Goal: Task Accomplishment & Management: Manage account settings

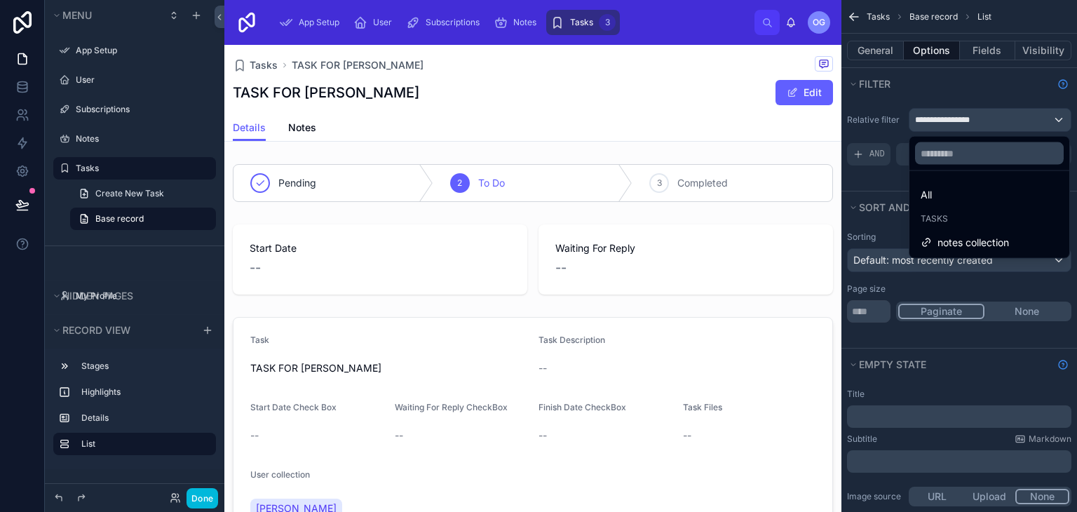
scroll to position [382, 0]
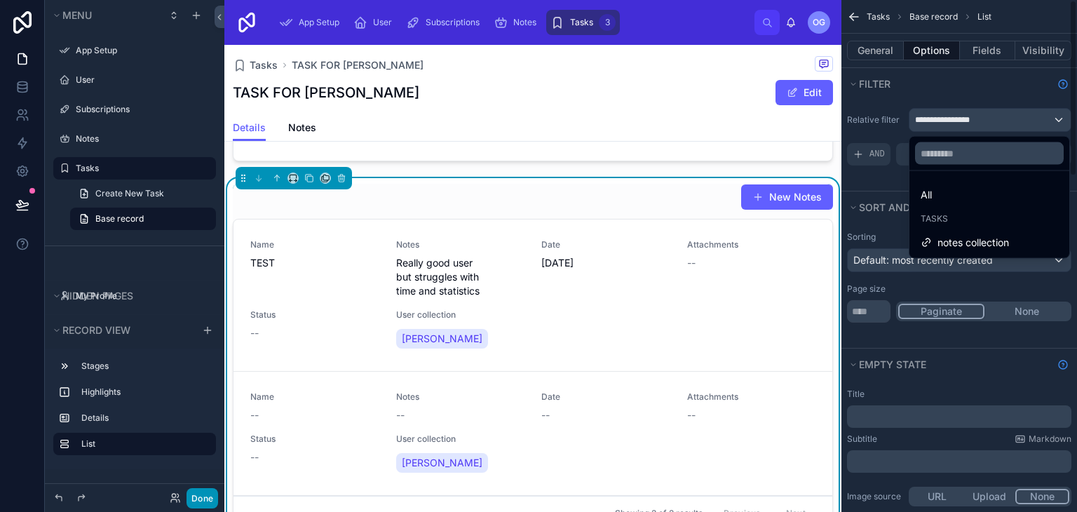
drag, startPoint x: 211, startPoint y: 486, endPoint x: 210, endPoint y: 500, distance: 14.0
click at [210, 500] on div "scrollable content" at bounding box center [538, 256] width 1077 height 512
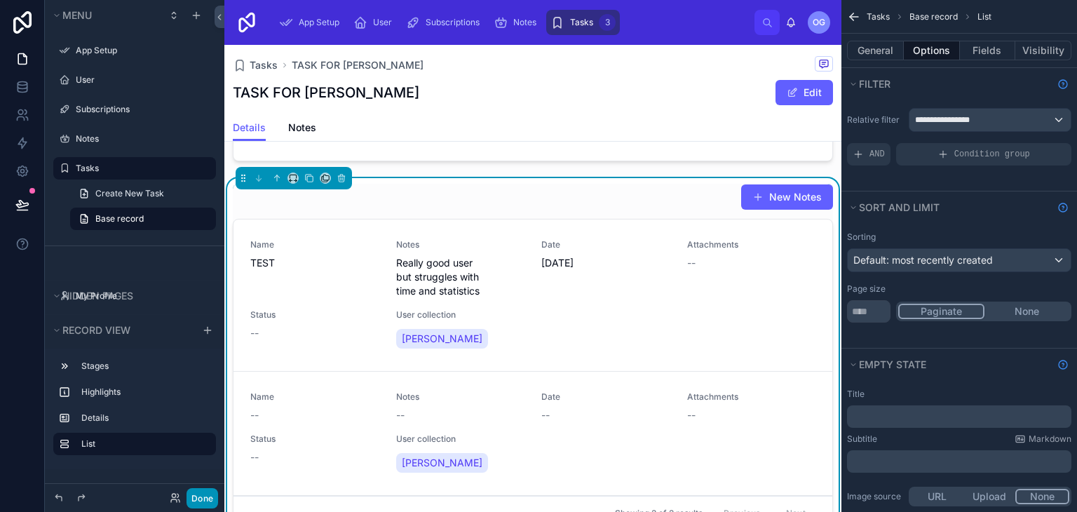
click at [210, 500] on button "Done" at bounding box center [203, 498] width 32 height 20
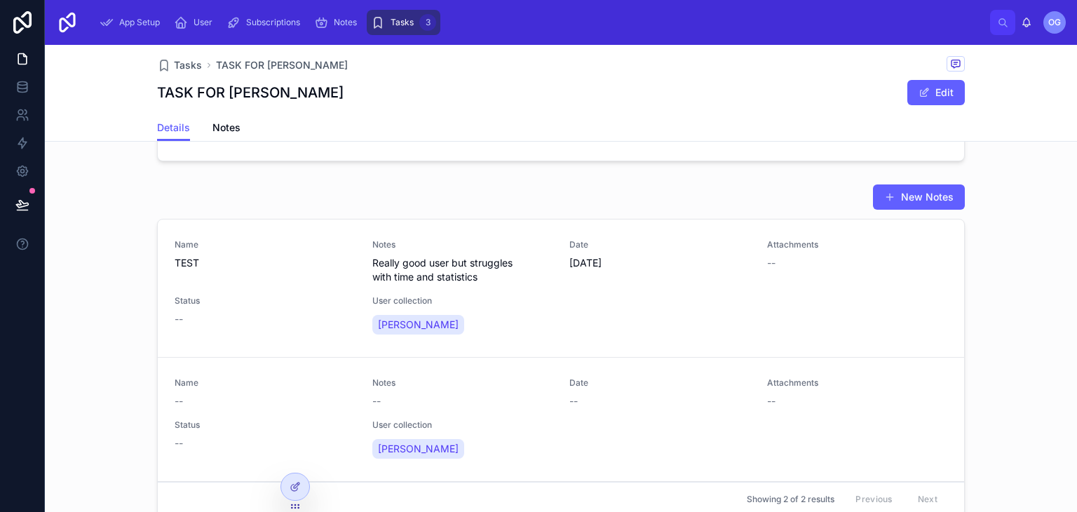
click at [137, 23] on span "App Setup" at bounding box center [139, 22] width 41 height 11
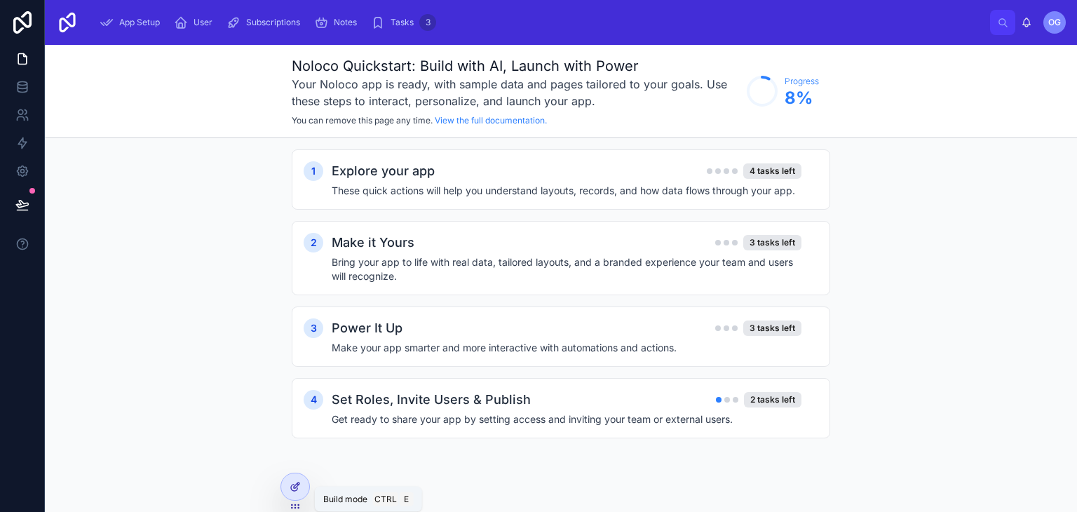
click at [303, 490] on div at bounding box center [295, 486] width 28 height 27
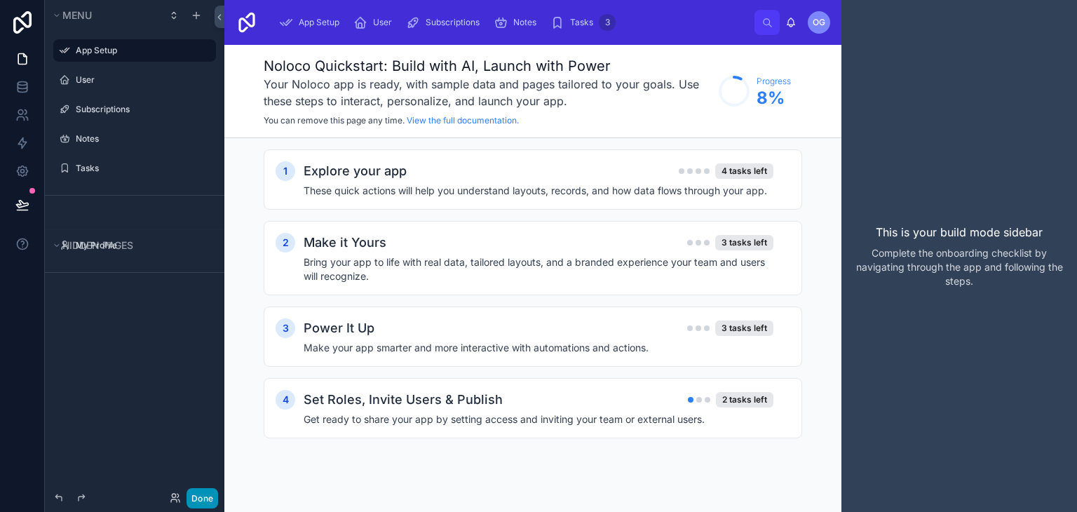
click at [203, 489] on button "Done" at bounding box center [203, 498] width 32 height 20
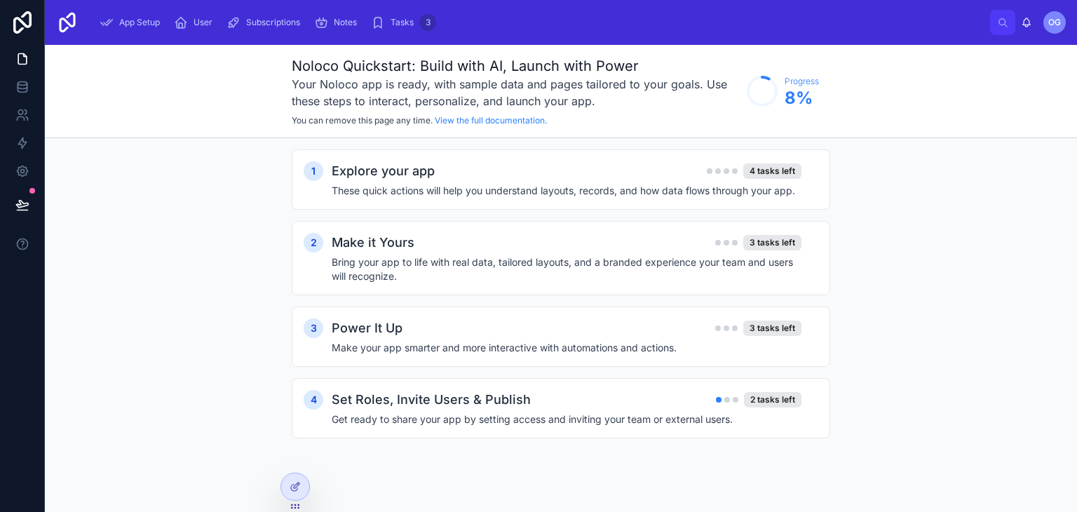
click at [141, 26] on span "App Setup" at bounding box center [139, 22] width 41 height 11
click at [189, 23] on div "User" at bounding box center [196, 22] width 44 height 22
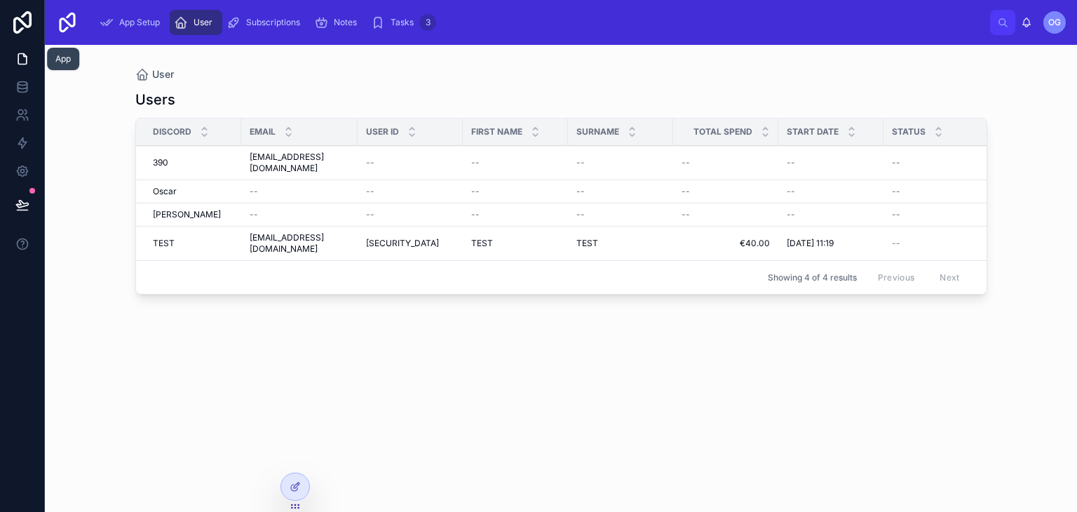
click at [28, 61] on icon at bounding box center [22, 59] width 14 height 14
click at [25, 55] on icon at bounding box center [22, 59] width 8 height 11
click at [32, 60] on link at bounding box center [22, 59] width 44 height 28
click at [295, 497] on div at bounding box center [295, 486] width 28 height 27
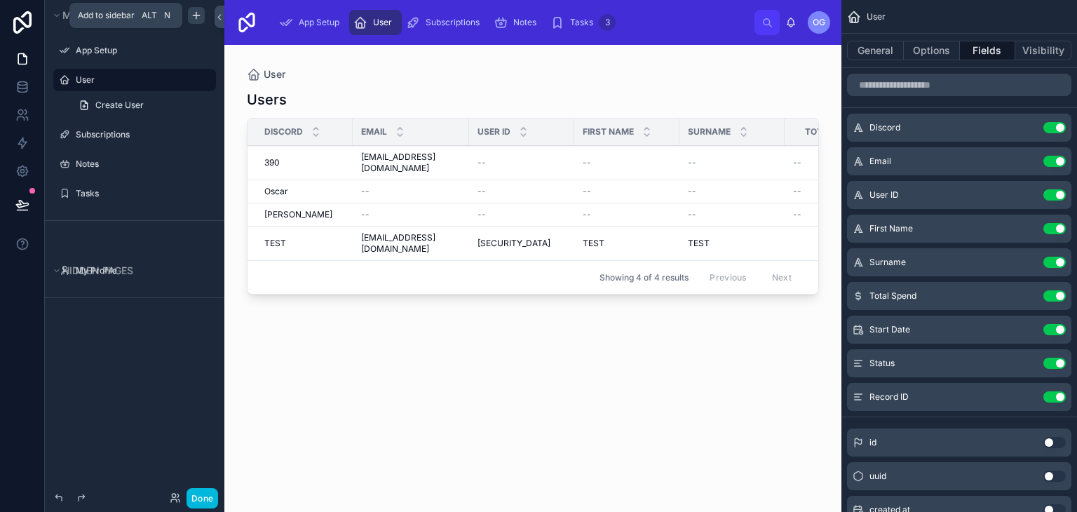
click at [196, 7] on div "scrollable content" at bounding box center [196, 15] width 17 height 17
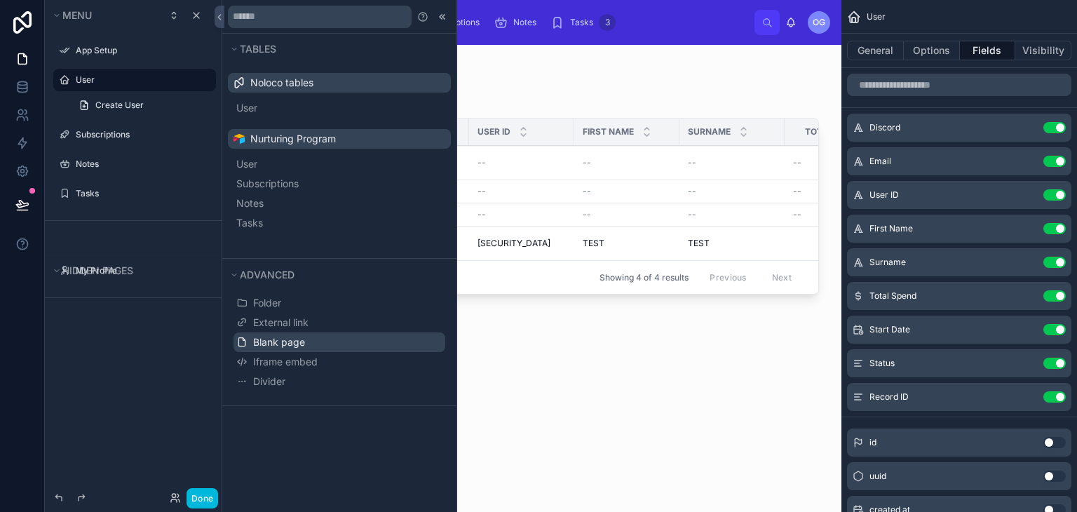
click at [273, 336] on span "Blank page" at bounding box center [279, 342] width 52 height 14
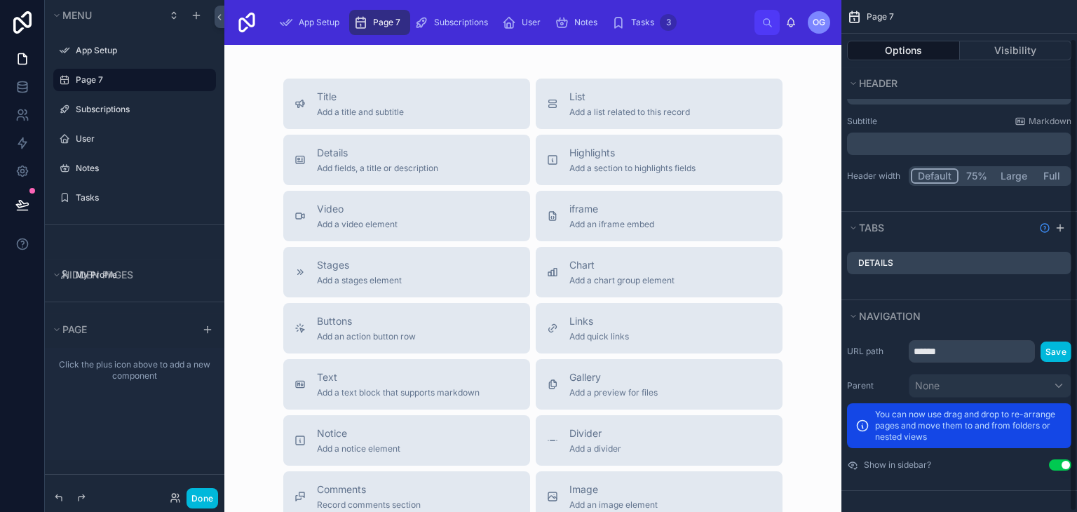
scroll to position [42, 0]
click at [970, 358] on input "******" at bounding box center [972, 351] width 126 height 22
type input "*******"
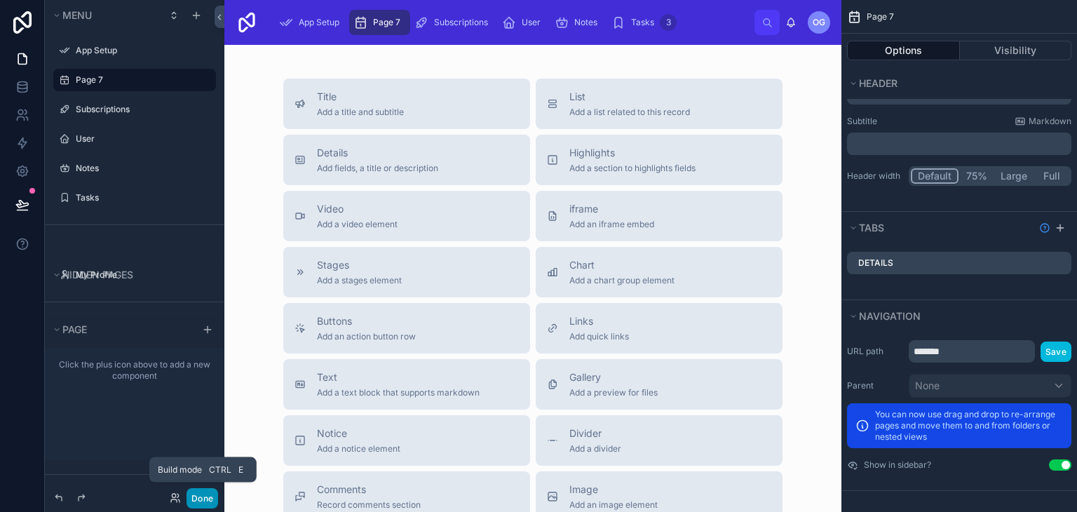
click at [208, 494] on button "Done" at bounding box center [203, 498] width 32 height 20
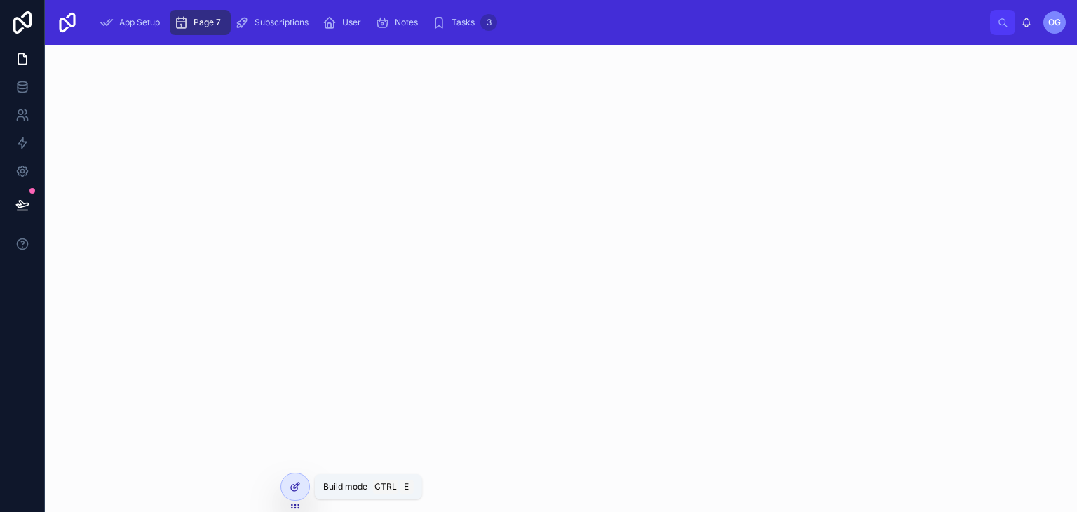
click at [298, 489] on icon at bounding box center [295, 486] width 11 height 11
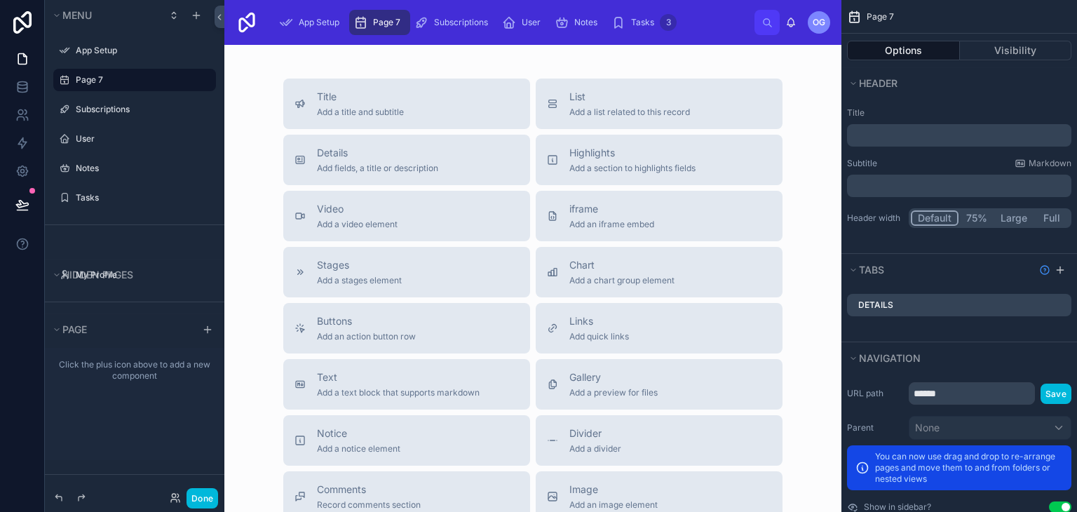
click at [0, 0] on icon "scrollable content" at bounding box center [0, 0] width 0 height 0
click at [134, 79] on input "******" at bounding box center [123, 80] width 95 height 17
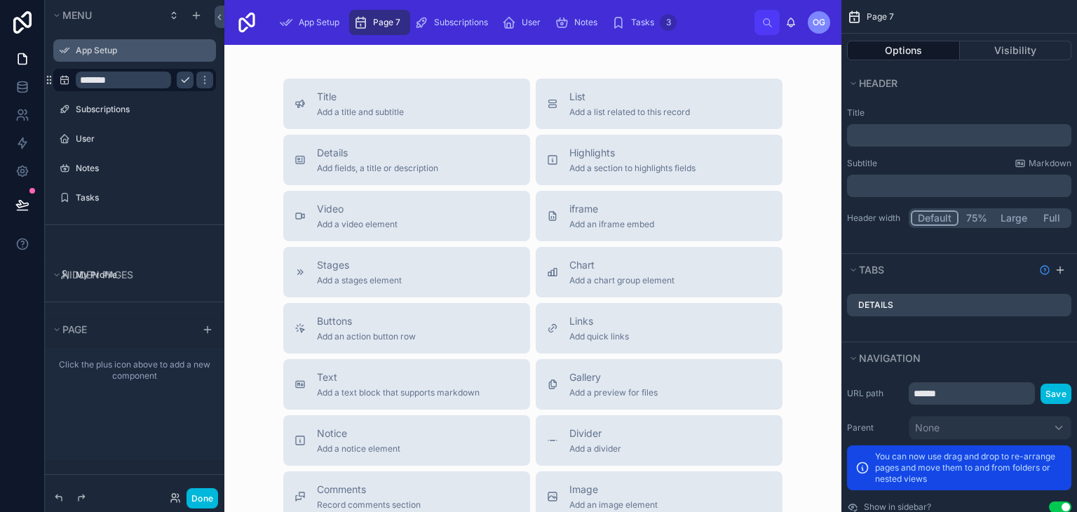
type input "*******"
click at [0, 0] on icon "scrollable content" at bounding box center [0, 0] width 0 height 0
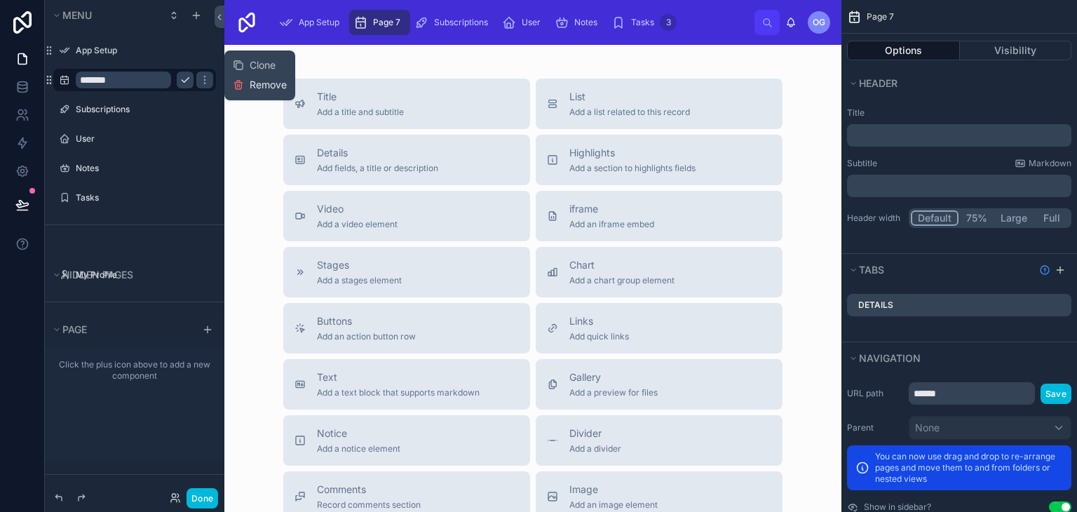
click at [245, 80] on button "Remove" at bounding box center [260, 85] width 54 height 14
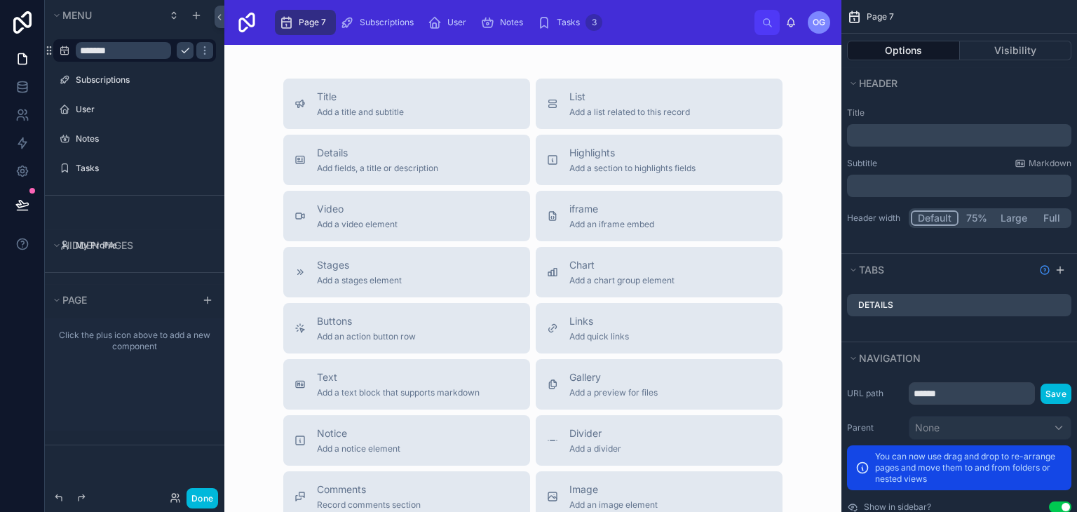
click at [188, 46] on icon "scrollable content" at bounding box center [185, 50] width 11 height 11
click at [65, 53] on icon "scrollable content" at bounding box center [64, 50] width 11 height 11
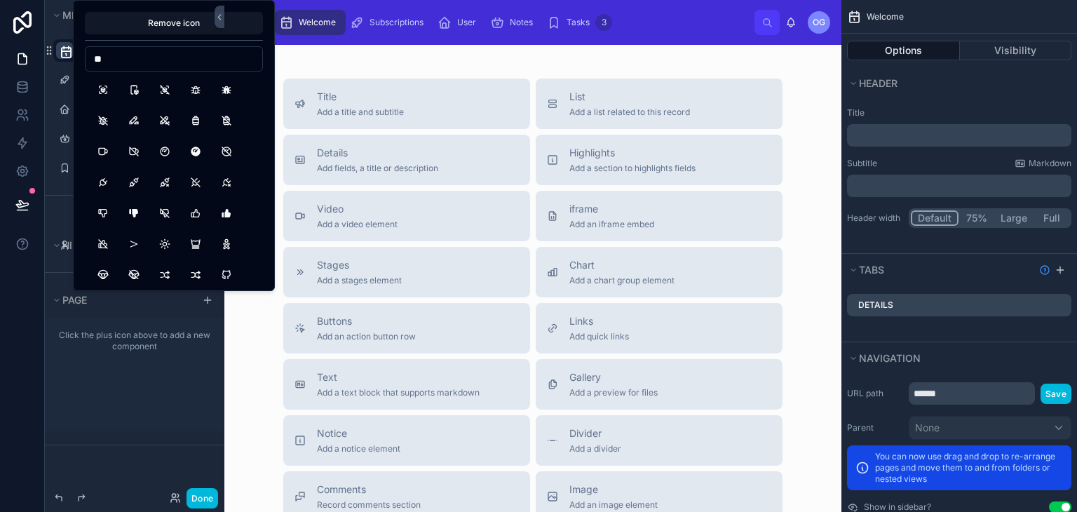
type input "*"
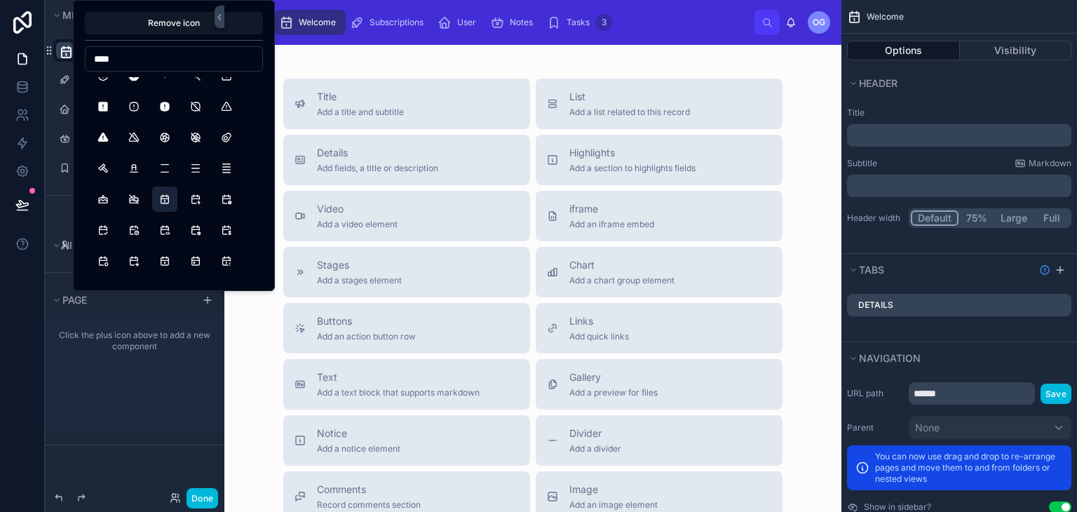
scroll to position [201, 0]
type input "*"
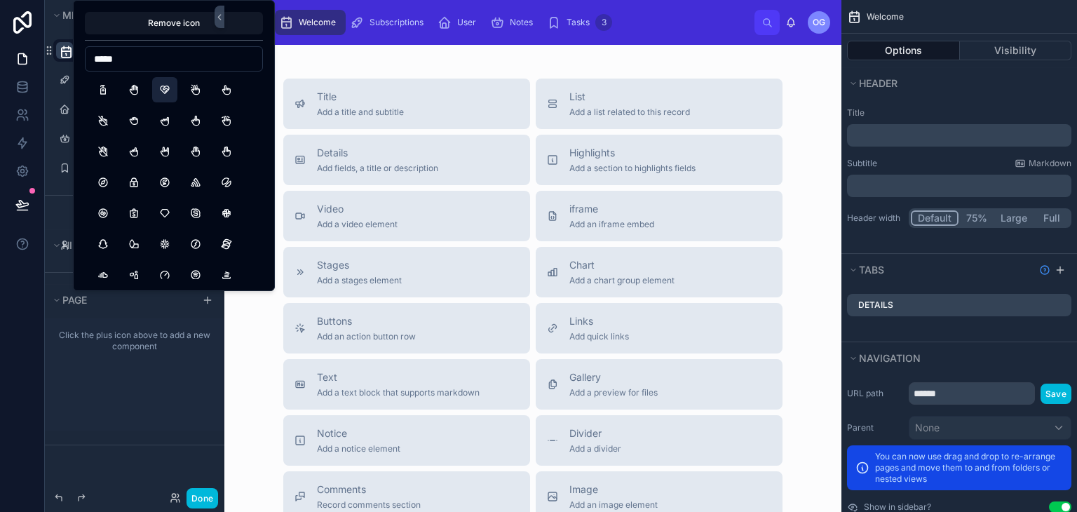
type input "*****"
click at [173, 93] on button "HeartHandshake" at bounding box center [164, 89] width 25 height 25
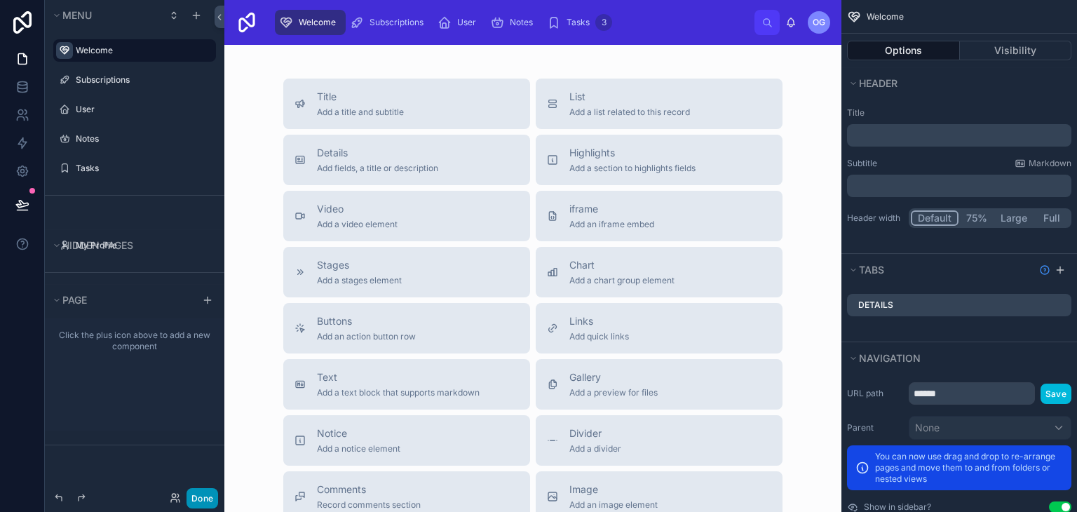
click at [208, 489] on button "Done" at bounding box center [203, 498] width 32 height 20
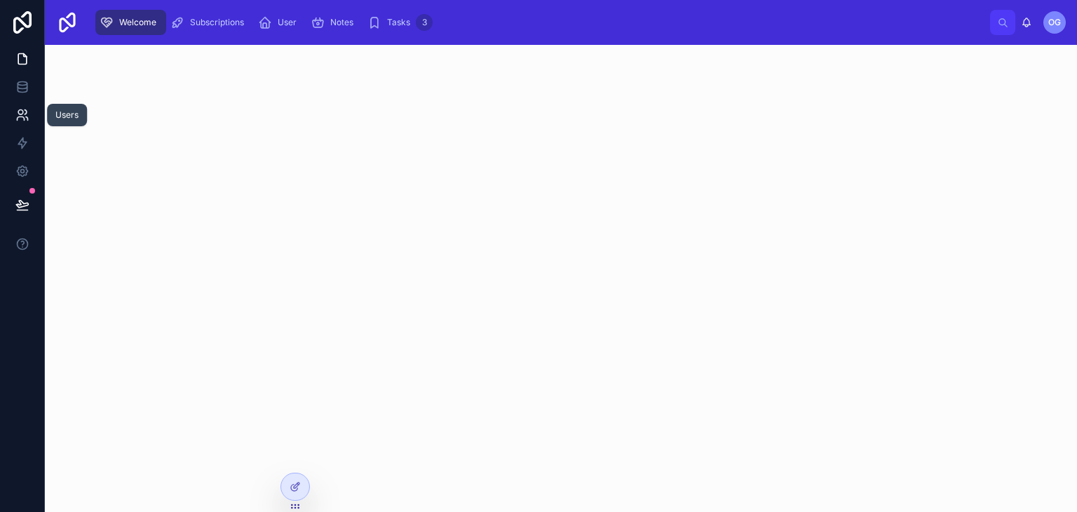
click at [20, 111] on icon at bounding box center [22, 115] width 14 height 14
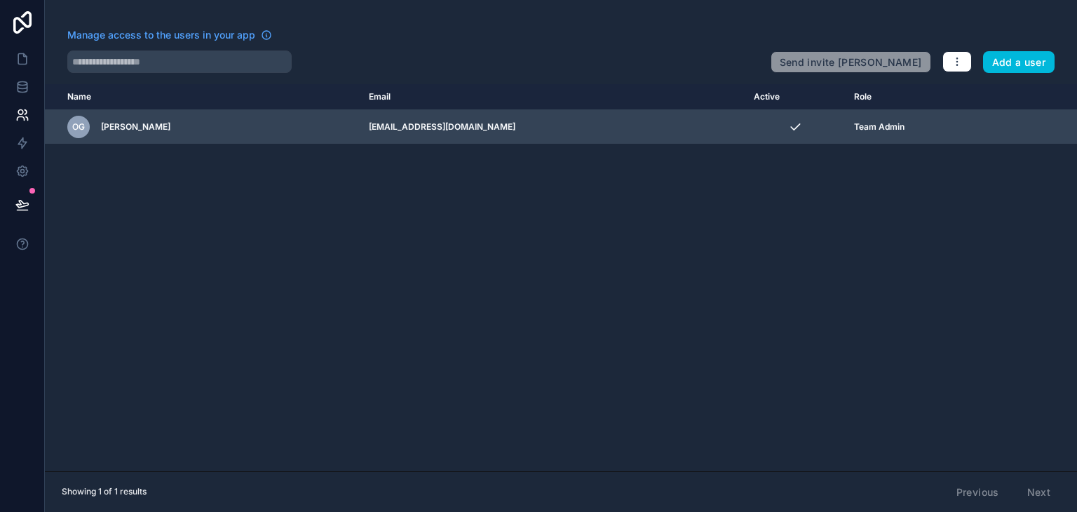
click at [0, 0] on icon "scrollable content" at bounding box center [0, 0] width 0 height 0
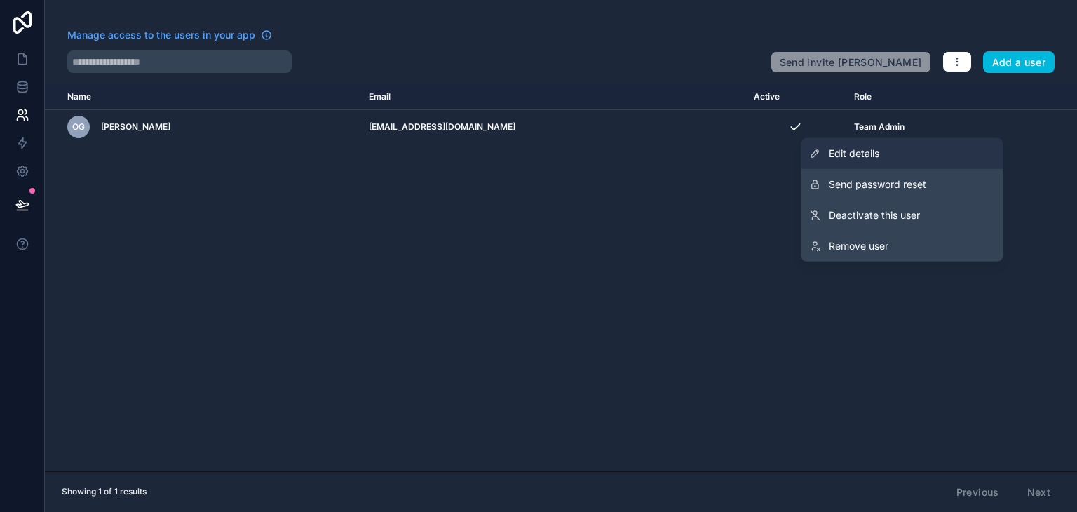
click at [872, 149] on span "Edit details" at bounding box center [854, 154] width 50 height 14
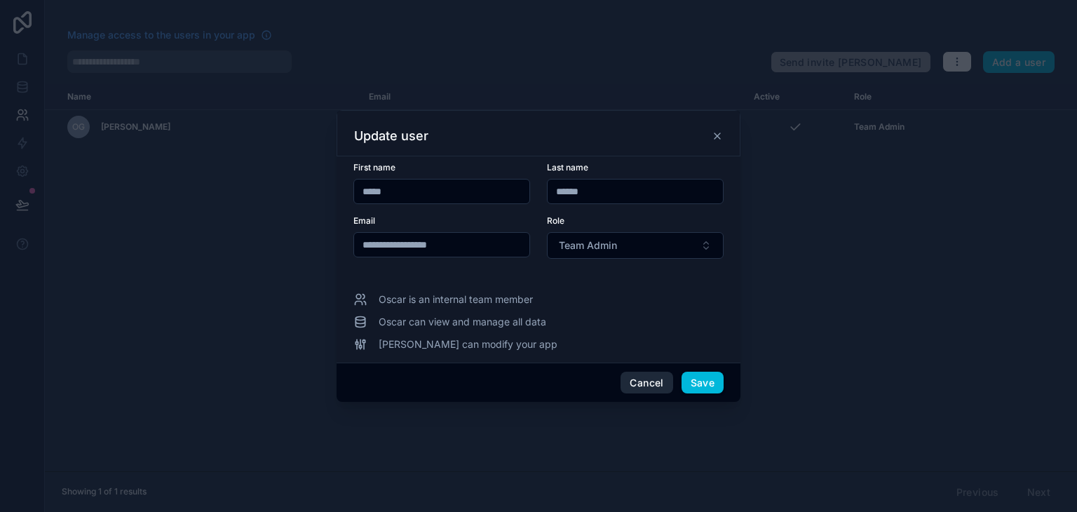
click at [631, 374] on button "Cancel" at bounding box center [647, 383] width 52 height 22
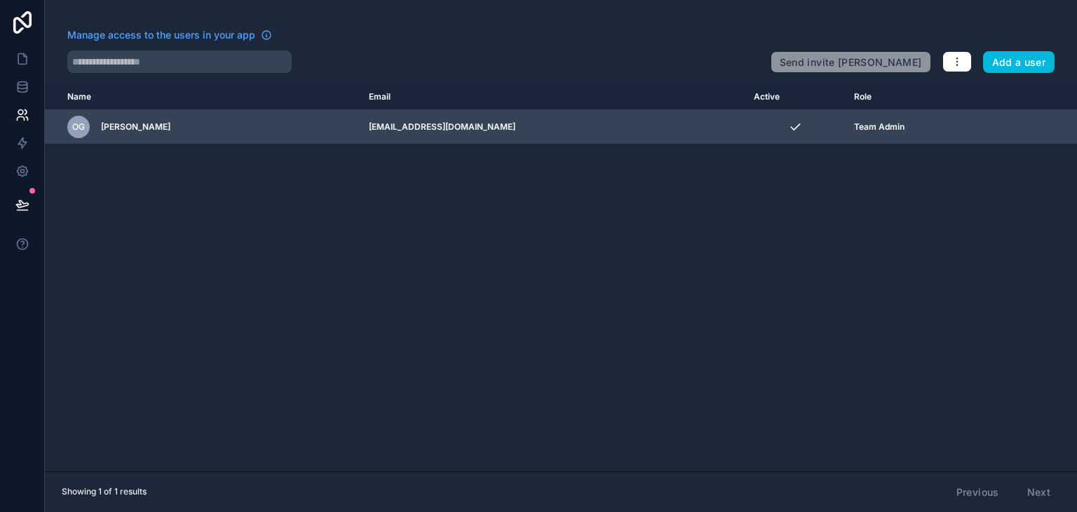
click at [75, 125] on span "OG" at bounding box center [78, 126] width 13 height 11
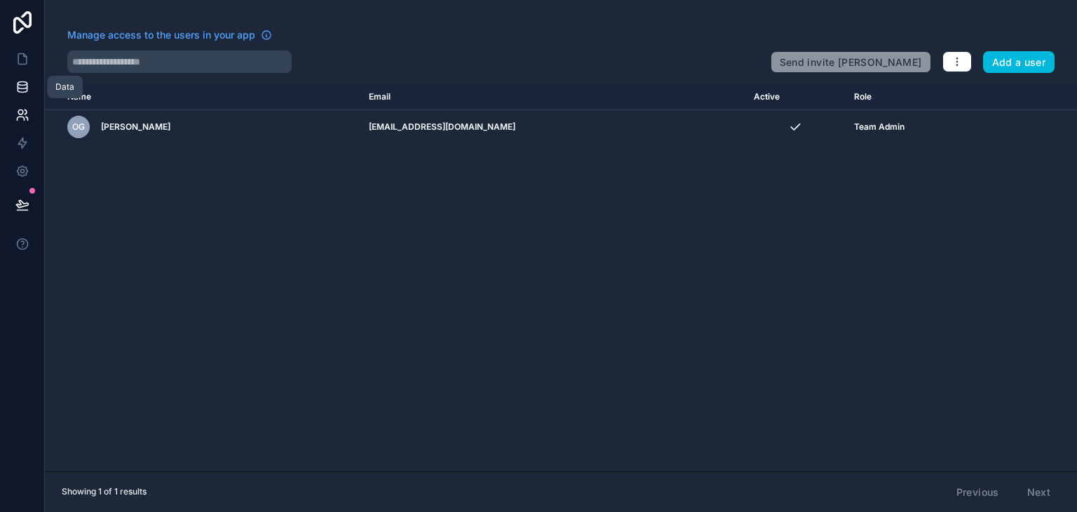
click at [28, 95] on link at bounding box center [22, 87] width 44 height 28
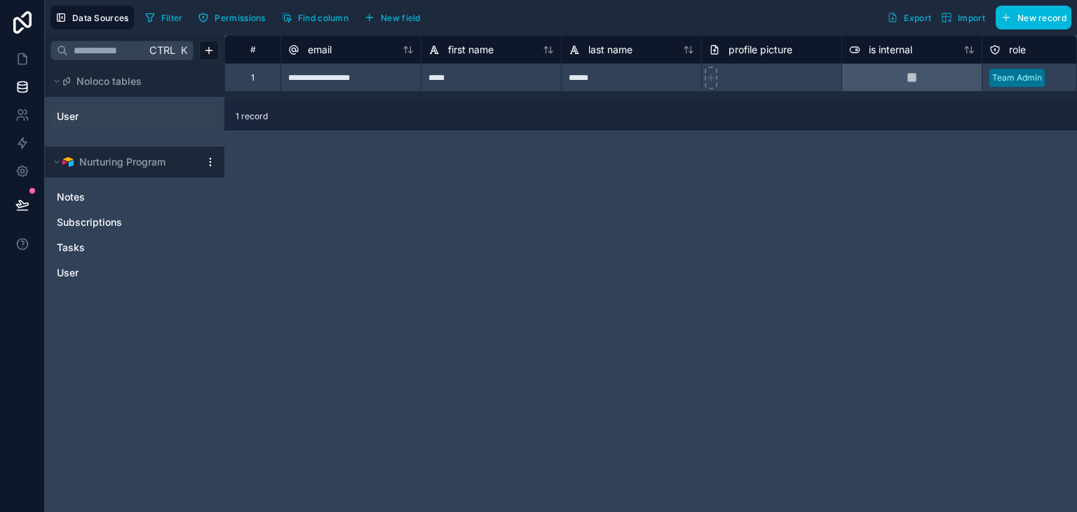
click at [119, 121] on link "User" at bounding box center [114, 116] width 114 height 14
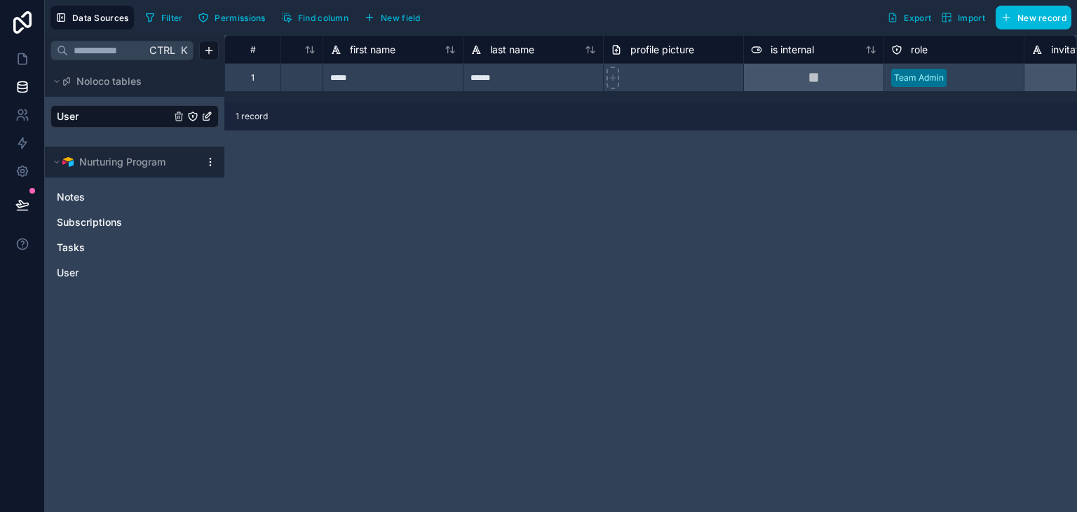
scroll to position [0, 101]
click at [620, 74] on div at bounding box center [670, 77] width 140 height 28
click at [607, 75] on icon at bounding box center [610, 78] width 10 height 10
type input "**********"
click at [29, 51] on link at bounding box center [22, 59] width 44 height 28
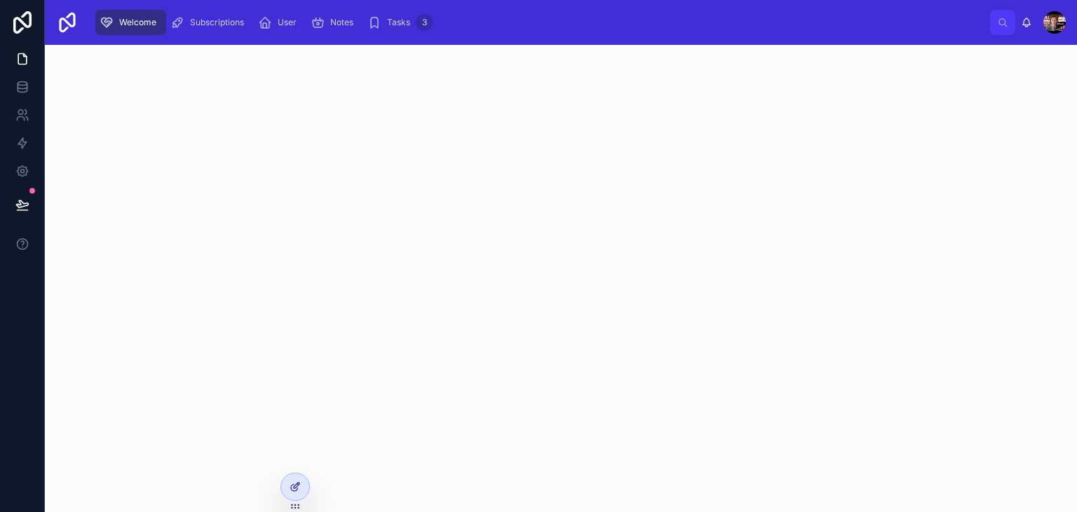
click at [291, 487] on icon at bounding box center [294, 488] width 6 height 6
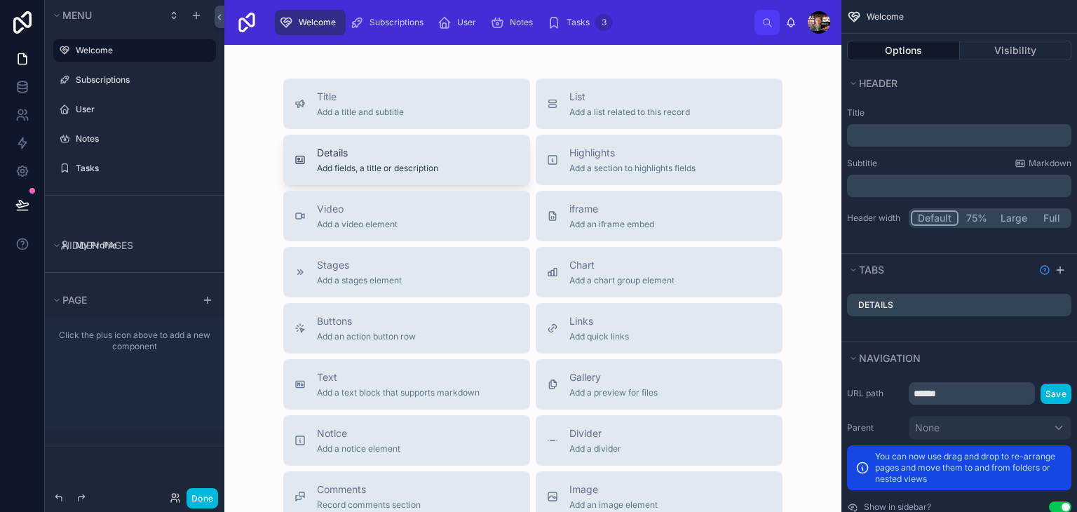
click at [451, 142] on button "Details Add fields, a title or description" at bounding box center [406, 160] width 247 height 50
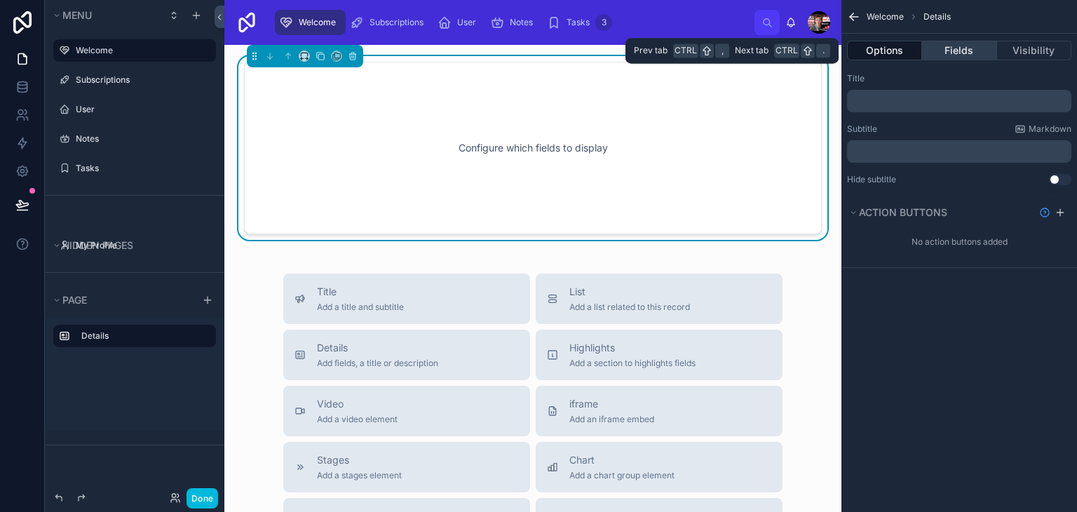
click at [946, 54] on button "Fields" at bounding box center [959, 51] width 74 height 20
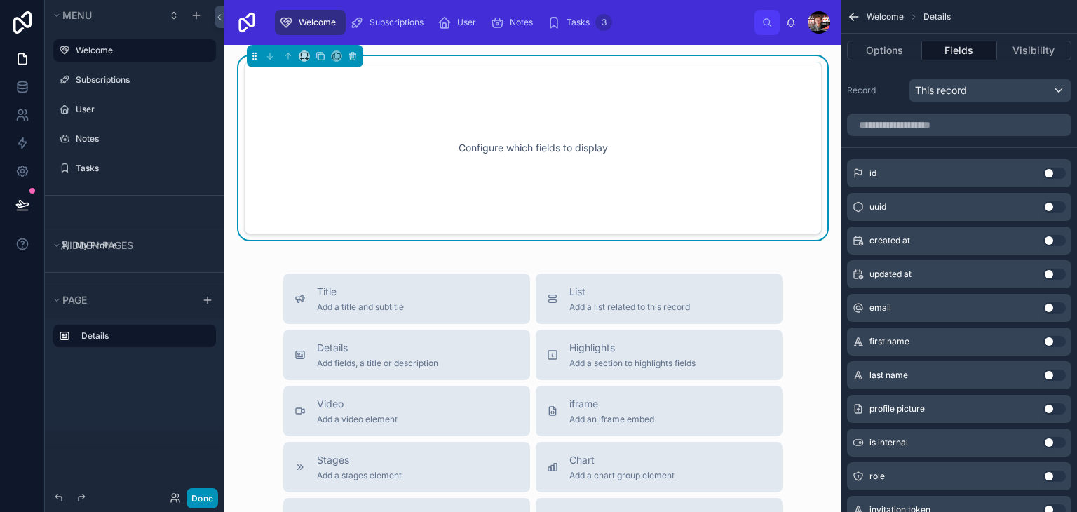
click at [204, 497] on button "Done" at bounding box center [203, 498] width 32 height 20
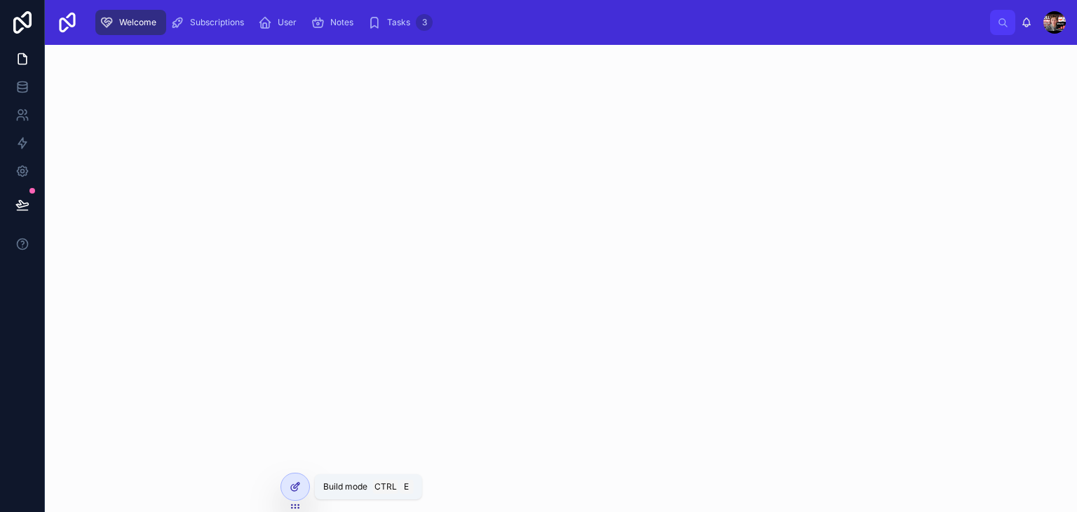
click at [297, 497] on div at bounding box center [295, 486] width 28 height 27
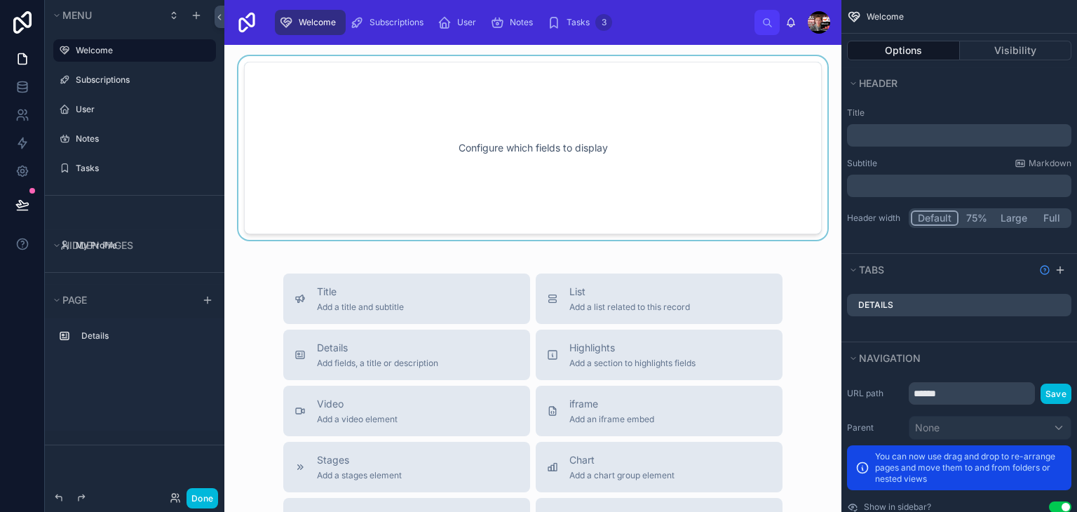
click at [577, 127] on div at bounding box center [533, 148] width 595 height 184
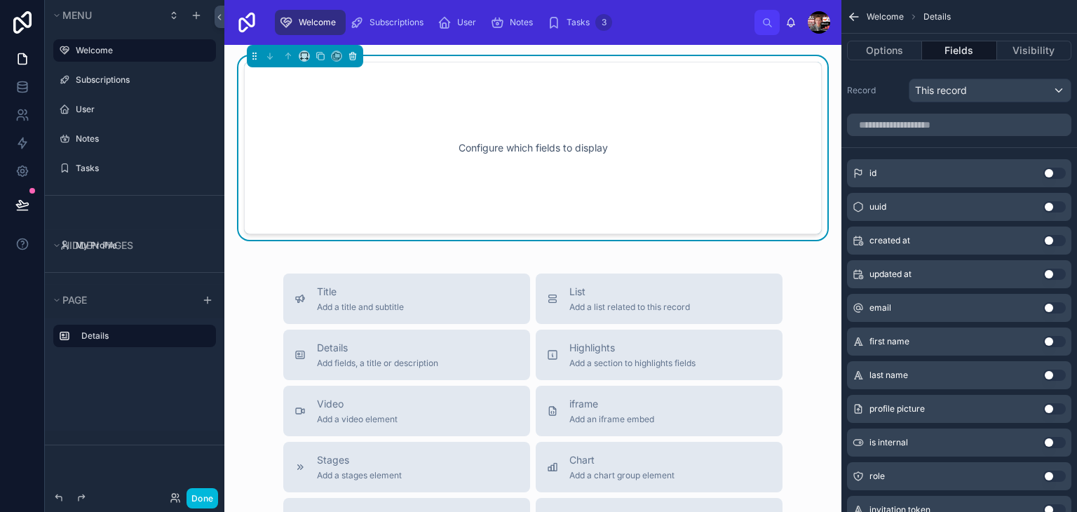
drag, startPoint x: 359, startPoint y: 64, endPoint x: 353, endPoint y: 58, distance: 7.9
click at [353, 58] on div at bounding box center [305, 56] width 116 height 22
click at [353, 58] on icon at bounding box center [353, 56] width 10 height 10
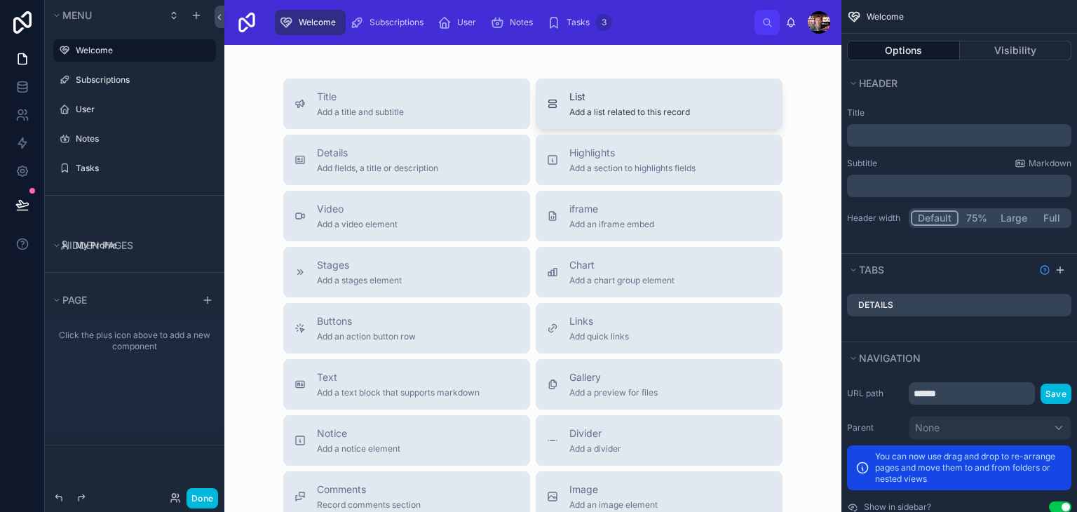
click at [644, 107] on span "Add a list related to this record" at bounding box center [629, 112] width 121 height 11
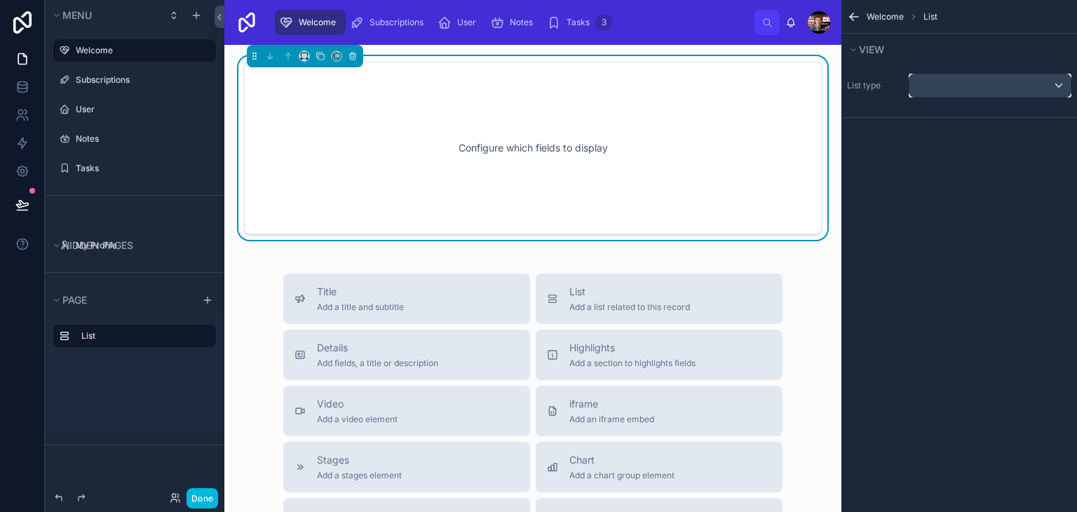
click at [934, 88] on div "scrollable content" at bounding box center [990, 85] width 161 height 22
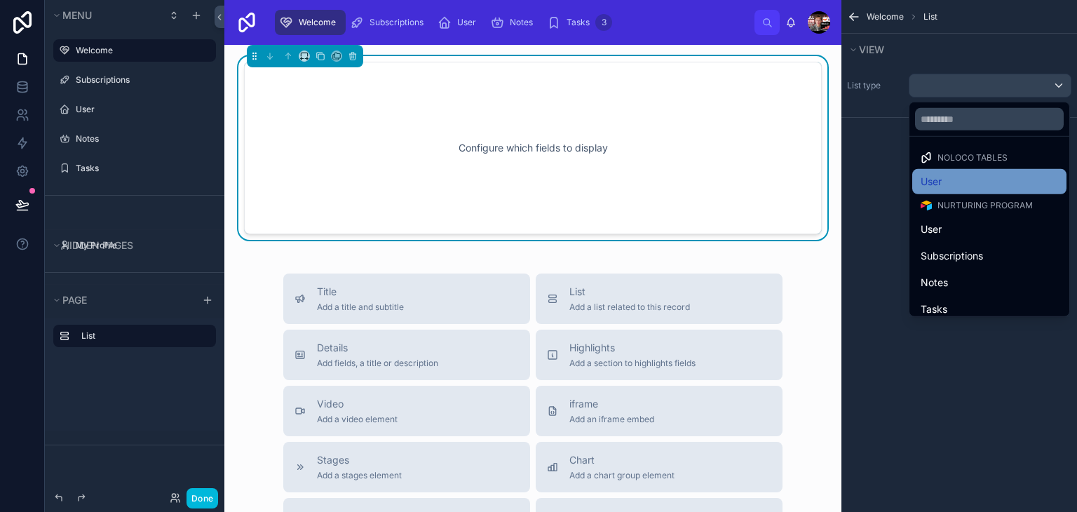
click at [938, 169] on div "User" at bounding box center [989, 181] width 154 height 25
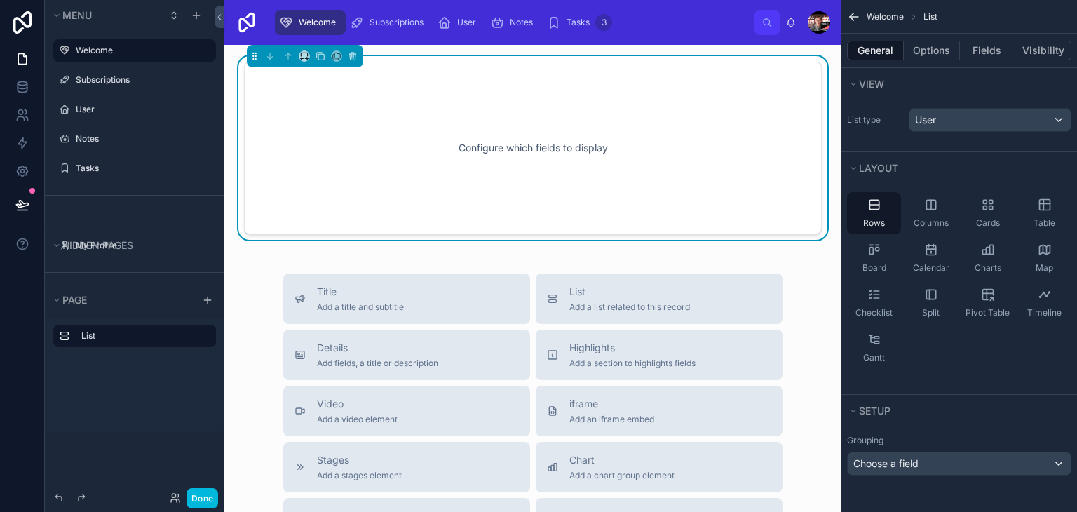
click at [891, 112] on div "List type User" at bounding box center [959, 120] width 224 height 24
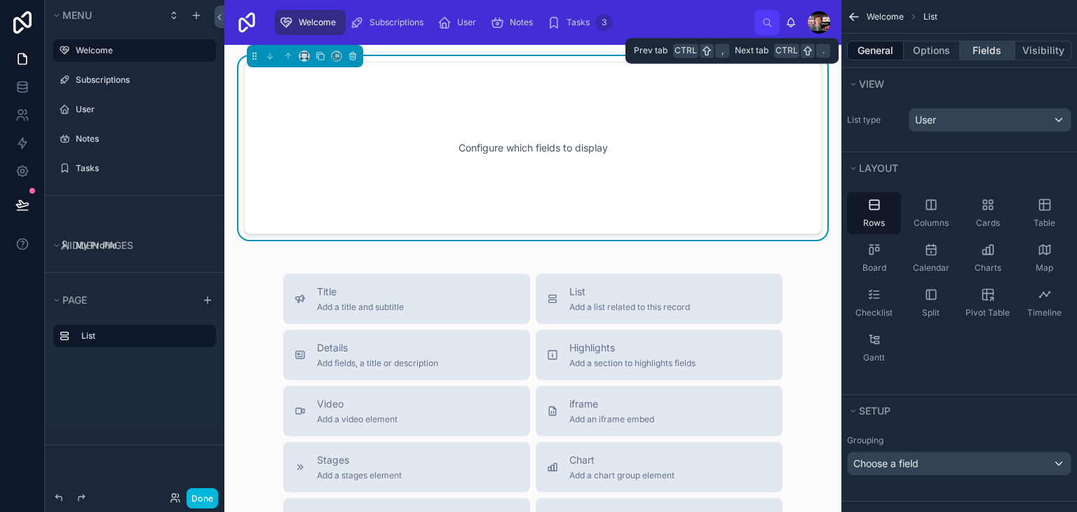
click at [961, 54] on button "Fields" at bounding box center [988, 51] width 56 height 20
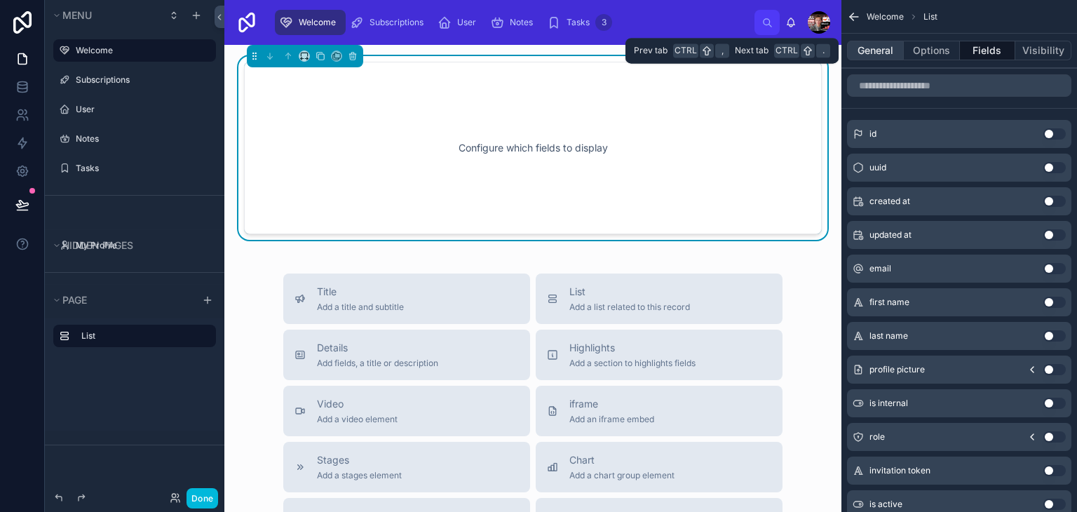
click at [894, 49] on button "General" at bounding box center [875, 51] width 57 height 20
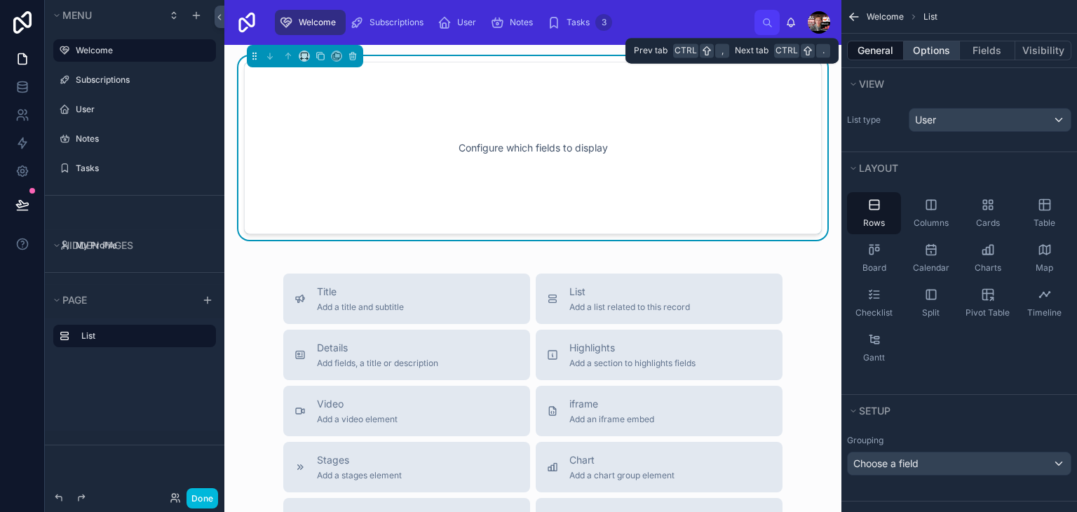
click at [945, 59] on button "Options" at bounding box center [932, 51] width 56 height 20
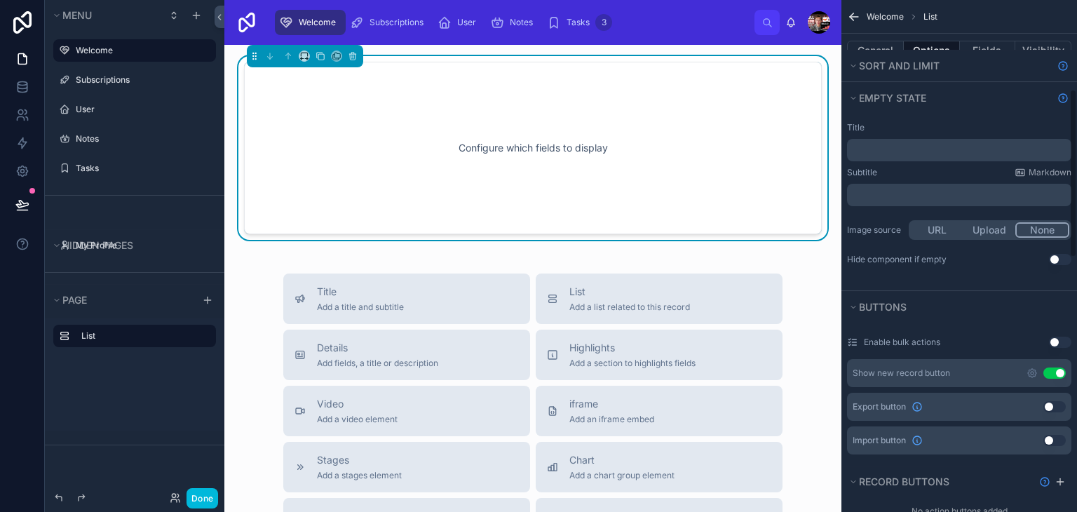
scroll to position [275, 0]
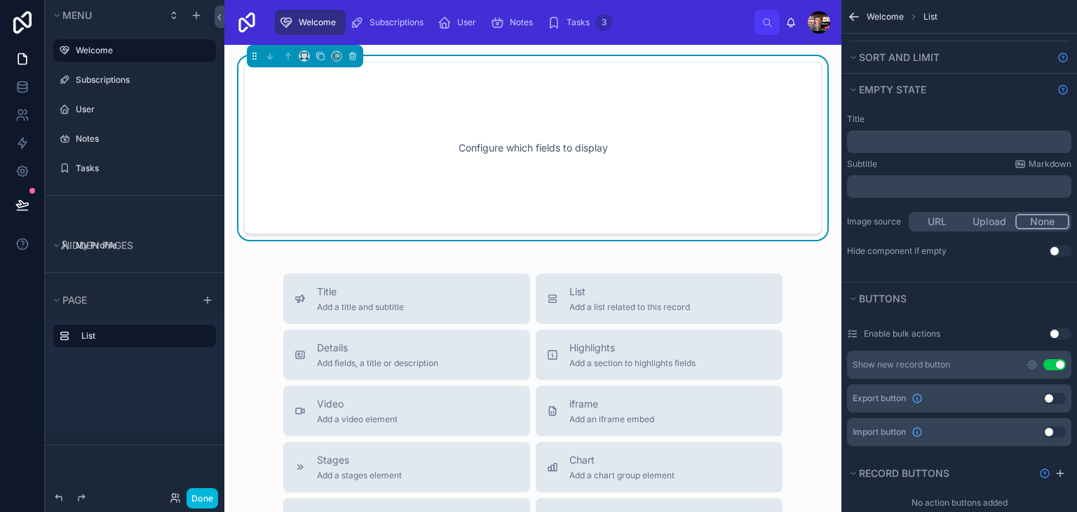
click at [1056, 365] on button "Use setting" at bounding box center [1055, 364] width 22 height 11
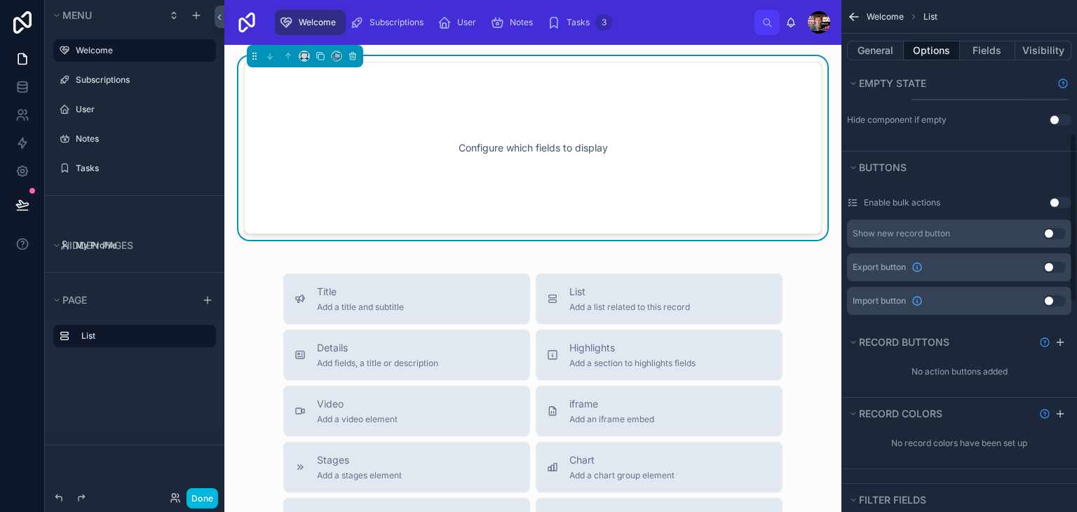
scroll to position [405, 0]
click at [352, 56] on icon at bounding box center [352, 56] width 0 height 3
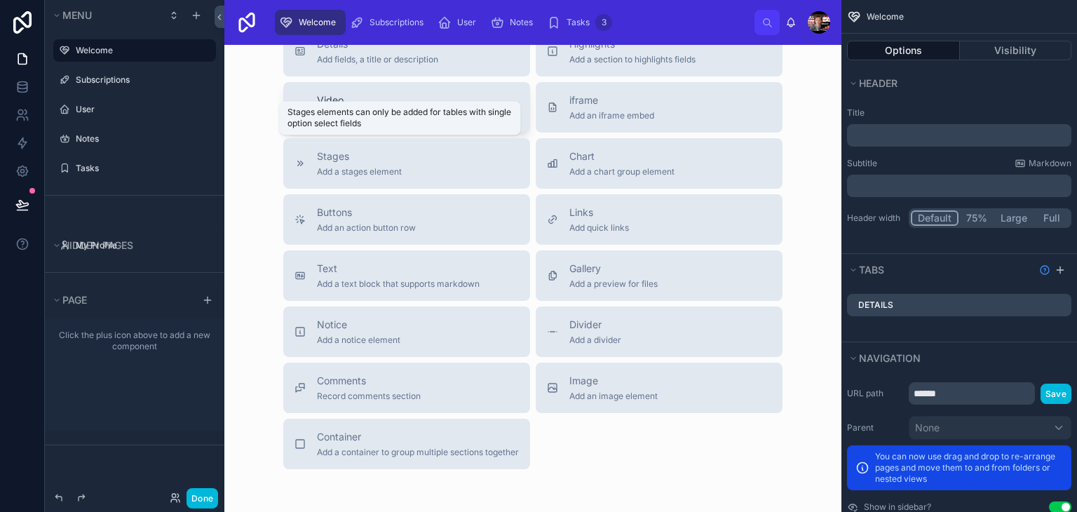
scroll to position [109, 0]
click at [424, 340] on div "Notice Add a notice element" at bounding box center [407, 331] width 224 height 28
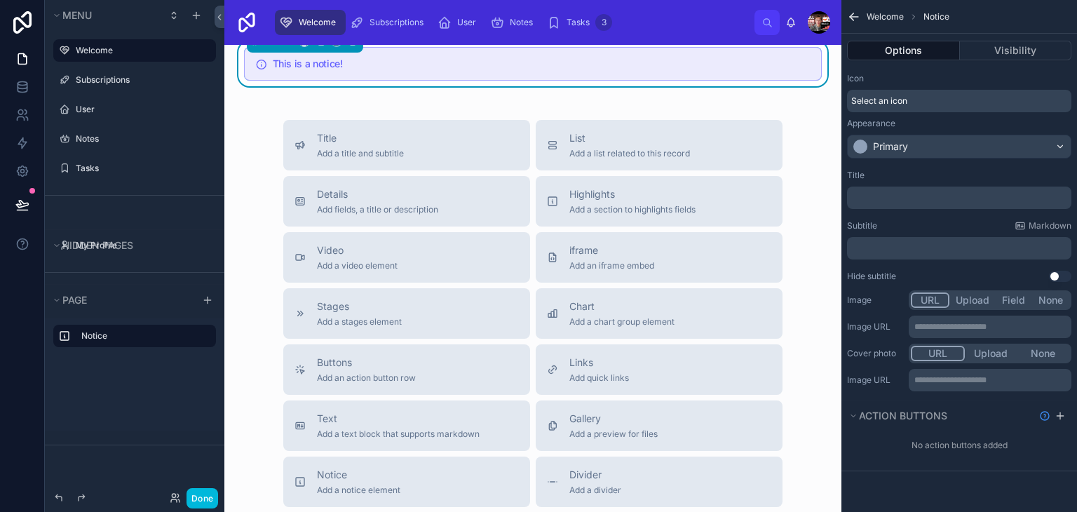
scroll to position [0, 0]
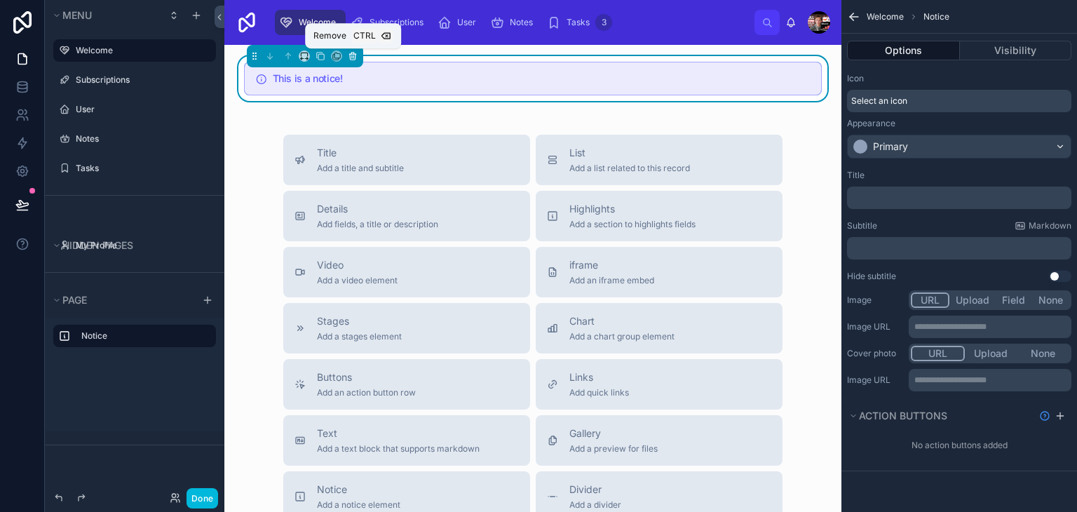
click at [351, 50] on button at bounding box center [352, 55] width 15 height 15
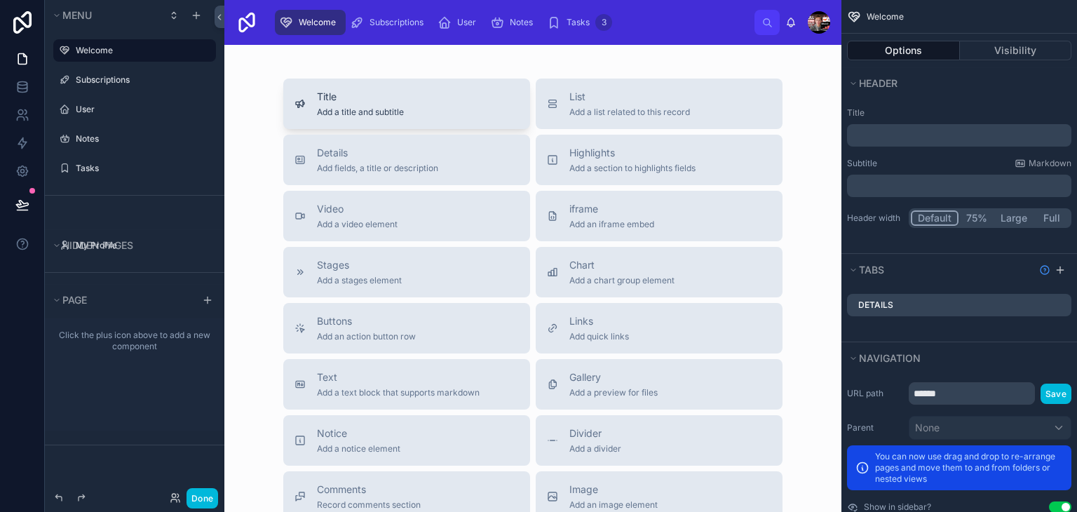
click at [396, 93] on span "Title" at bounding box center [360, 97] width 87 height 14
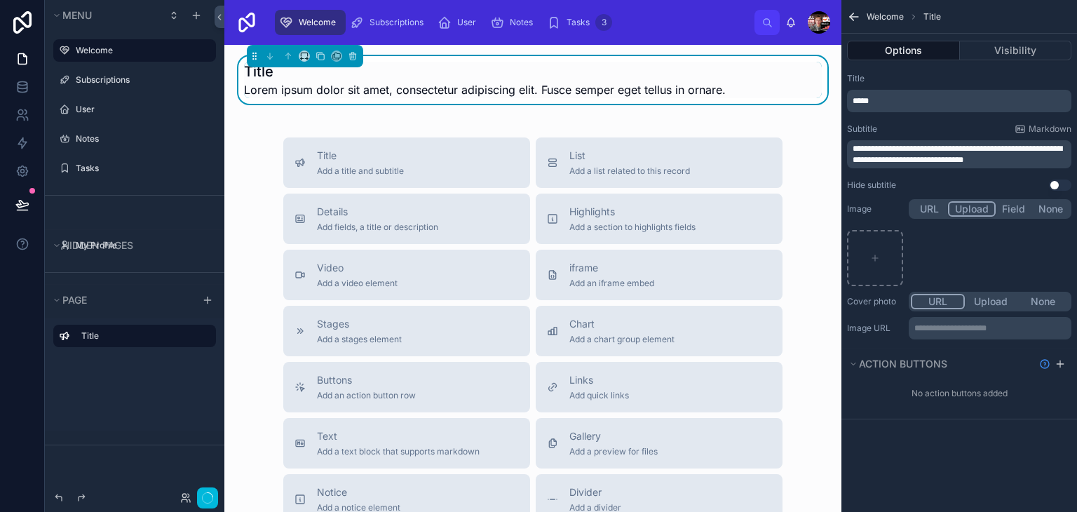
click at [971, 213] on button "Upload" at bounding box center [972, 208] width 48 height 15
click at [877, 250] on div "scrollable content" at bounding box center [875, 258] width 56 height 56
click at [1060, 365] on icon "scrollable content" at bounding box center [1060, 363] width 0 height 6
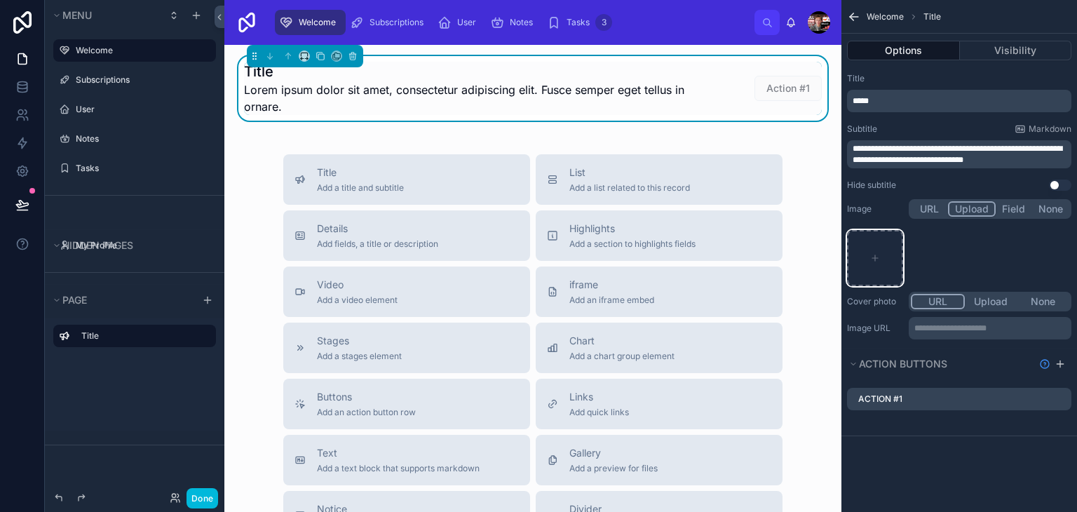
click at [873, 241] on div "scrollable content" at bounding box center [875, 258] width 56 height 56
click at [958, 472] on div "**********" at bounding box center [960, 256] width 236 height 512
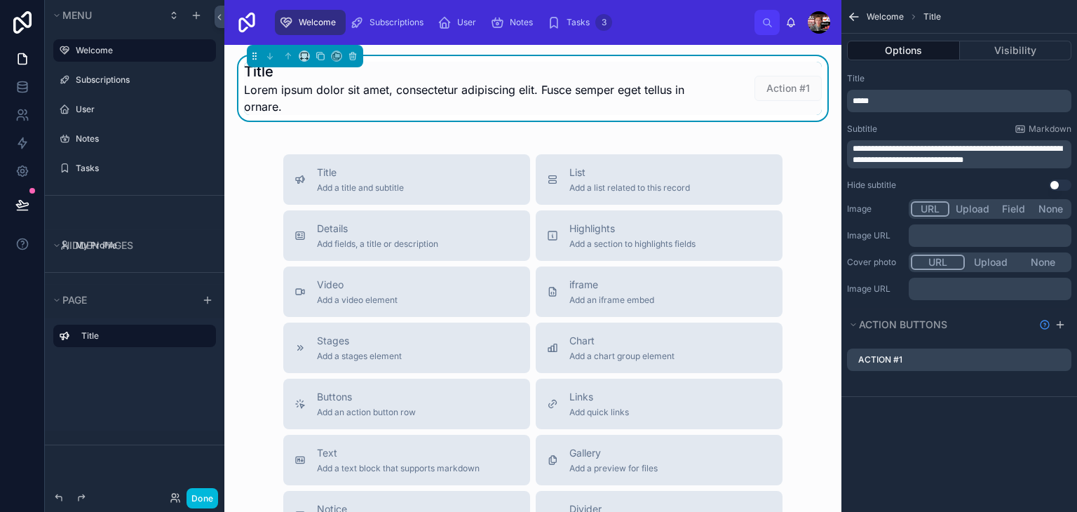
click at [936, 208] on button "URL" at bounding box center [930, 208] width 39 height 15
click at [1008, 211] on button "Field" at bounding box center [1013, 208] width 39 height 15
click at [996, 230] on div "scrollable content" at bounding box center [990, 236] width 161 height 22
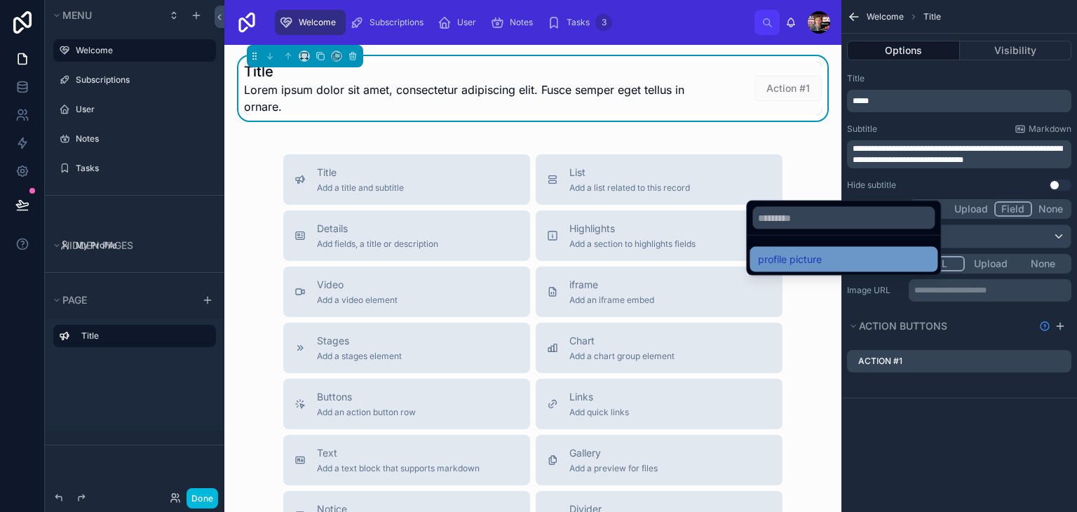
click at [892, 259] on div "profile picture" at bounding box center [843, 259] width 171 height 17
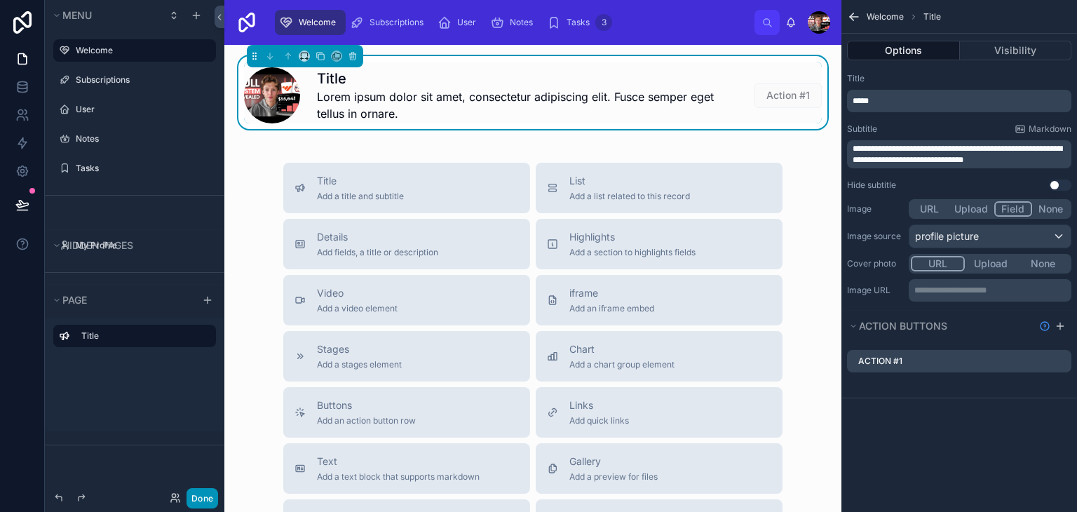
click at [207, 500] on button "Done" at bounding box center [203, 498] width 32 height 20
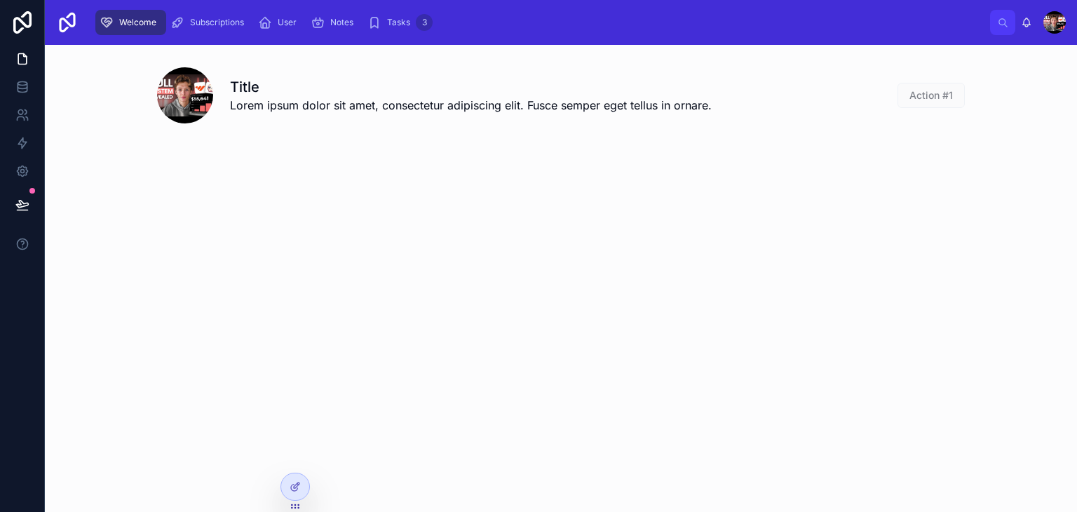
click at [1065, 33] on div at bounding box center [1055, 22] width 22 height 22
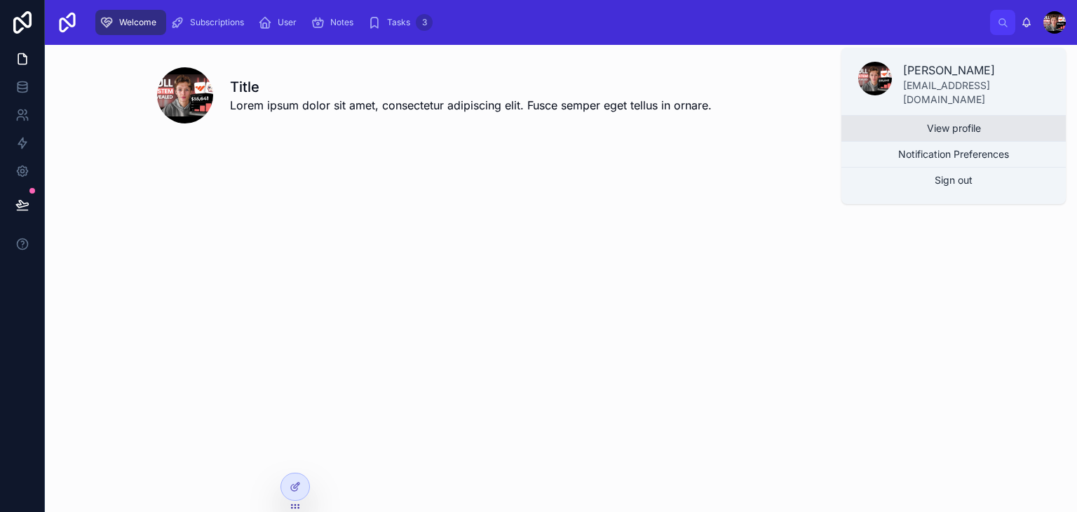
click at [978, 116] on link "View profile" at bounding box center [954, 128] width 224 height 25
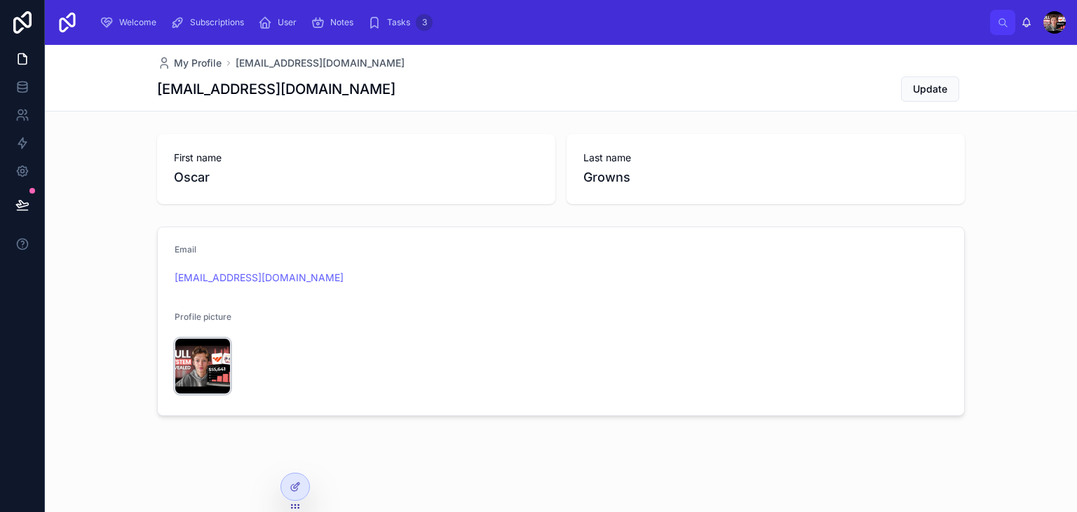
click at [0, 0] on icon at bounding box center [0, 0] width 0 height 0
click at [998, 107] on div "My Profile [PERSON_NAME][EMAIL_ADDRESS][DOMAIN_NAME] [PERSON_NAME][EMAIL_ADDRES…" at bounding box center [561, 78] width 1032 height 67
click at [941, 95] on span "Update" at bounding box center [930, 89] width 34 height 14
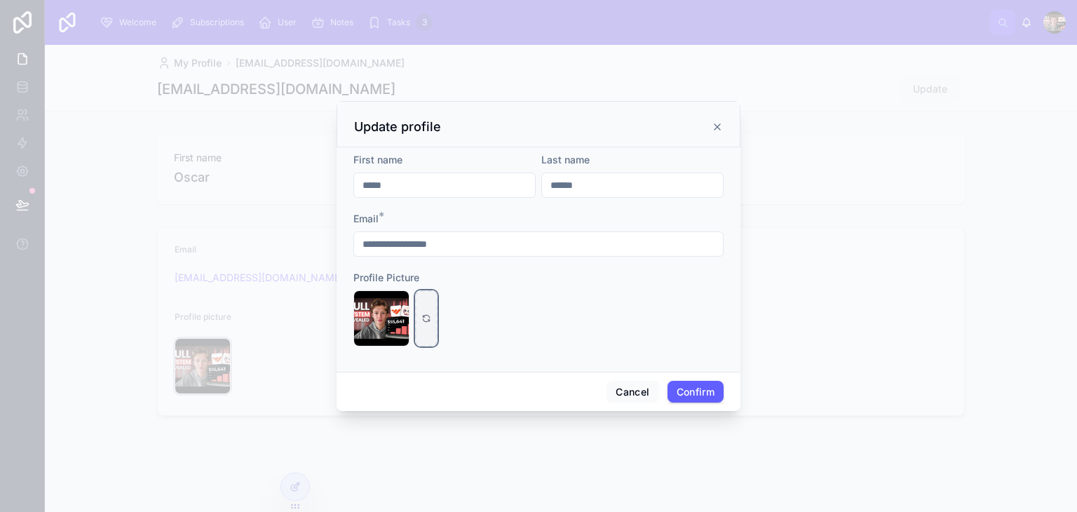
click at [418, 312] on div at bounding box center [426, 318] width 22 height 56
type input "**********"
click at [673, 382] on button "Confirm" at bounding box center [696, 392] width 56 height 22
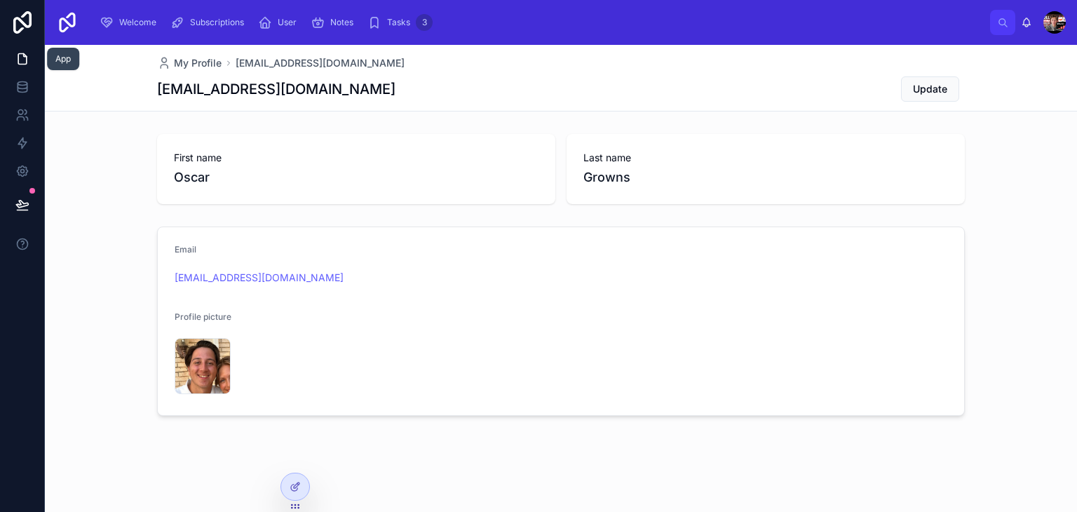
click at [22, 67] on link at bounding box center [22, 59] width 44 height 28
click at [123, 25] on span "Welcome" at bounding box center [137, 22] width 37 height 11
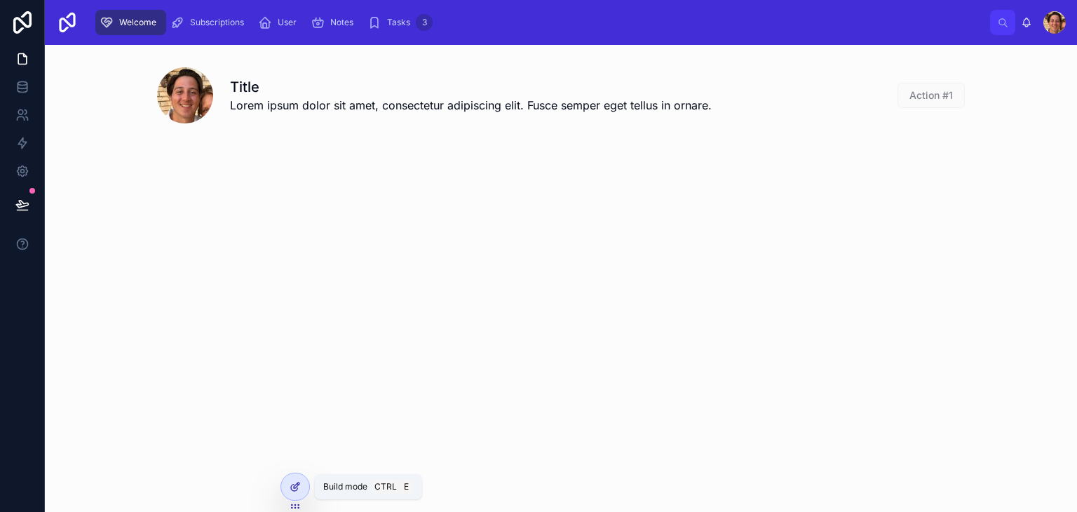
click at [295, 489] on icon at bounding box center [295, 486] width 11 height 11
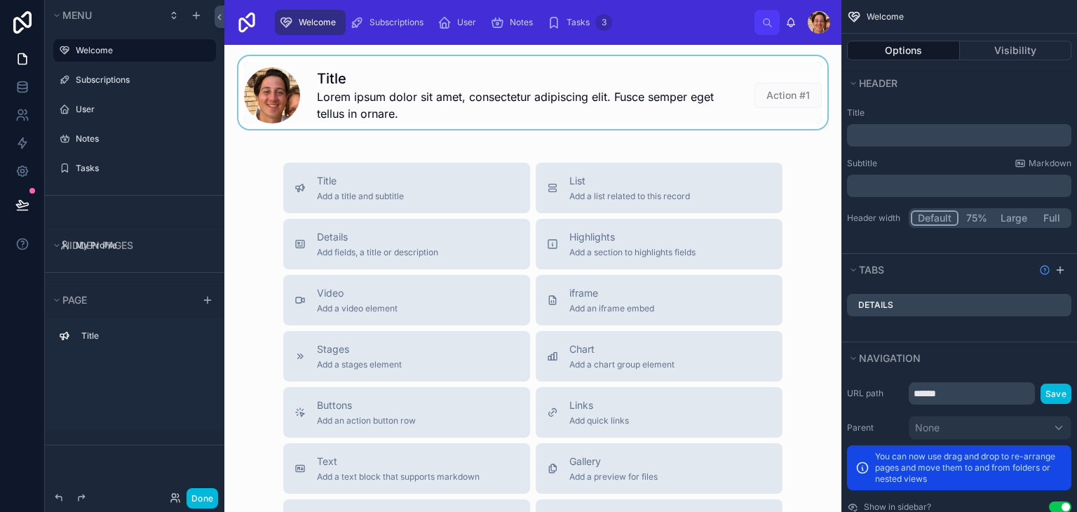
click at [394, 84] on div at bounding box center [533, 92] width 595 height 73
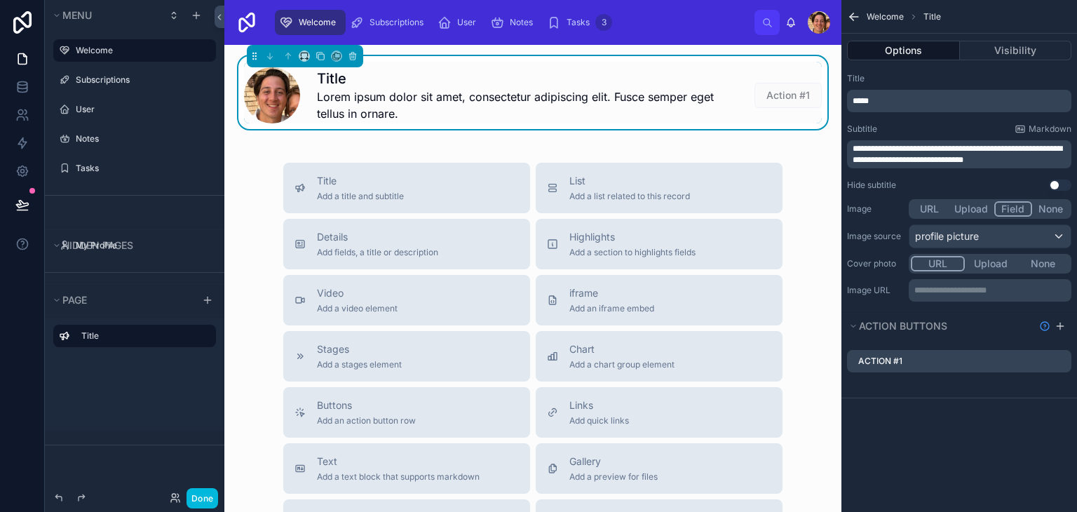
click at [906, 100] on p "*****" at bounding box center [961, 100] width 216 height 11
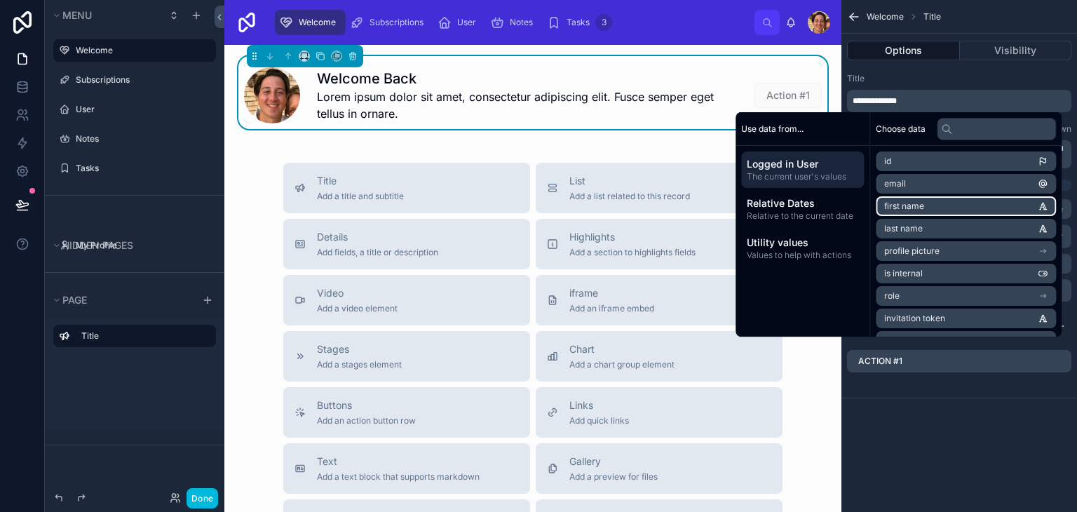
click at [947, 200] on li "first name" at bounding box center [966, 206] width 180 height 20
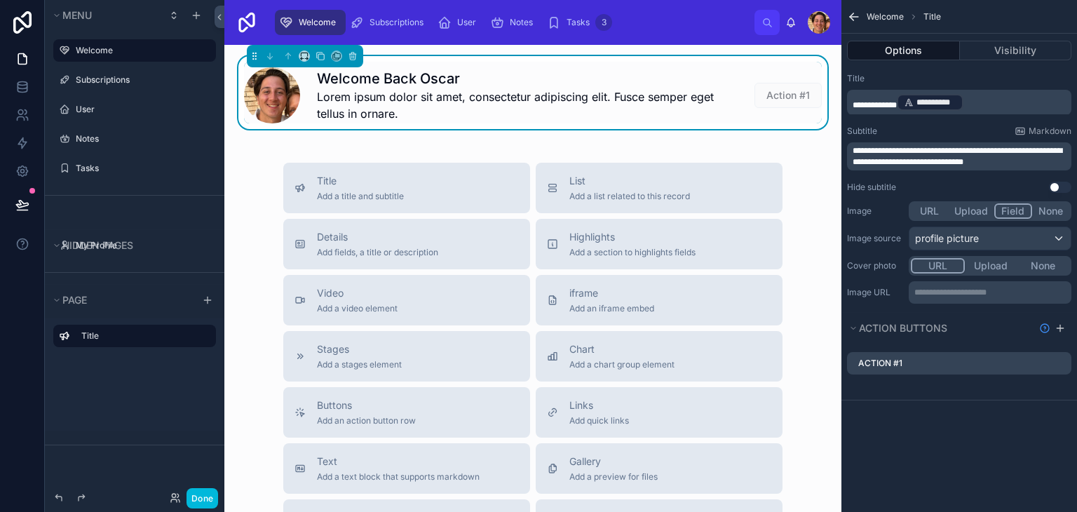
click at [987, 93] on p "**********" at bounding box center [961, 103] width 216 height 20
click at [993, 98] on p "**********" at bounding box center [961, 103] width 216 height 20
click at [968, 80] on div "Title" at bounding box center [959, 78] width 224 height 11
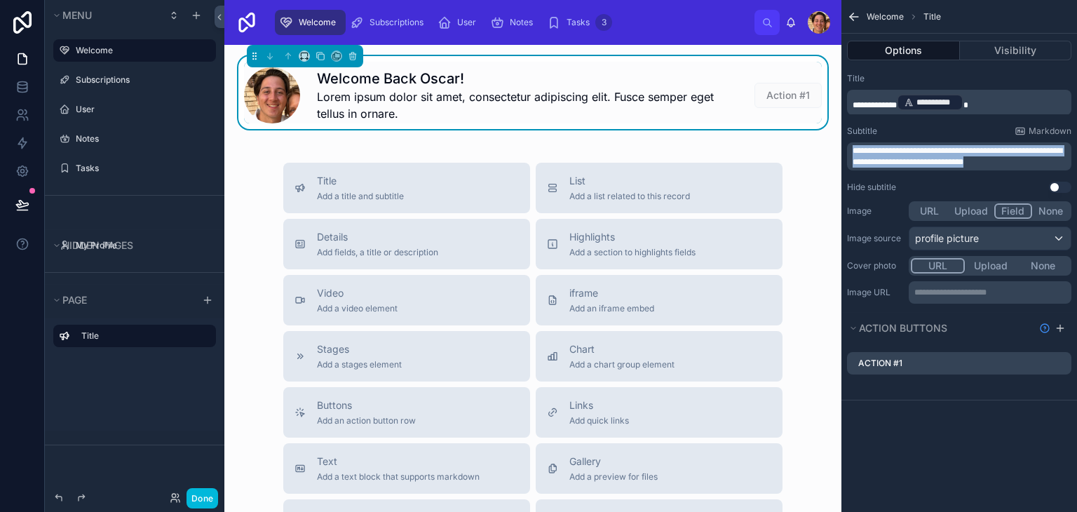
drag, startPoint x: 1018, startPoint y: 159, endPoint x: 851, endPoint y: 141, distance: 168.6
click at [851, 141] on div "**********" at bounding box center [959, 148] width 224 height 45
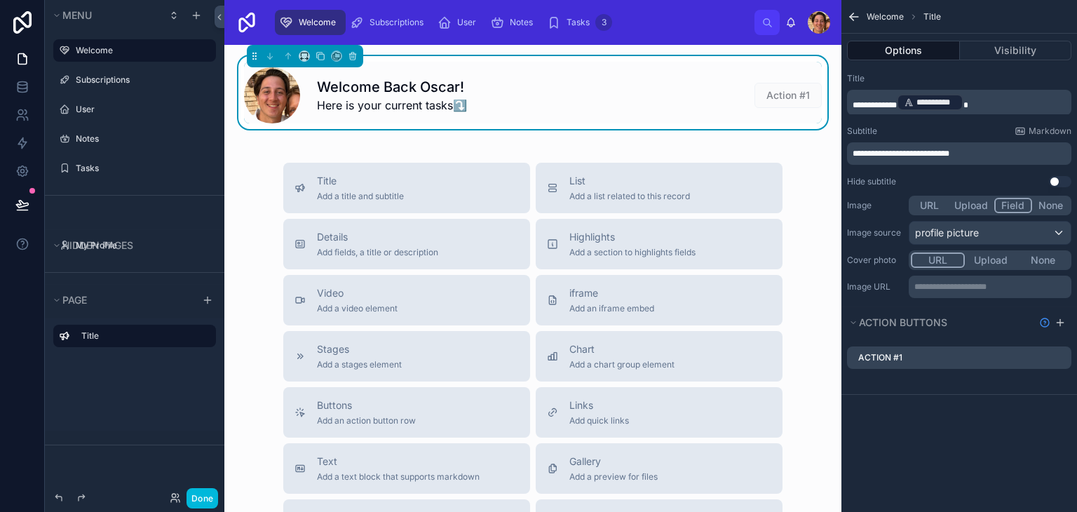
click at [879, 154] on span "**********" at bounding box center [901, 153] width 97 height 8
click at [196, 497] on button "Done" at bounding box center [203, 498] width 32 height 20
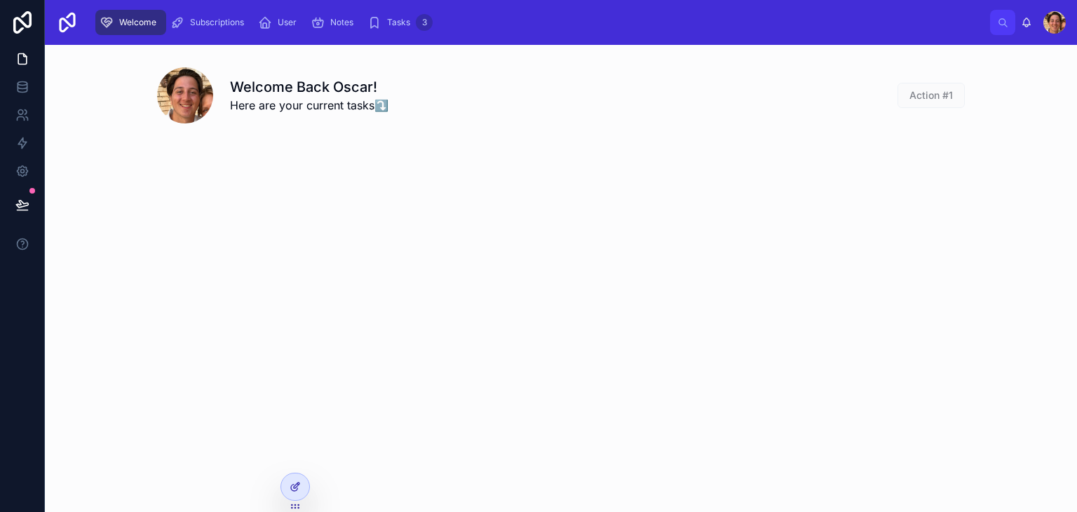
click at [292, 487] on icon at bounding box center [295, 486] width 11 height 11
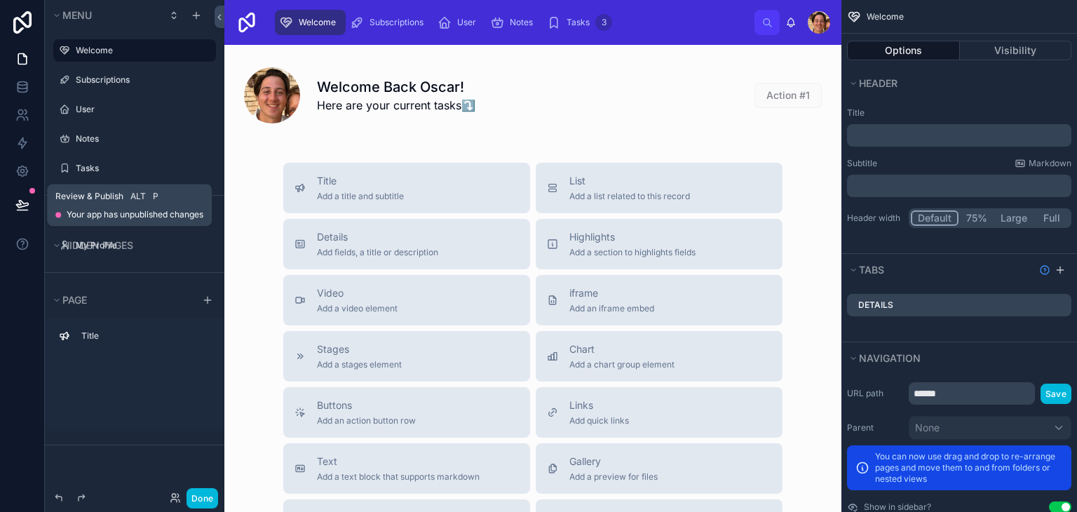
click at [26, 200] on icon at bounding box center [22, 205] width 14 height 14
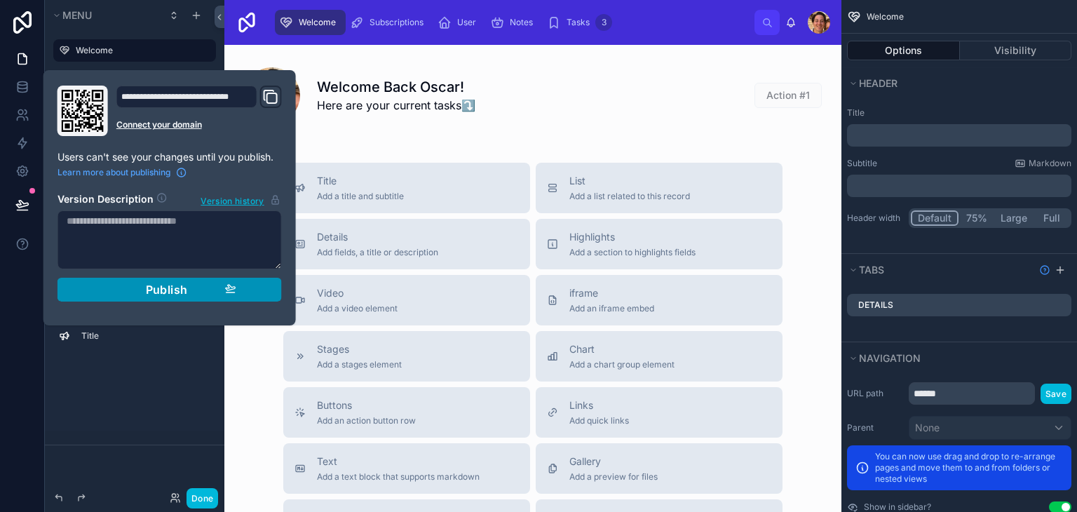
click at [184, 281] on button "Publish" at bounding box center [170, 290] width 224 height 24
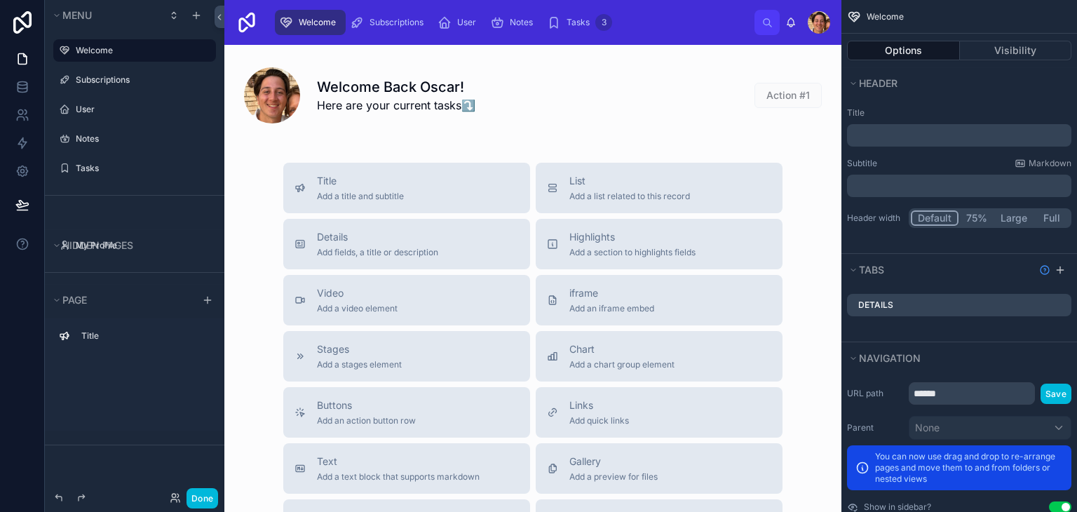
click at [502, 154] on div "Welcome Back Oscar! Here are your current tasks⤵️ Action #1 Title Add a title a…" at bounding box center [532, 409] width 617 height 729
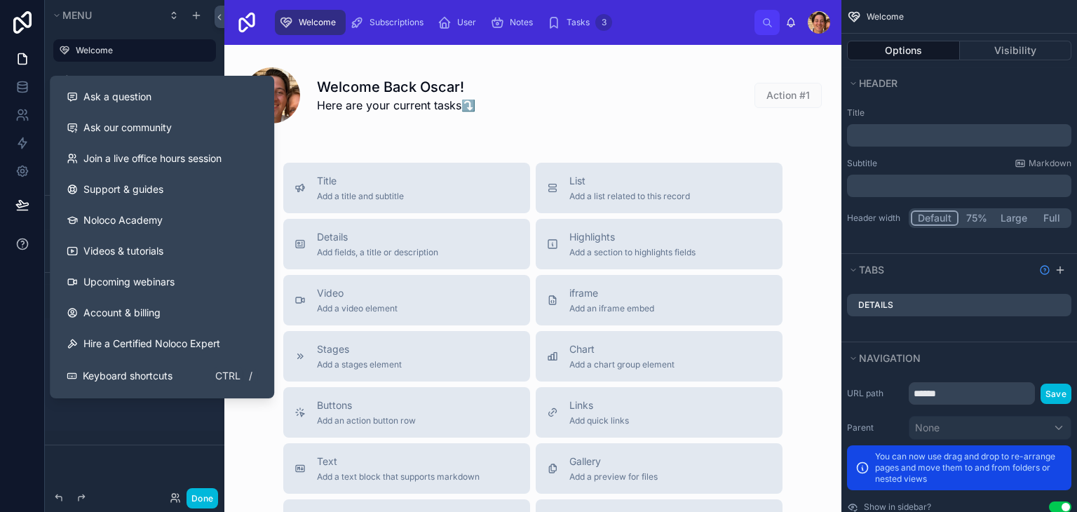
click at [23, 250] on icon at bounding box center [22, 244] width 14 height 14
click at [144, 85] on button "Ask a question" at bounding box center [161, 96] width 213 height 31
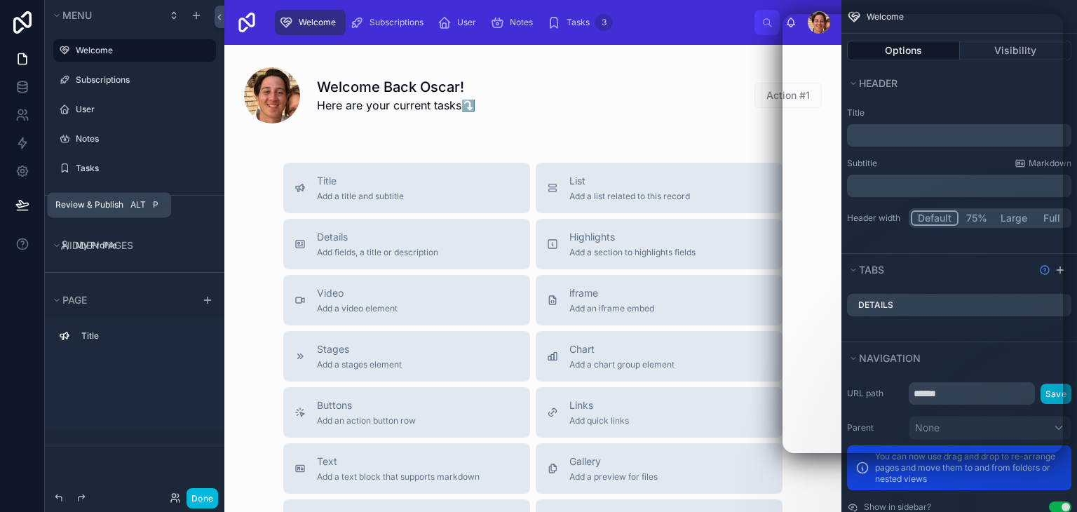
click at [27, 210] on icon at bounding box center [22, 210] width 11 height 0
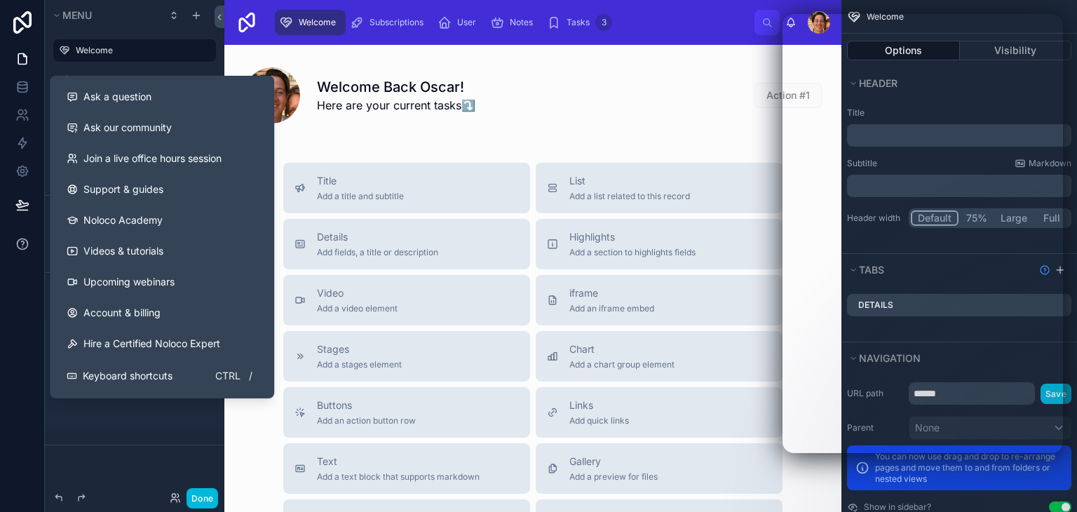
click at [26, 248] on icon at bounding box center [22, 243] width 11 height 11
click at [155, 100] on div "Ask a question" at bounding box center [162, 97] width 191 height 14
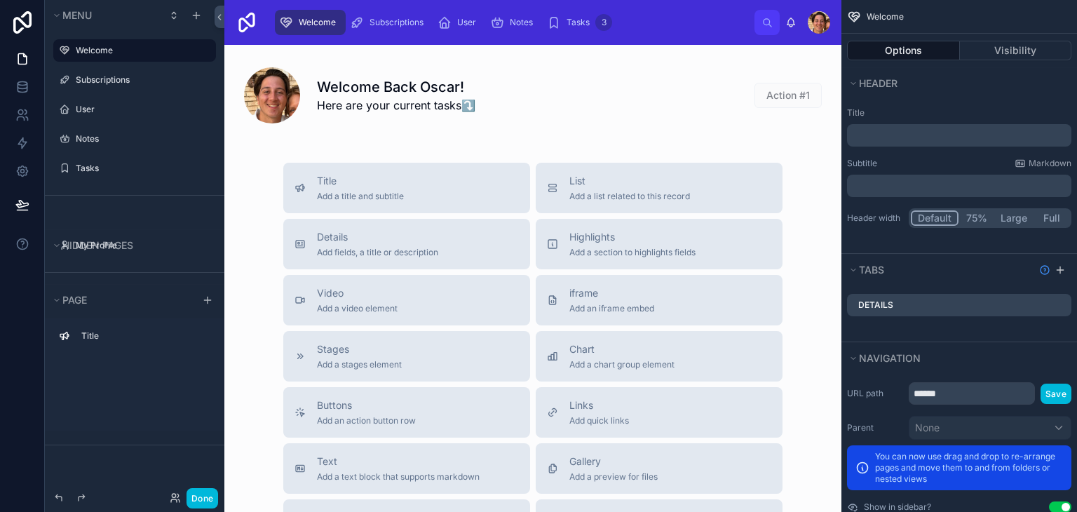
scroll to position [42, 0]
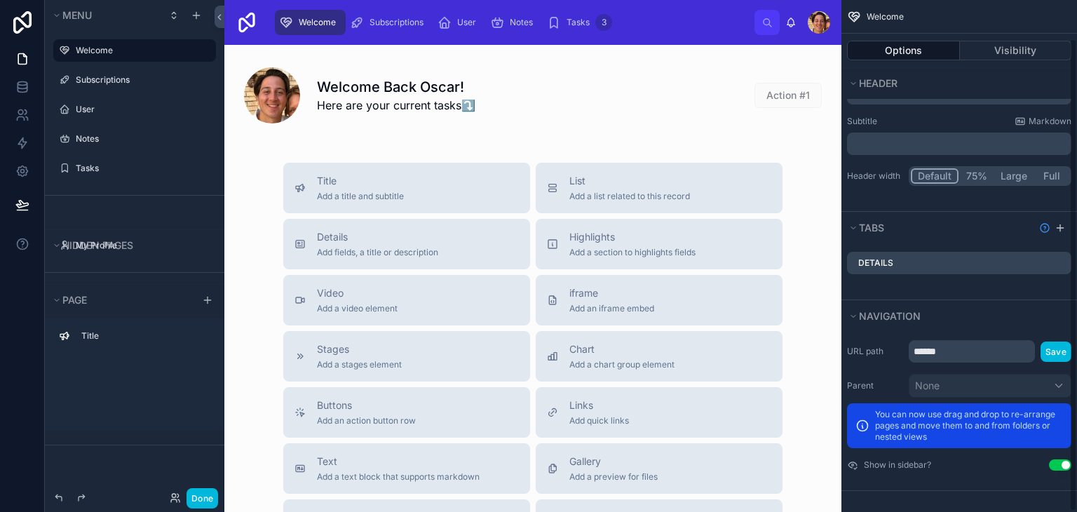
click at [1070, 464] on div "Welcome Options Visibility Header Title ﻿ Subtitle Markdown ﻿ Header width Defa…" at bounding box center [960, 256] width 236 height 512
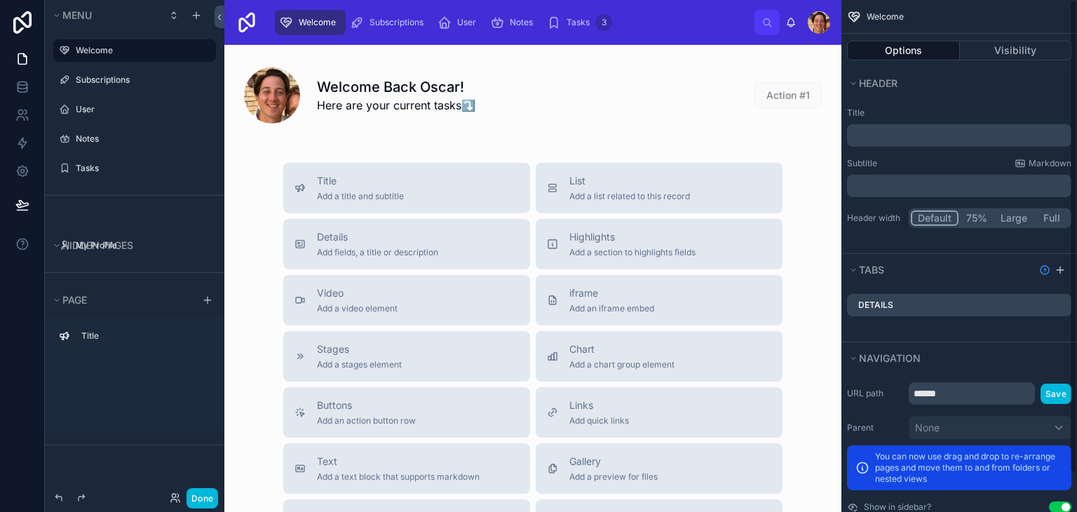
click at [982, 402] on div "URL path ****** Save Parent None You can now use drag and drop to re-arrange pa…" at bounding box center [960, 448] width 236 height 142
click at [982, 402] on input "******" at bounding box center [972, 393] width 126 height 22
type input "*******"
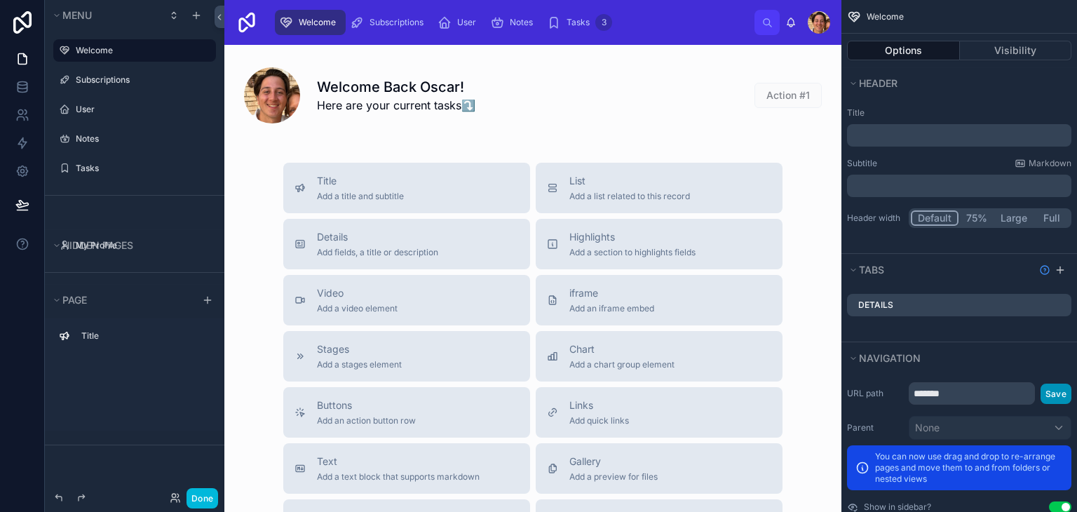
click at [1050, 397] on button "Save" at bounding box center [1056, 394] width 31 height 20
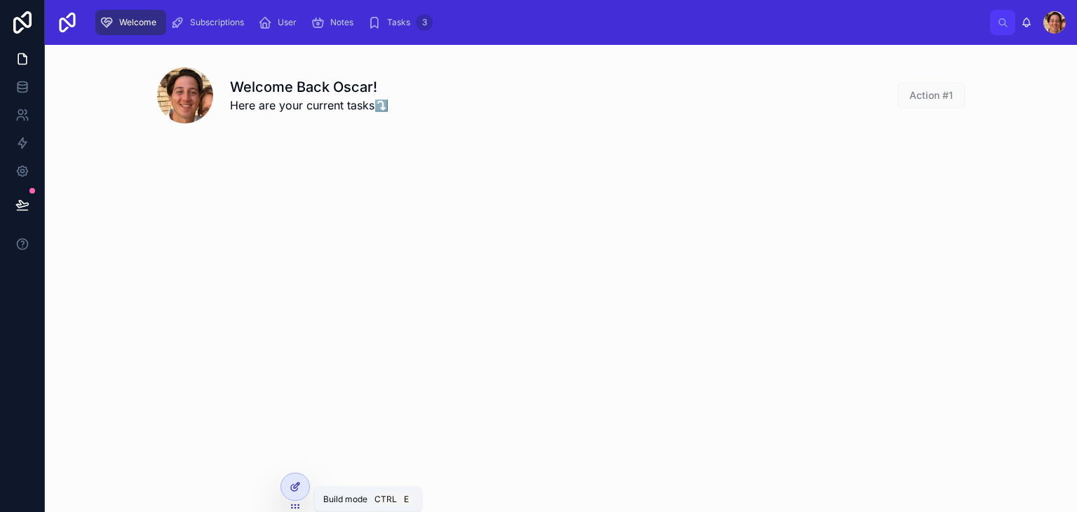
click at [294, 488] on icon at bounding box center [297, 486] width 6 height 6
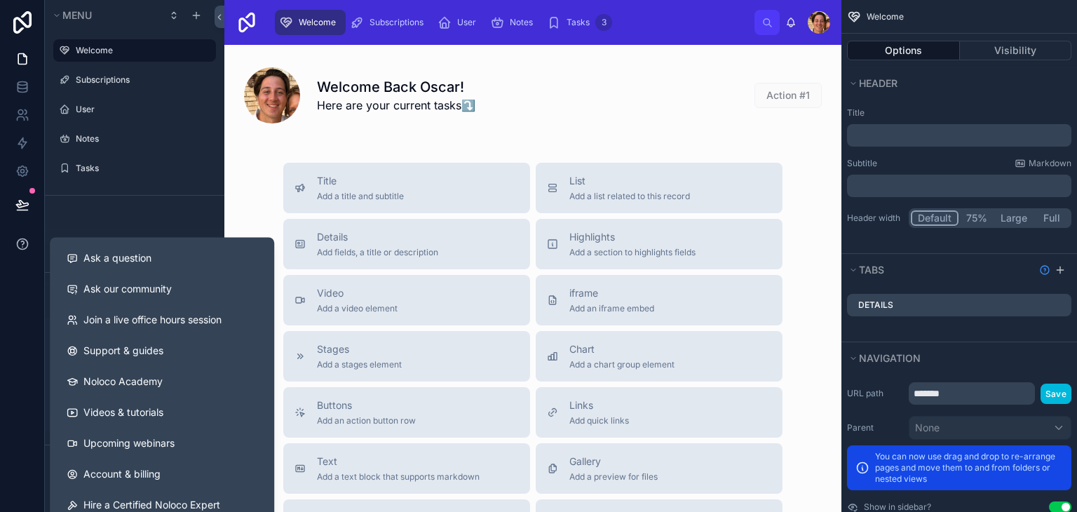
click at [27, 241] on icon at bounding box center [22, 243] width 11 height 11
click at [130, 248] on button "Ask a question" at bounding box center [161, 258] width 213 height 31
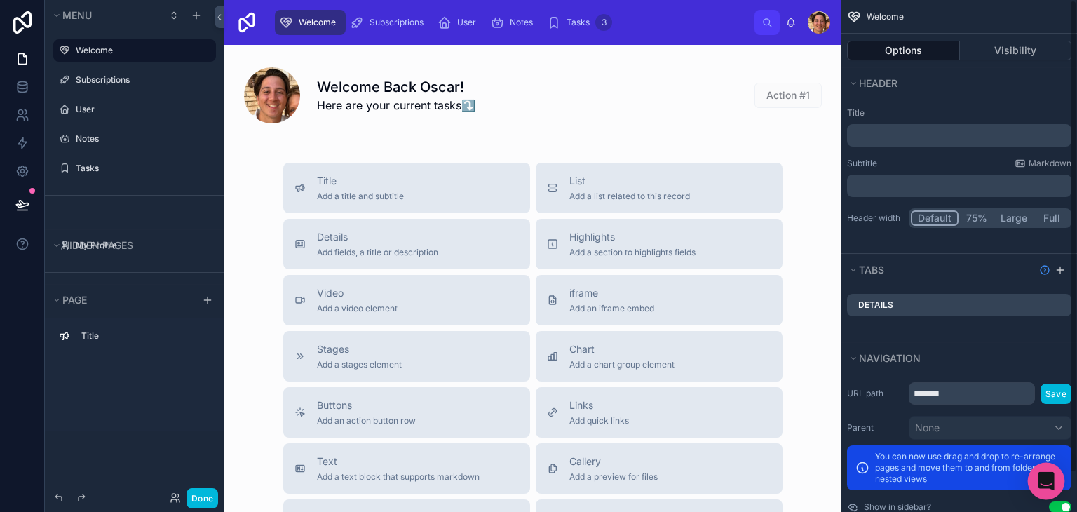
click at [1047, 485] on icon "Open Intercom Messenger" at bounding box center [1046, 481] width 18 height 18
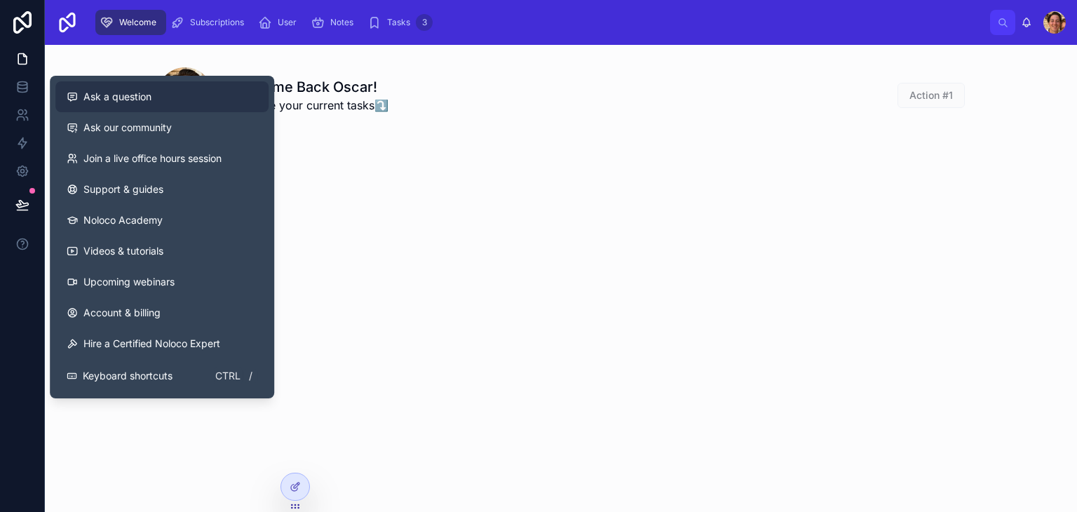
click at [205, 83] on button "Ask a question" at bounding box center [161, 96] width 213 height 31
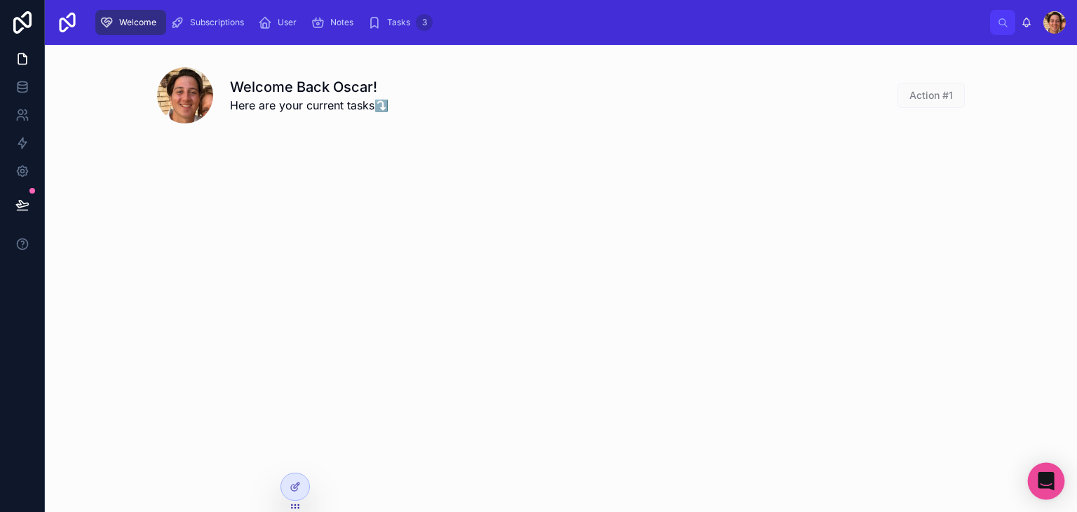
click at [1037, 478] on div "Open Intercom Messenger" at bounding box center [1046, 481] width 37 height 37
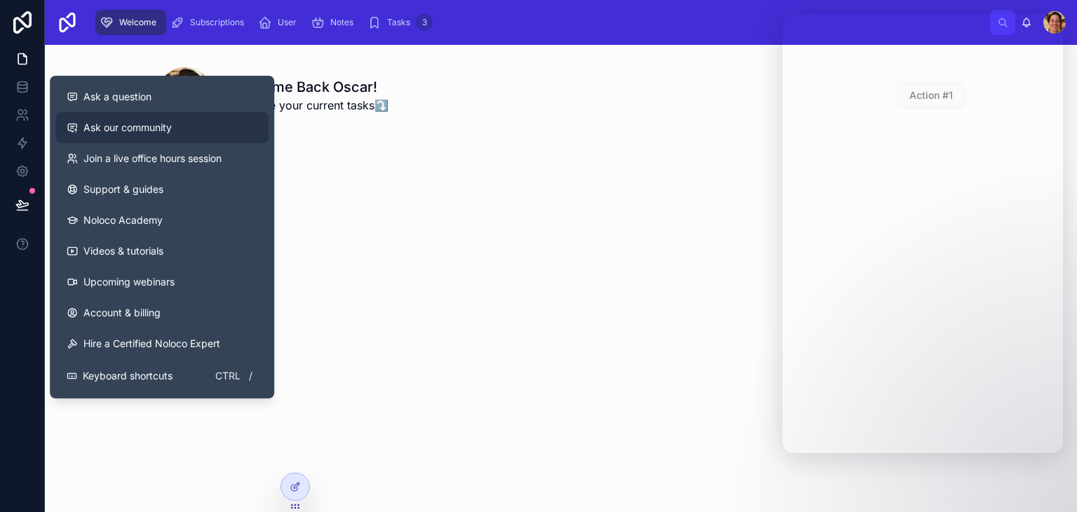
click at [149, 121] on span "Ask our community" at bounding box center [127, 128] width 88 height 14
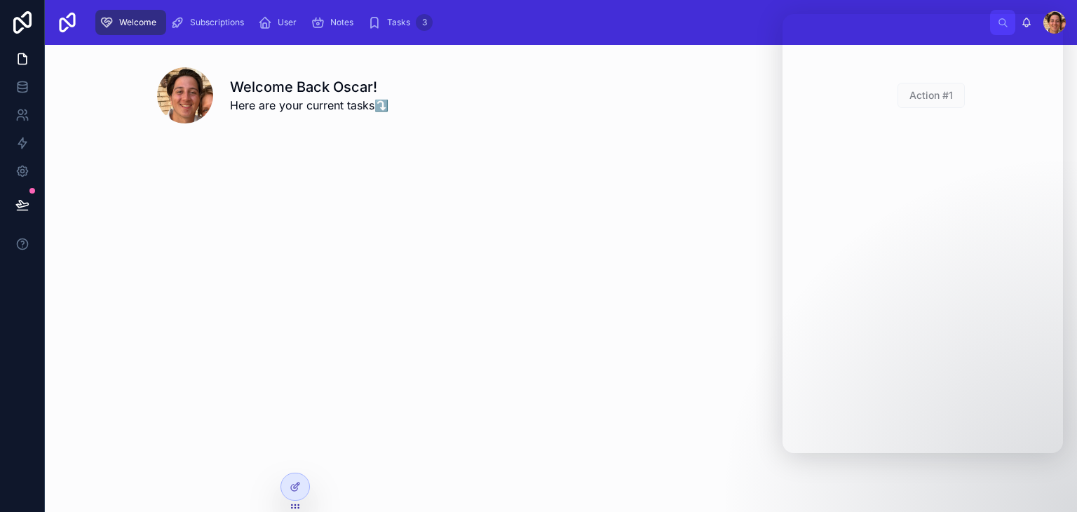
click at [389, 144] on div "Welcome Back Oscar! Here are your current tasks⤵️ Action #1" at bounding box center [561, 132] width 1032 height 174
click at [154, 189] on div "Welcome Back Oscar! Here are your current tasks⤵️ Action #1" at bounding box center [561, 132] width 1032 height 174
click at [753, 361] on div "Welcome Back Oscar! Here are your current tasks⤵️ Action #1" at bounding box center [561, 278] width 1032 height 467
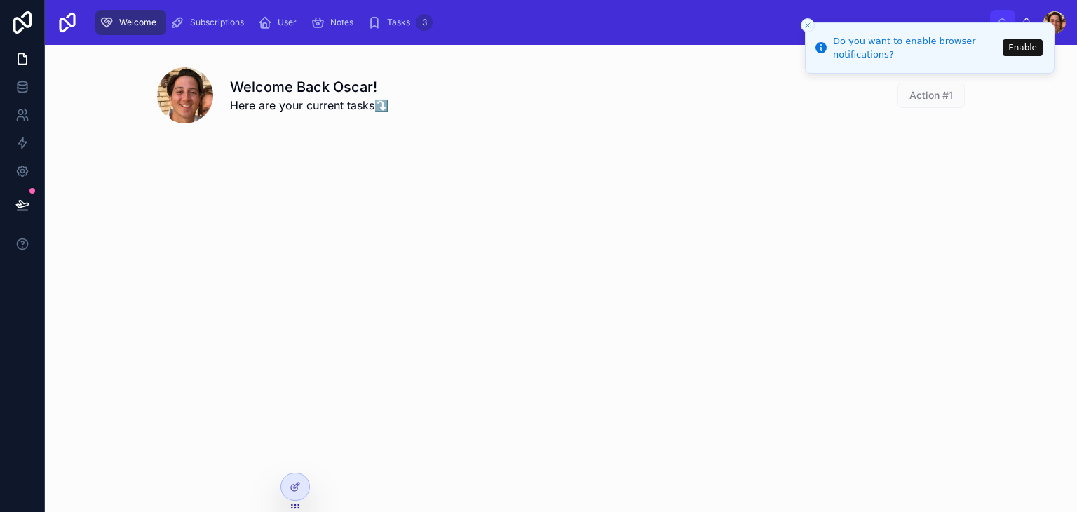
click at [807, 26] on icon "Close toast" at bounding box center [808, 25] width 8 height 8
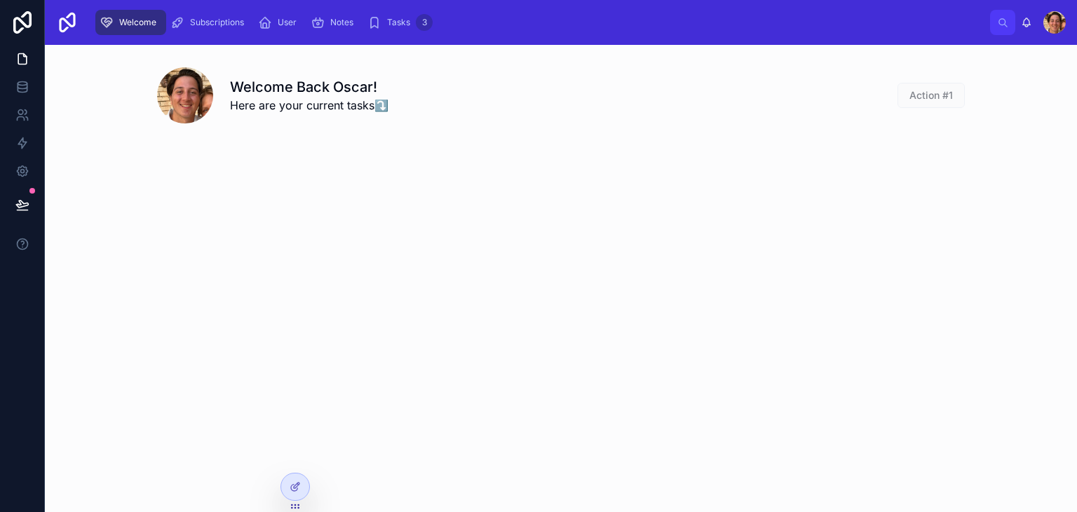
click at [1041, 270] on div "Welcome Back Oscar! Here are your current tasks⤵️ Action #1" at bounding box center [561, 278] width 1032 height 467
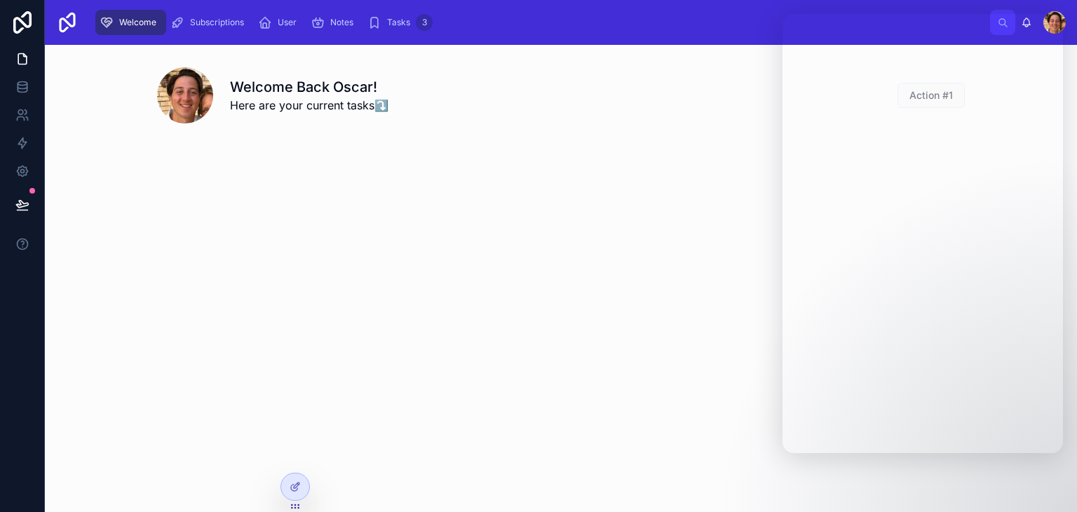
click at [603, 455] on div "Welcome Back Oscar! Here are your current tasks⤵️ Action #1" at bounding box center [561, 278] width 1032 height 467
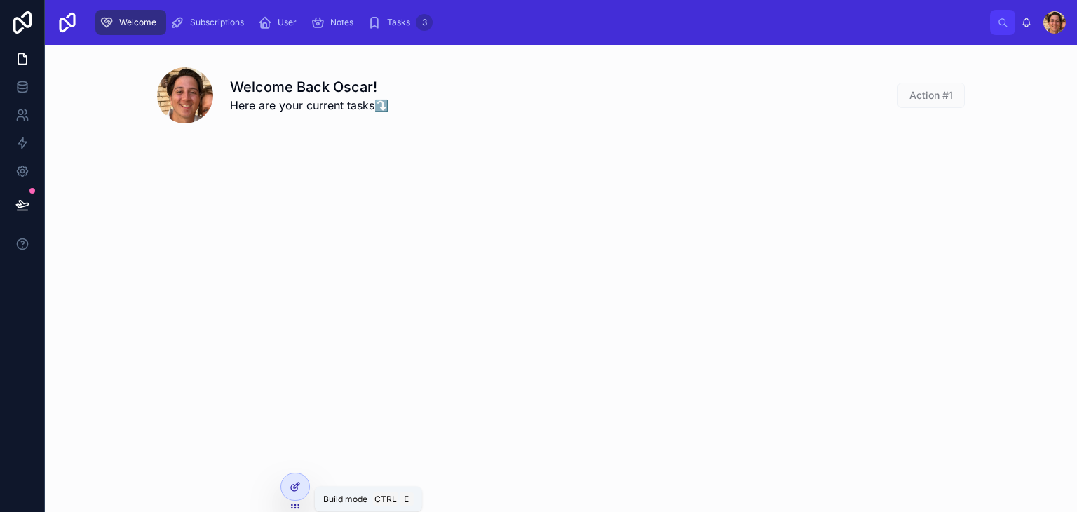
click at [281, 486] on div at bounding box center [295, 486] width 28 height 27
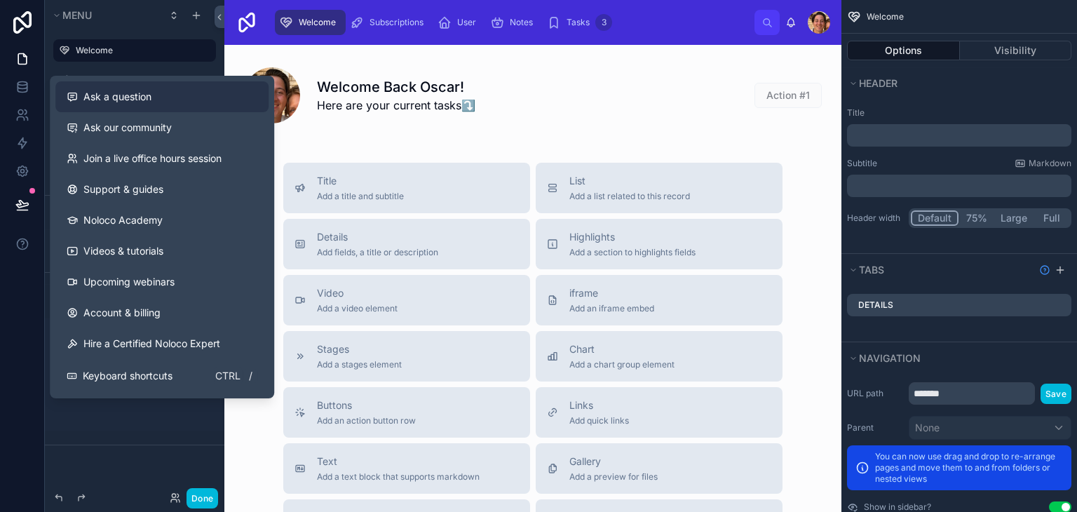
click at [153, 96] on div "Ask a question" at bounding box center [162, 97] width 191 height 14
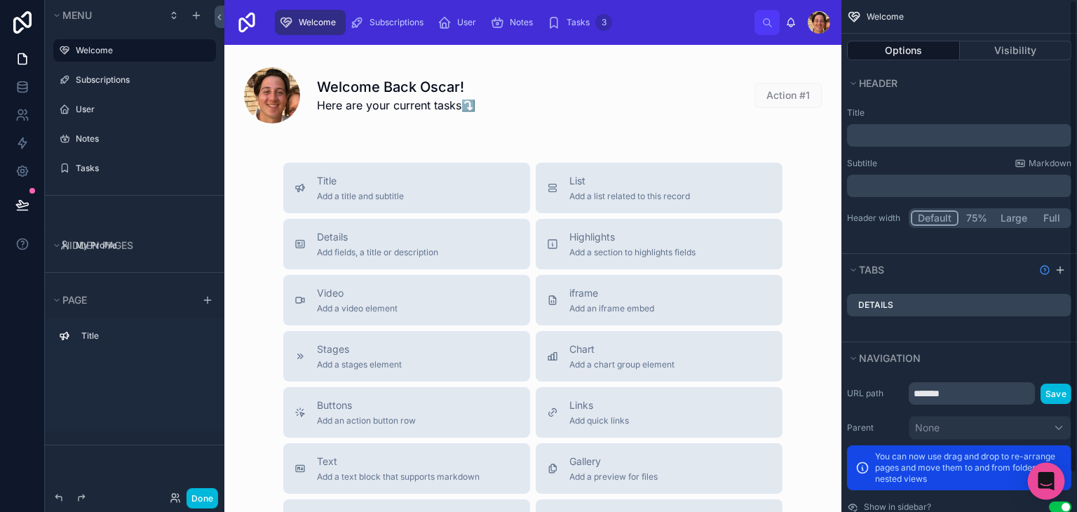
click at [1036, 480] on div "Open Intercom Messenger" at bounding box center [1046, 481] width 37 height 37
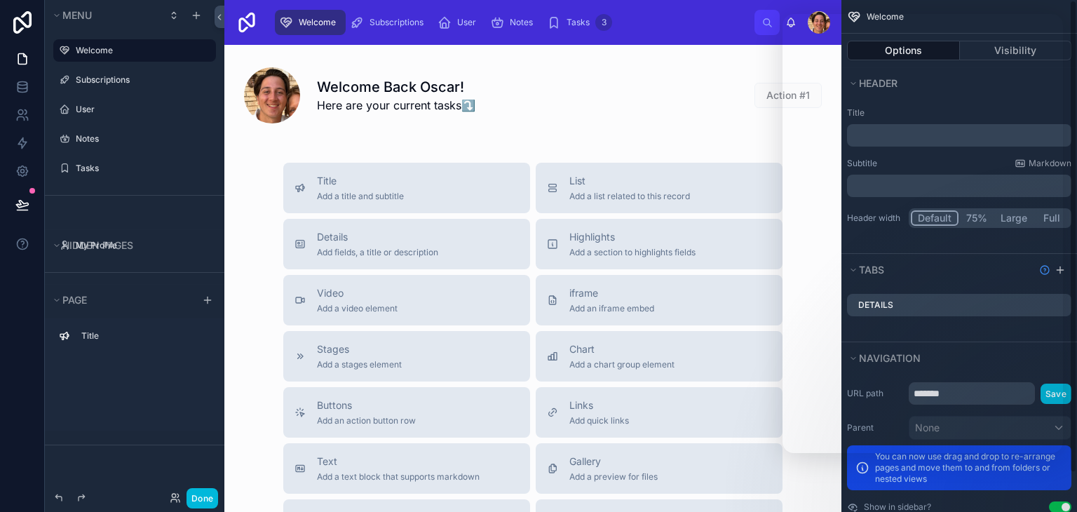
click at [1077, 82] on div "Welcome Options Visibility Header Title ﻿ Subtitle Markdown ﻿ Header width Defa…" at bounding box center [960, 256] width 236 height 512
click at [201, 497] on button "Done" at bounding box center [203, 498] width 32 height 20
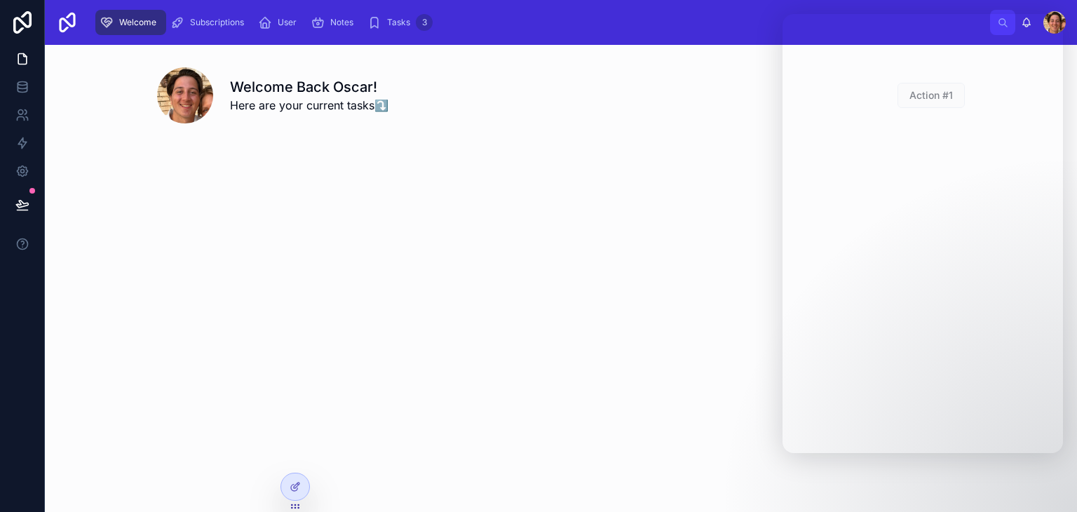
click at [540, 331] on div "Welcome Back Oscar! Here are your current tasks⤵️ Action #1" at bounding box center [561, 278] width 1032 height 467
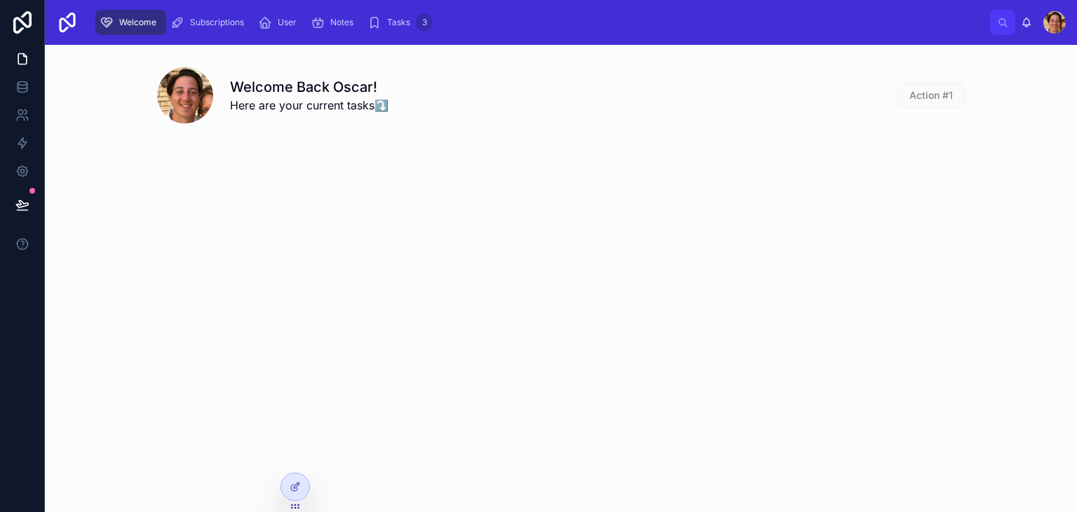
click at [309, 483] on div "Welcome Back Oscar! Here are your current tasks⤵️ Action #1" at bounding box center [561, 278] width 1032 height 467
click at [302, 485] on div at bounding box center [295, 486] width 28 height 27
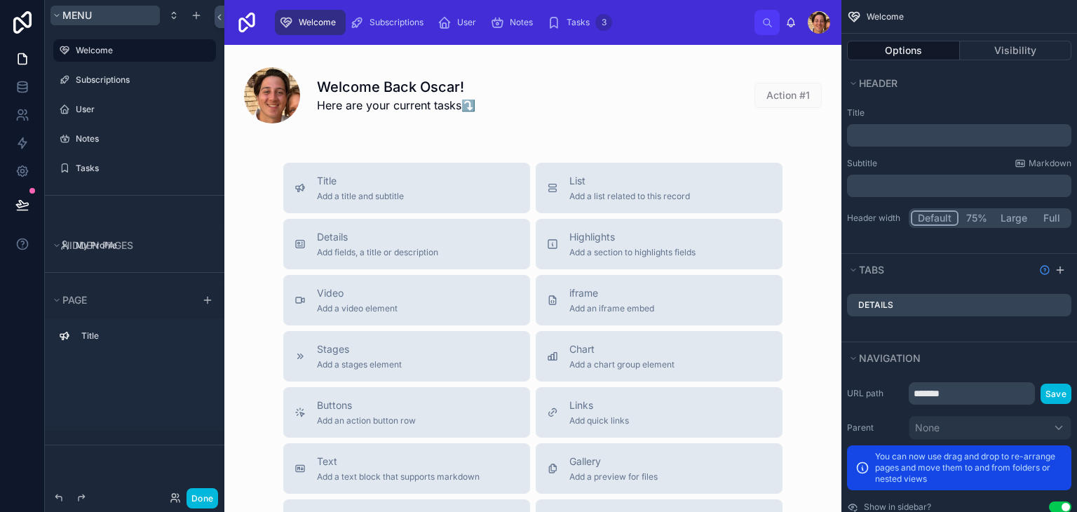
click at [146, 15] on button "Menu" at bounding box center [104, 16] width 109 height 20
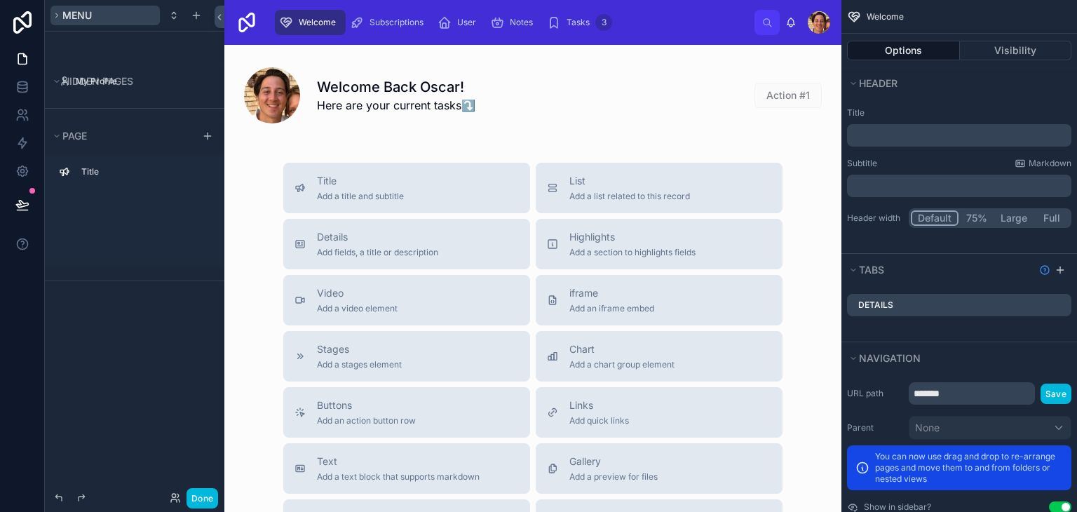
click at [146, 15] on button "Menu" at bounding box center [104, 16] width 109 height 20
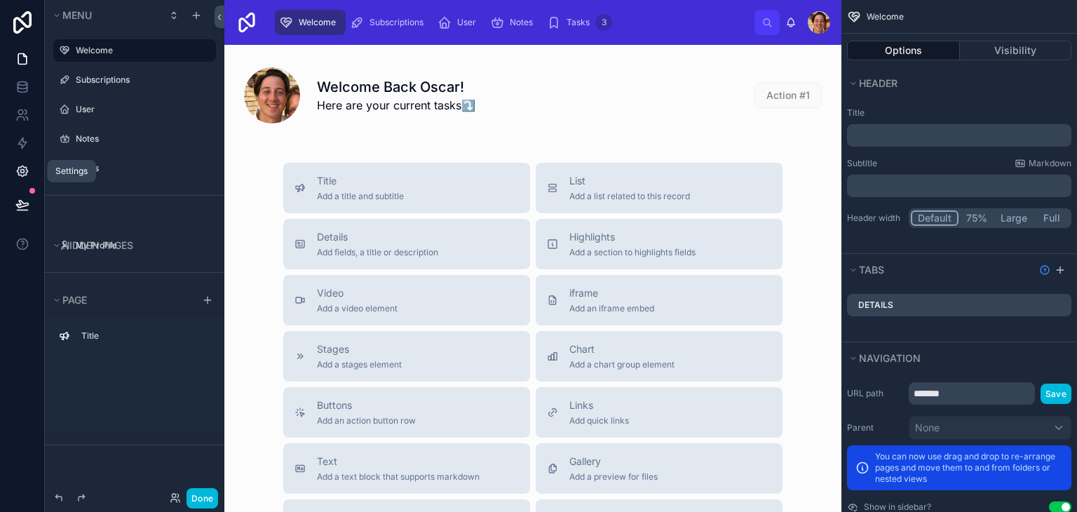
click at [17, 169] on icon at bounding box center [22, 171] width 14 height 14
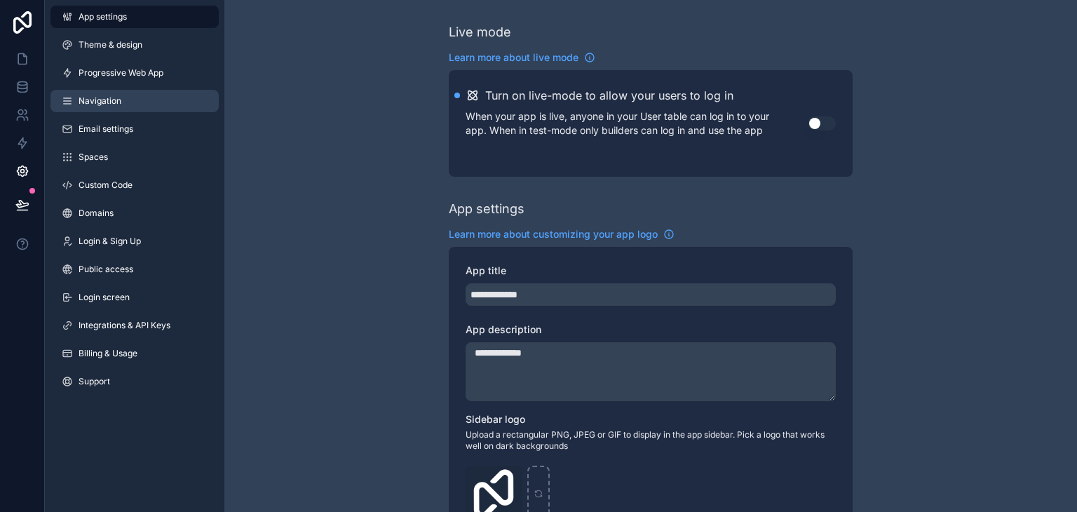
click at [144, 90] on link "Navigation" at bounding box center [134, 101] width 168 height 22
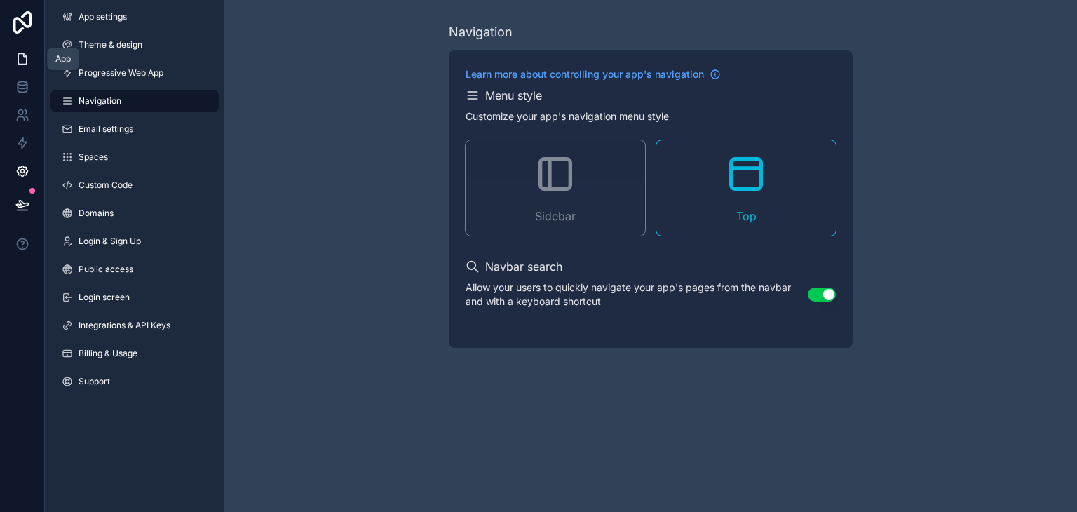
click at [13, 60] on link at bounding box center [22, 59] width 44 height 28
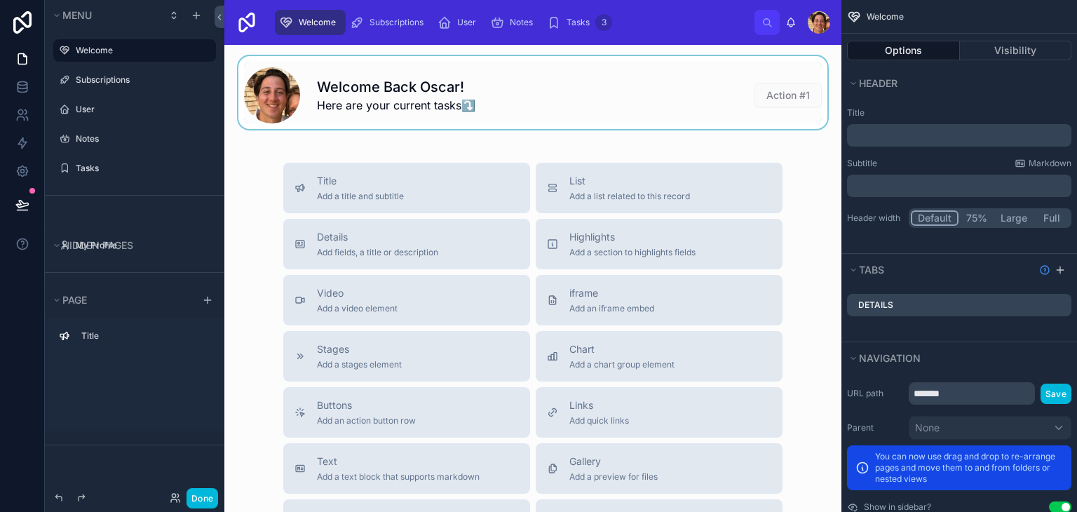
click at [589, 115] on div at bounding box center [533, 92] width 595 height 73
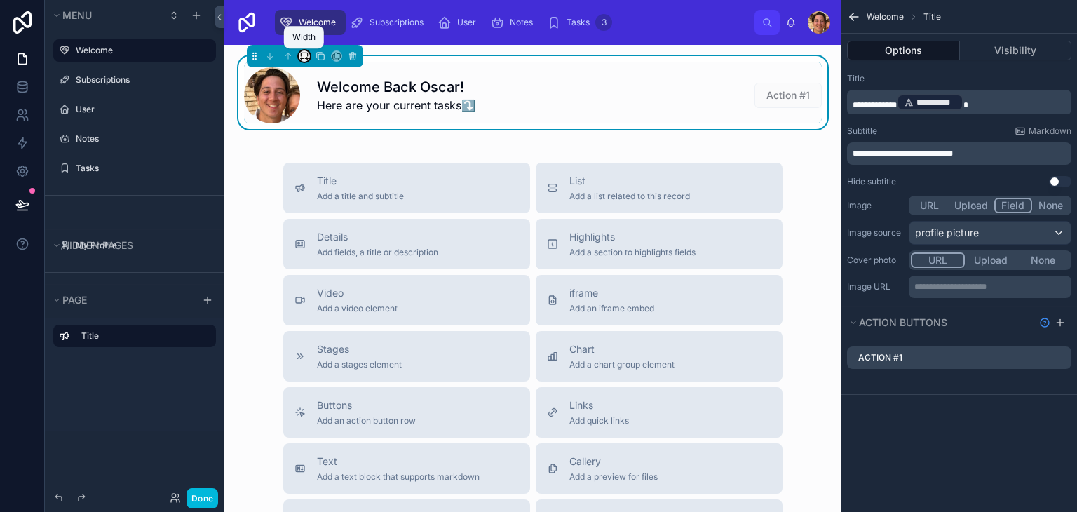
click at [304, 55] on icon at bounding box center [304, 56] width 10 height 10
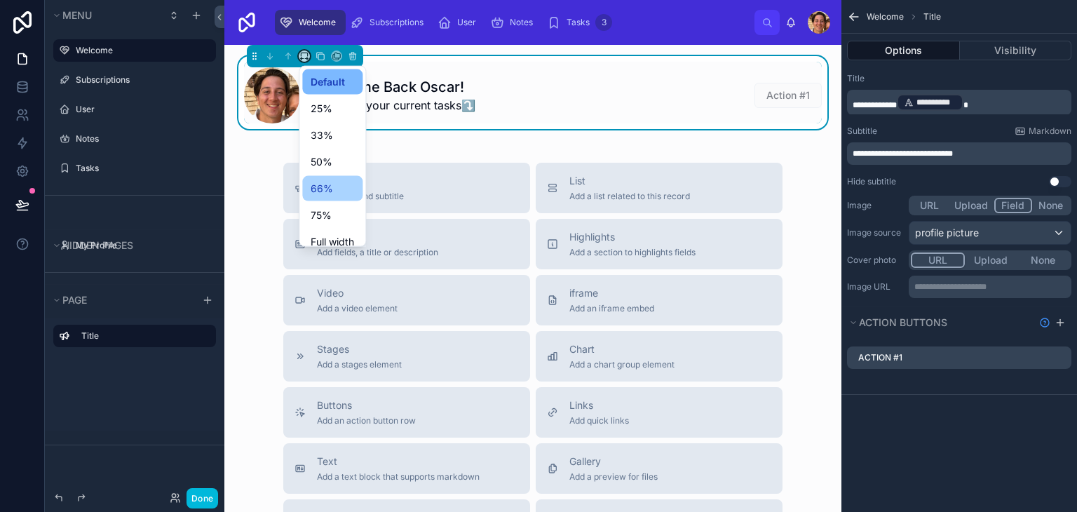
scroll to position [38, 0]
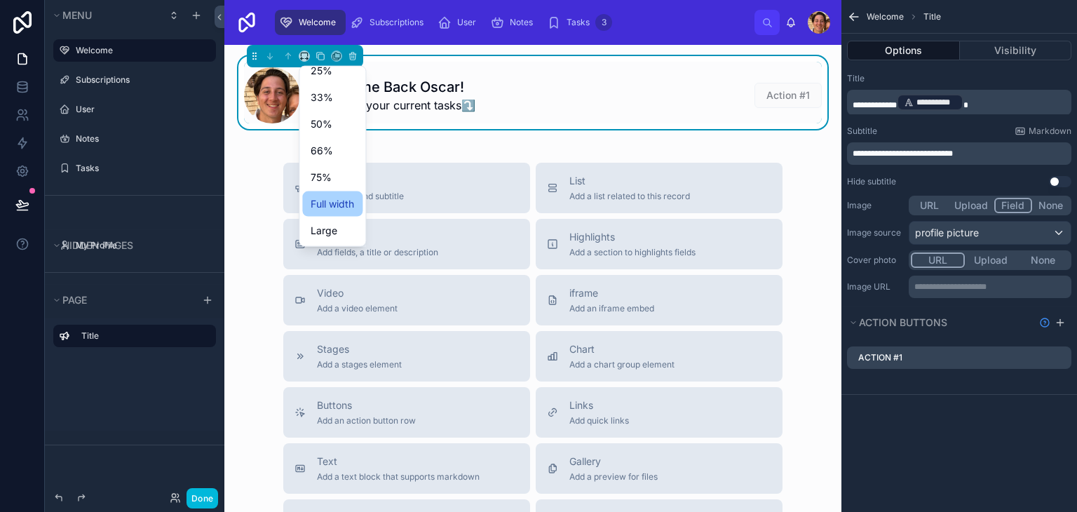
click at [337, 204] on span "Full width" at bounding box center [332, 204] width 43 height 17
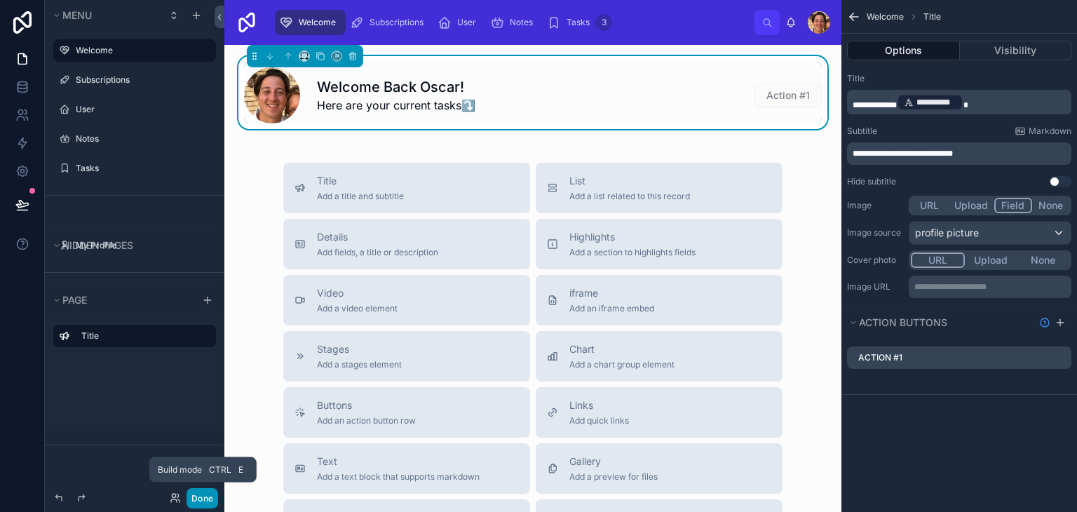
click at [208, 488] on button "Done" at bounding box center [203, 498] width 32 height 20
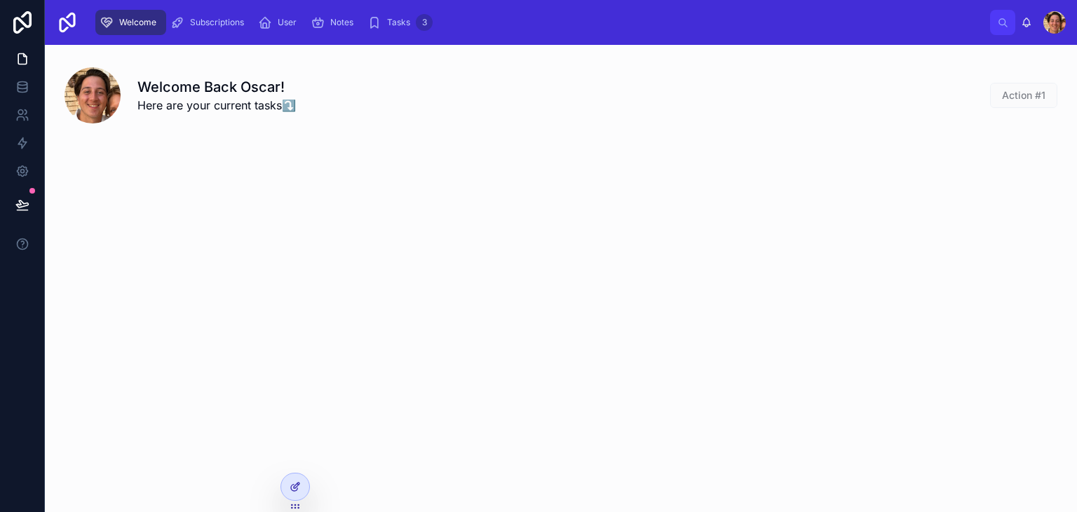
click at [286, 492] on div at bounding box center [295, 486] width 28 height 27
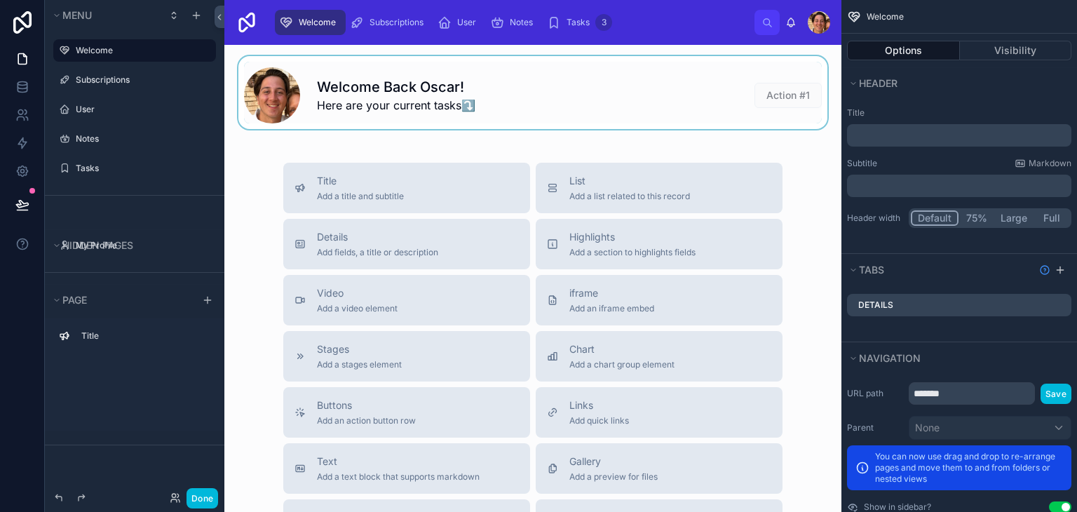
click at [642, 71] on div at bounding box center [533, 92] width 595 height 73
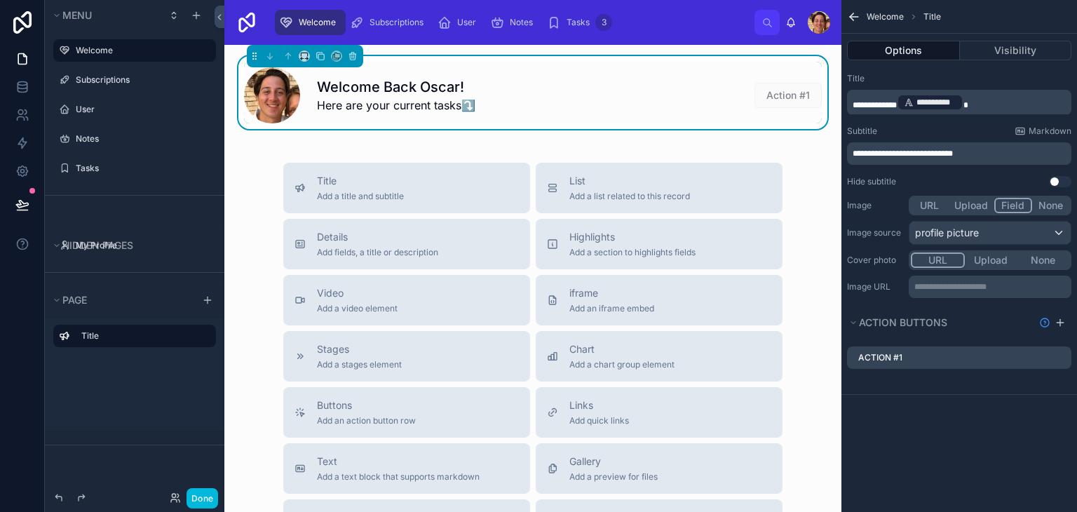
click at [300, 50] on div at bounding box center [305, 56] width 116 height 22
click at [302, 59] on icon at bounding box center [302, 59] width 3 height 0
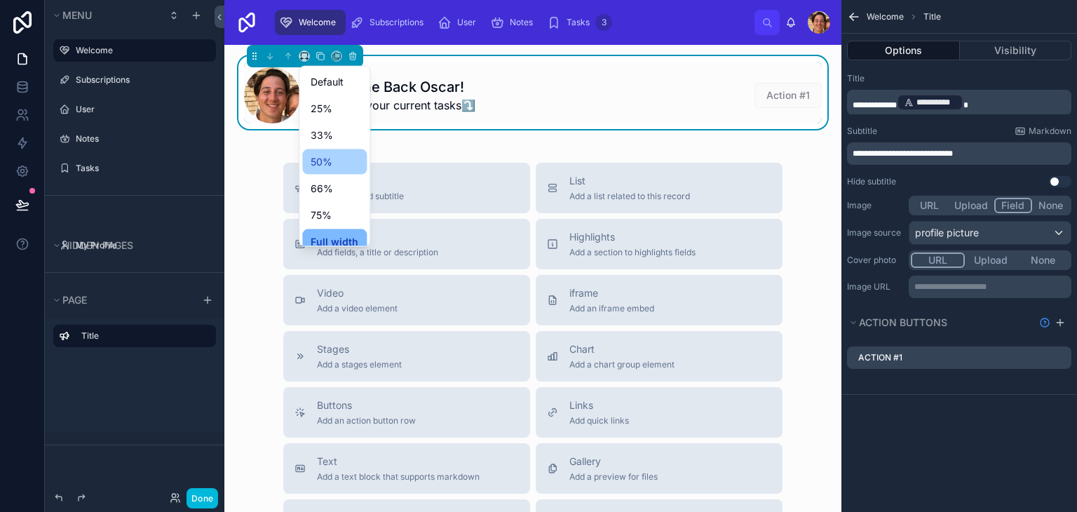
click at [339, 168] on div "50%" at bounding box center [335, 162] width 48 height 17
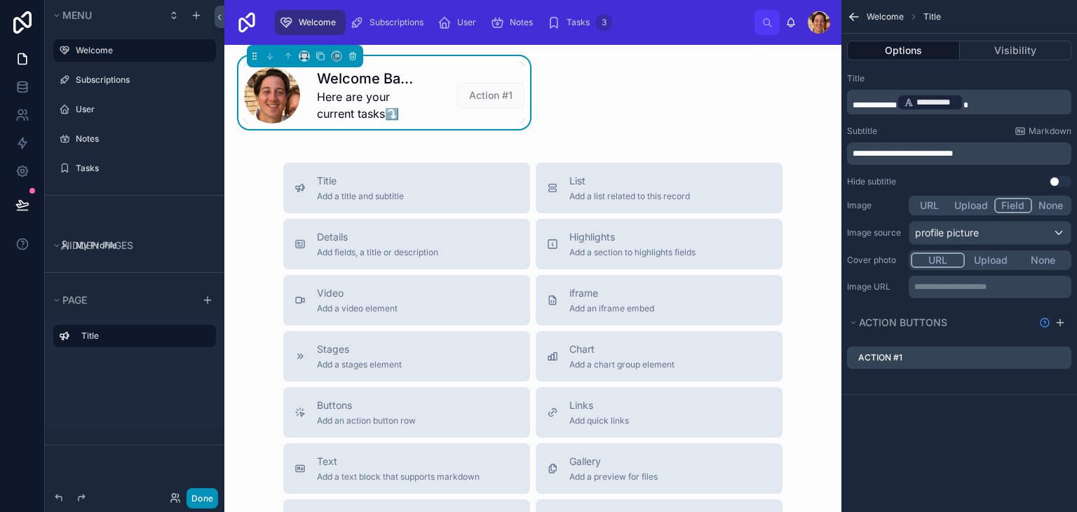
click at [213, 503] on button "Done" at bounding box center [203, 498] width 32 height 20
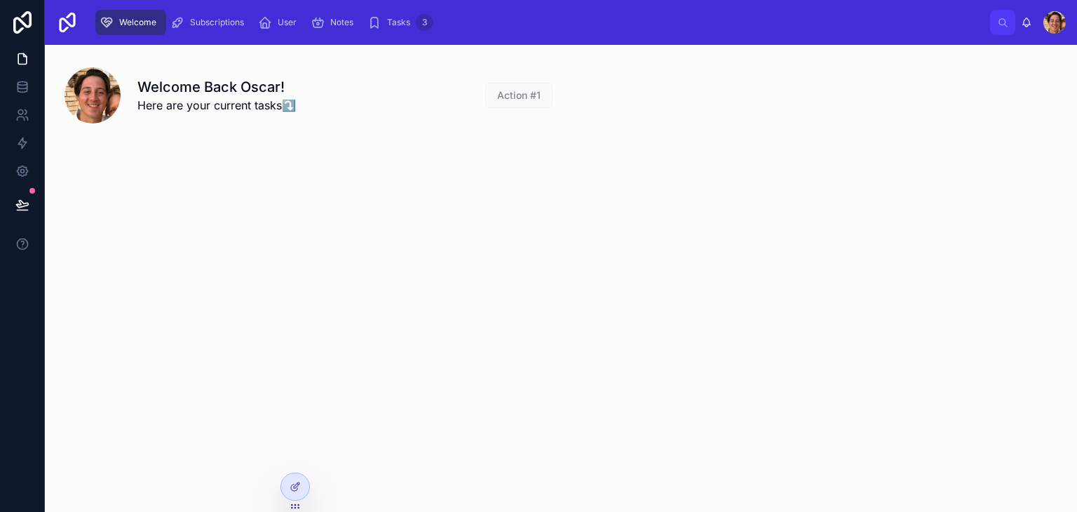
click at [0, 0] on div at bounding box center [0, 0] width 0 height 0
click at [298, 485] on icon at bounding box center [297, 483] width 1 height 1
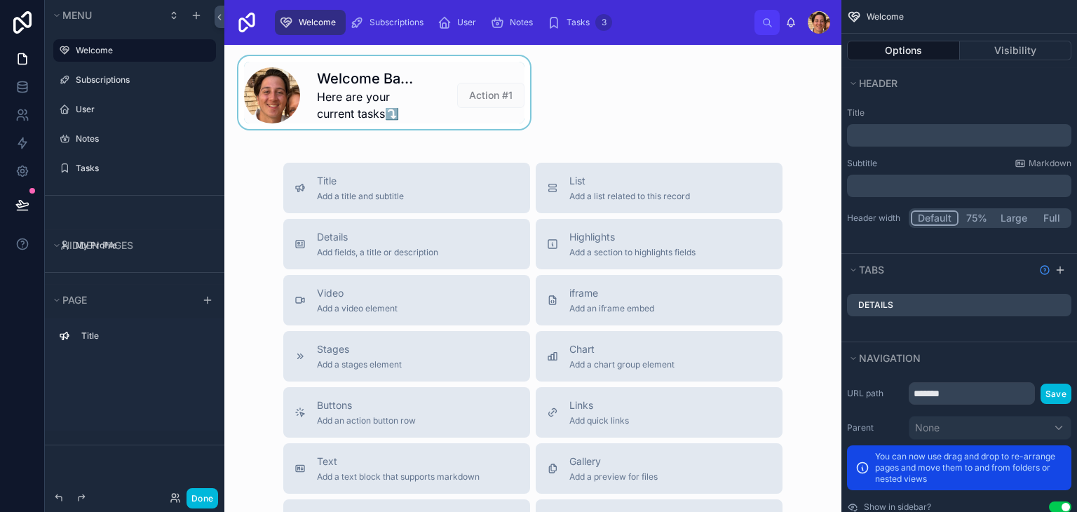
click at [479, 109] on div at bounding box center [384, 92] width 297 height 73
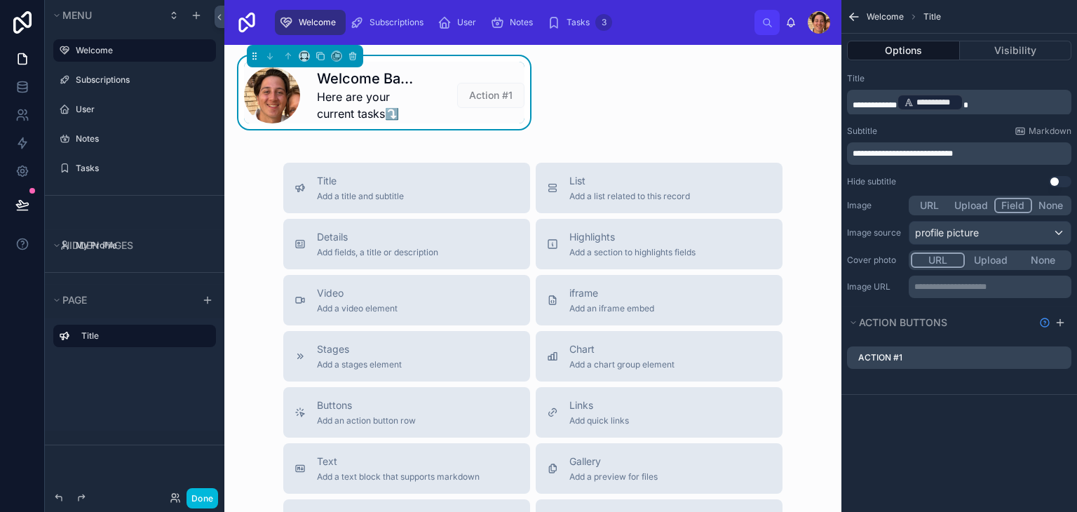
drag, startPoint x: 438, startPoint y: 162, endPoint x: 460, endPoint y: 161, distance: 21.8
click at [460, 161] on div "Welcome Back Oscar! Here are your current tasks⤵️ Action #1 Title Add a title a…" at bounding box center [532, 409] width 617 height 729
click at [443, 177] on div "Title Add a title and subtitle" at bounding box center [407, 188] width 224 height 28
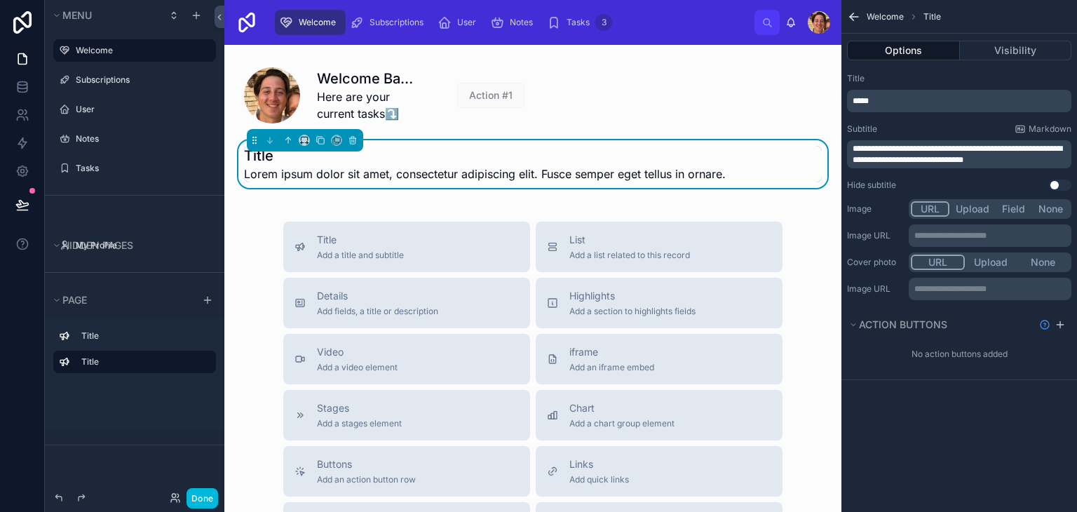
click at [443, 177] on span "Lorem ipsum dolor sit amet, consectetur adipiscing elit. Fusce semper eget tell…" at bounding box center [485, 174] width 482 height 17
click at [304, 138] on icon at bounding box center [304, 140] width 10 height 10
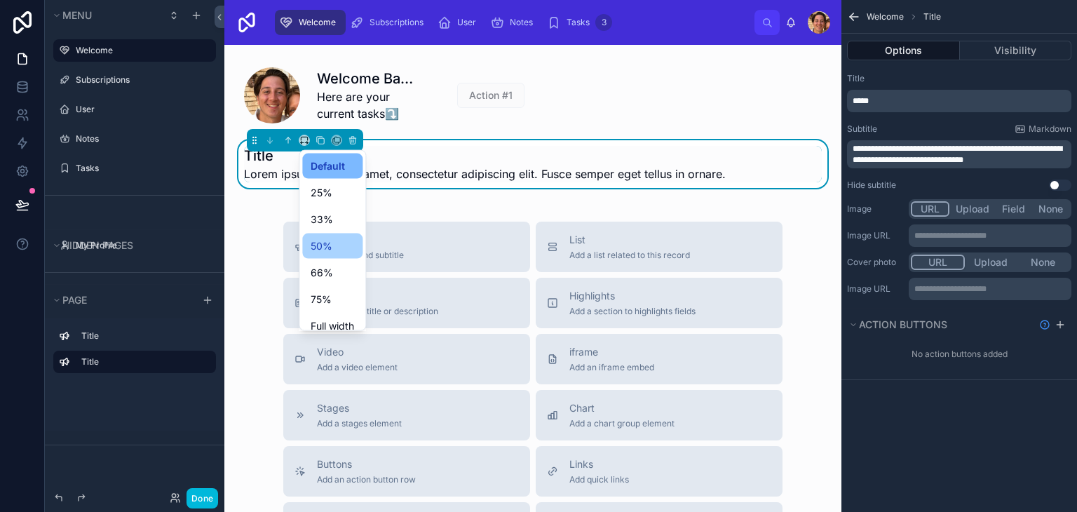
click at [332, 242] on div "50%" at bounding box center [332, 246] width 43 height 17
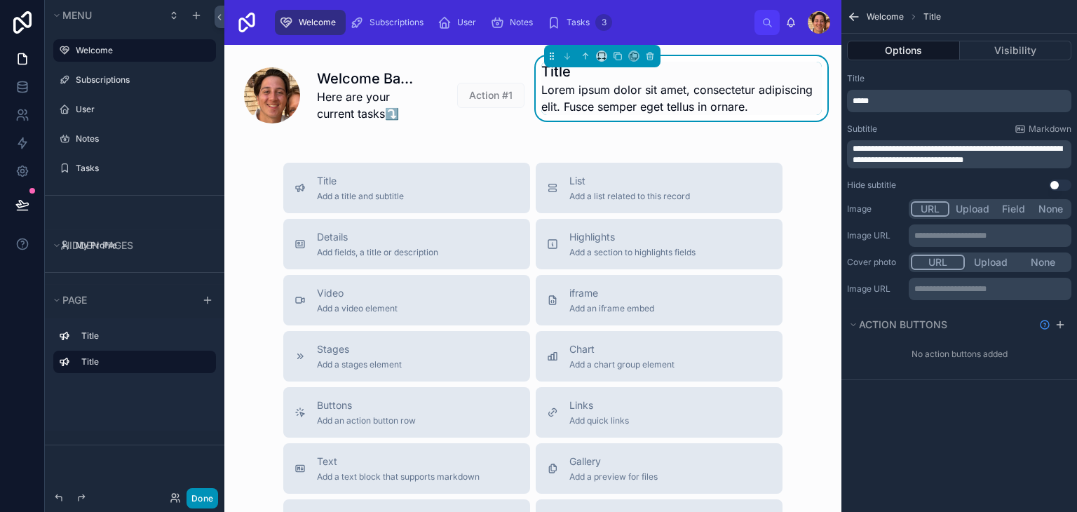
click at [194, 493] on button "Done" at bounding box center [203, 498] width 32 height 20
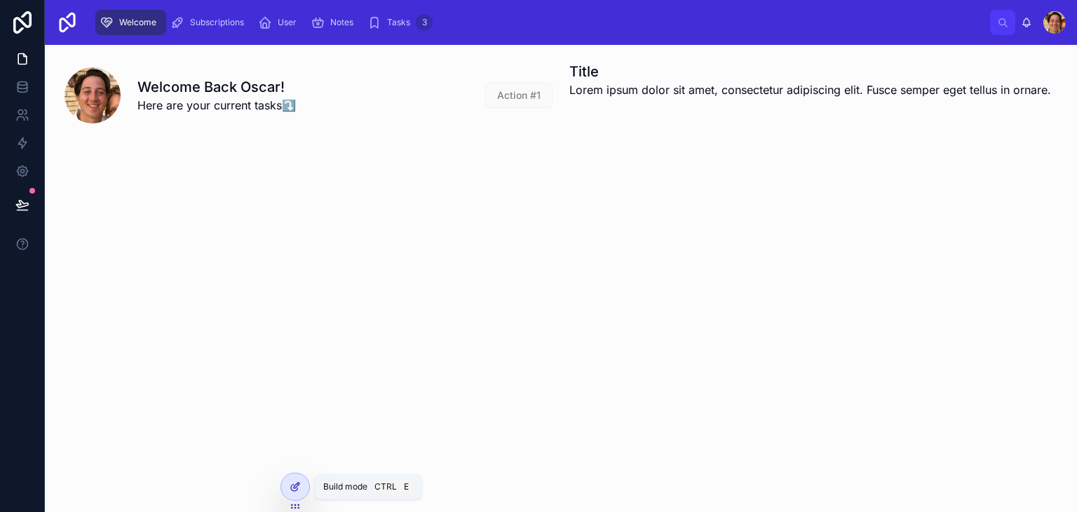
click at [302, 486] on div at bounding box center [295, 486] width 28 height 27
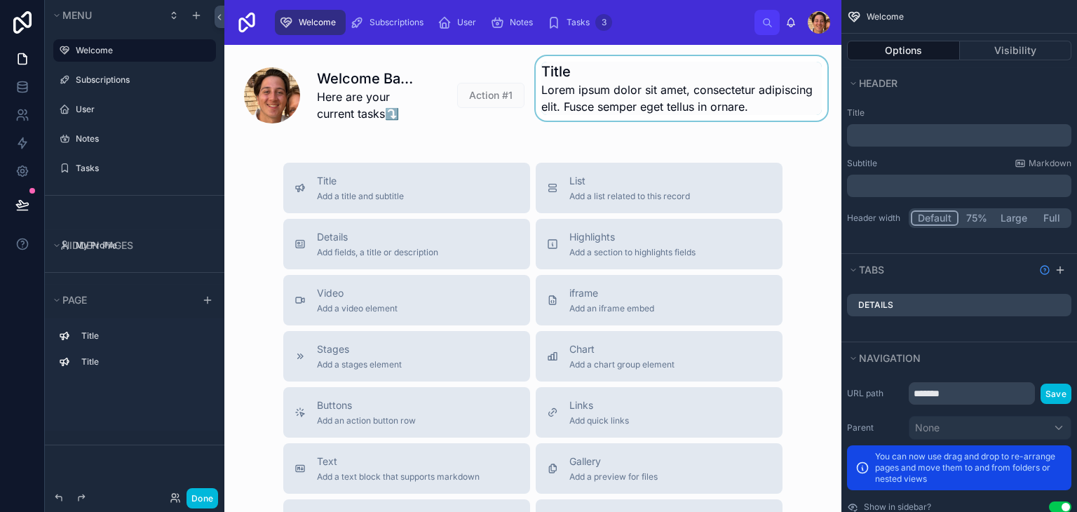
click at [611, 76] on div at bounding box center [681, 92] width 297 height 73
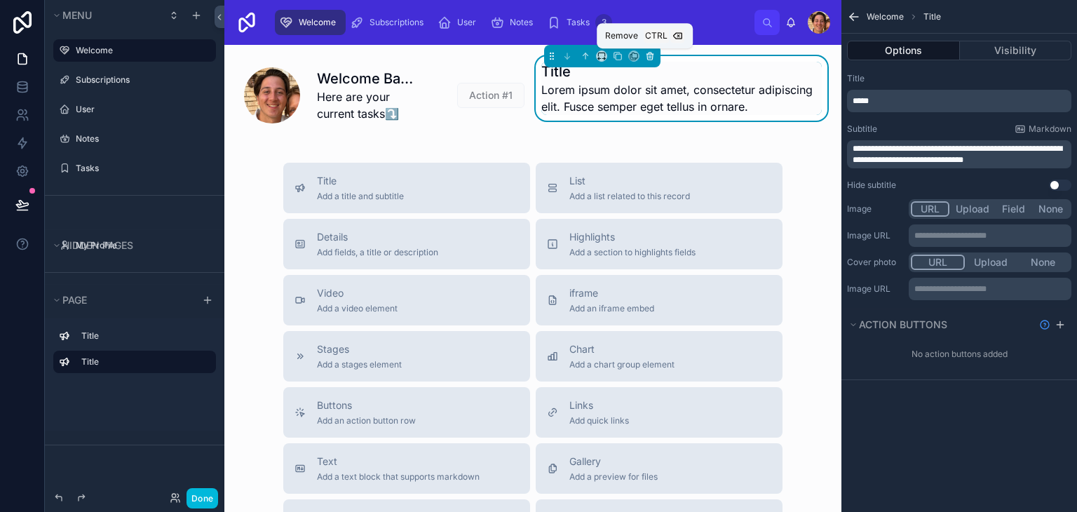
click at [645, 58] on icon at bounding box center [650, 56] width 10 height 10
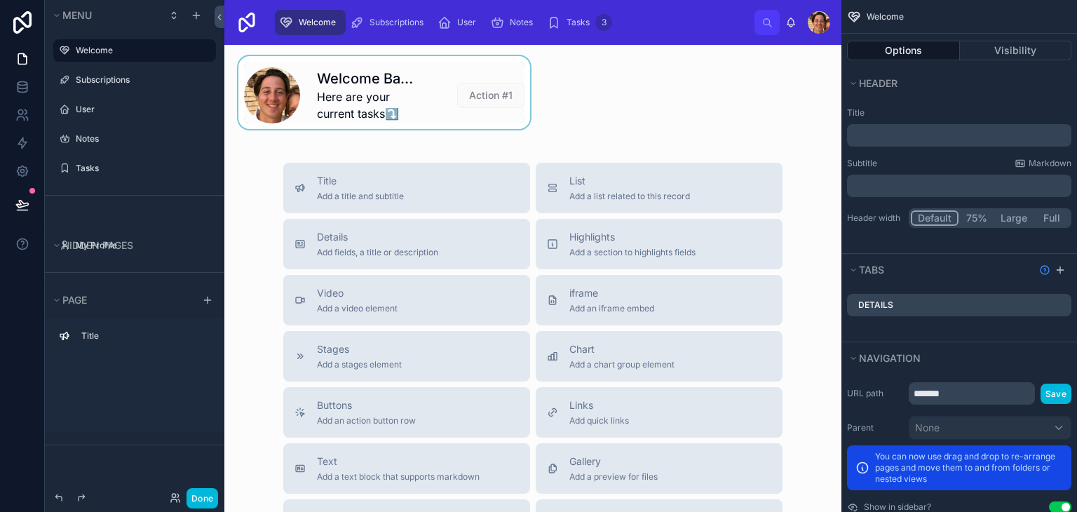
click at [507, 76] on div at bounding box center [384, 92] width 297 height 73
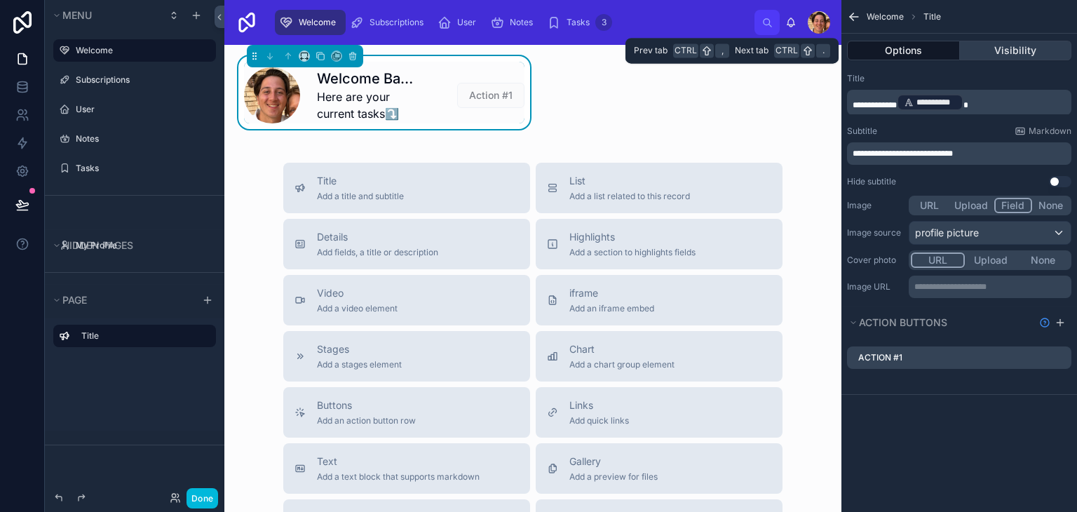
click at [968, 60] on button "Visibility" at bounding box center [1016, 51] width 112 height 20
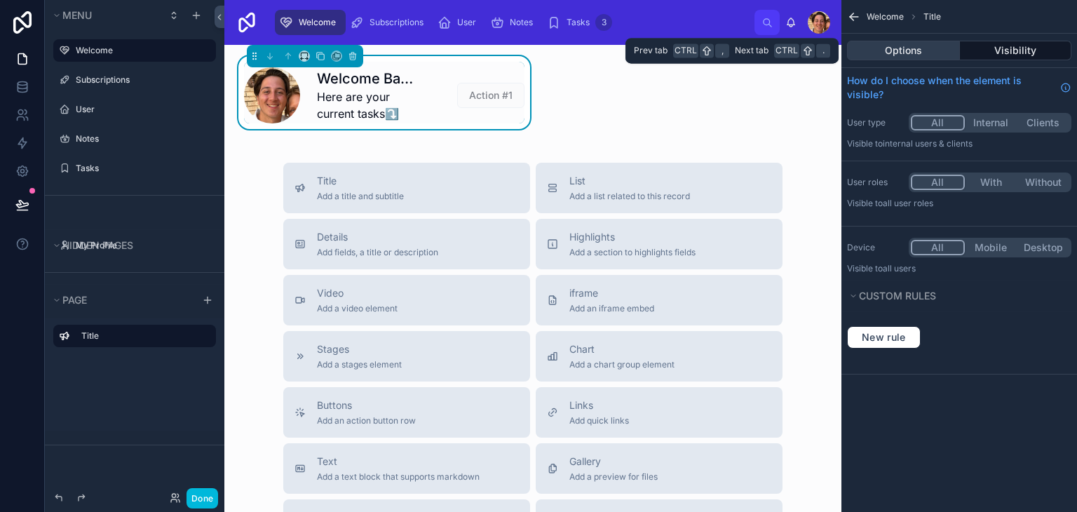
click at [898, 53] on button "Options" at bounding box center [903, 51] width 113 height 20
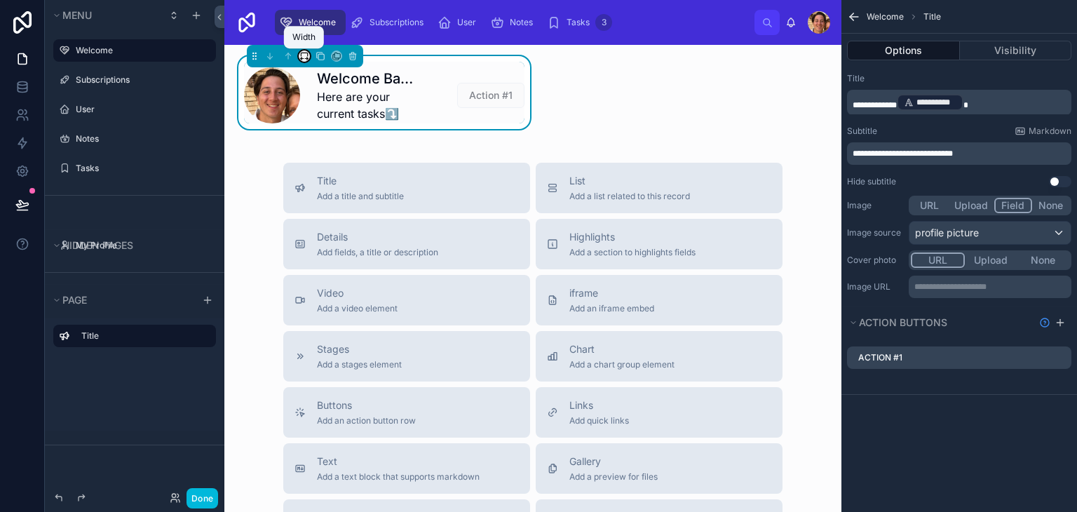
click at [304, 57] on icon at bounding box center [304, 56] width 10 height 10
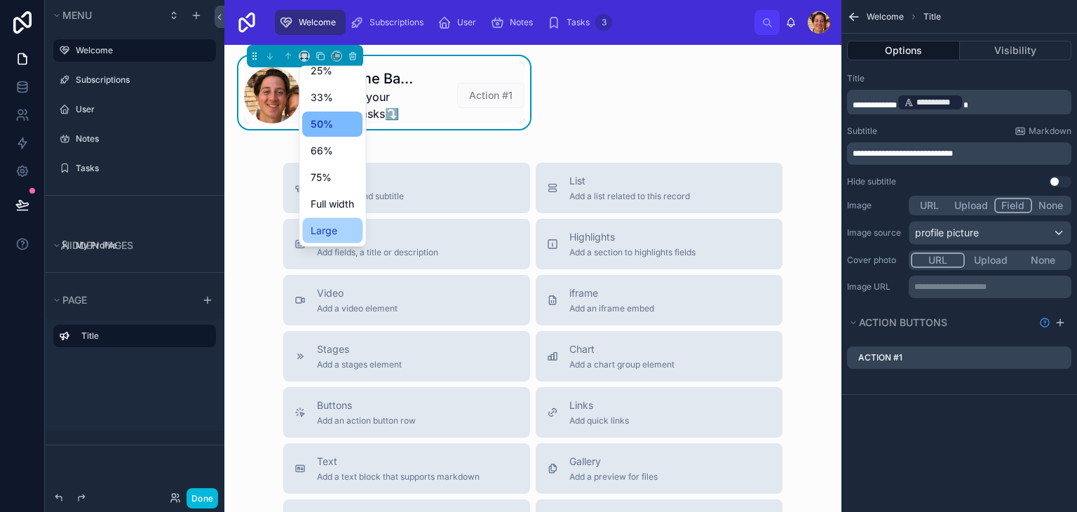
click at [338, 225] on div "Large" at bounding box center [332, 230] width 43 height 17
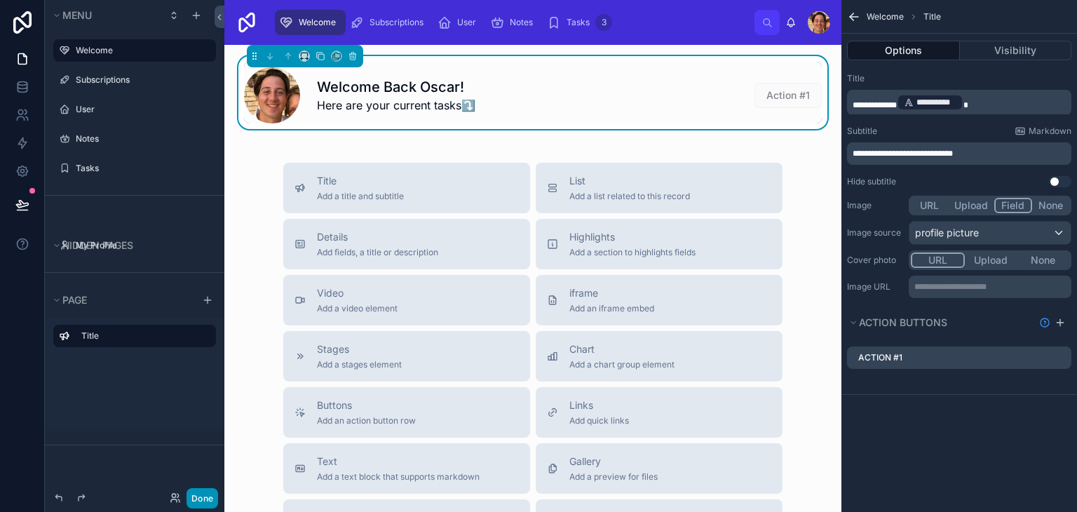
click at [203, 490] on button "Done" at bounding box center [203, 498] width 32 height 20
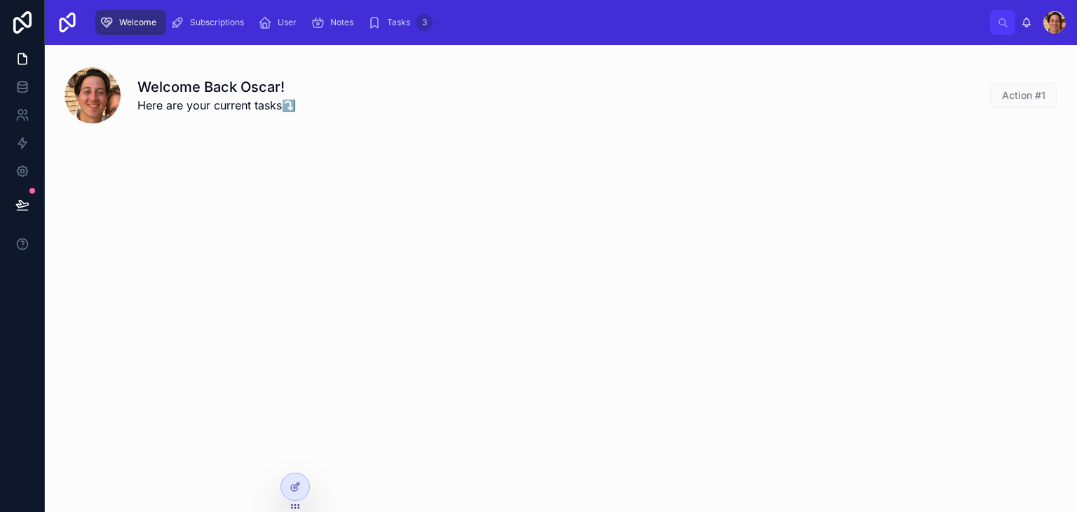
click at [1034, 196] on div "Welcome Back Oscar! Here are your current tasks⤵️ Action #1" at bounding box center [561, 132] width 1032 height 174
